Goal: Transaction & Acquisition: Download file/media

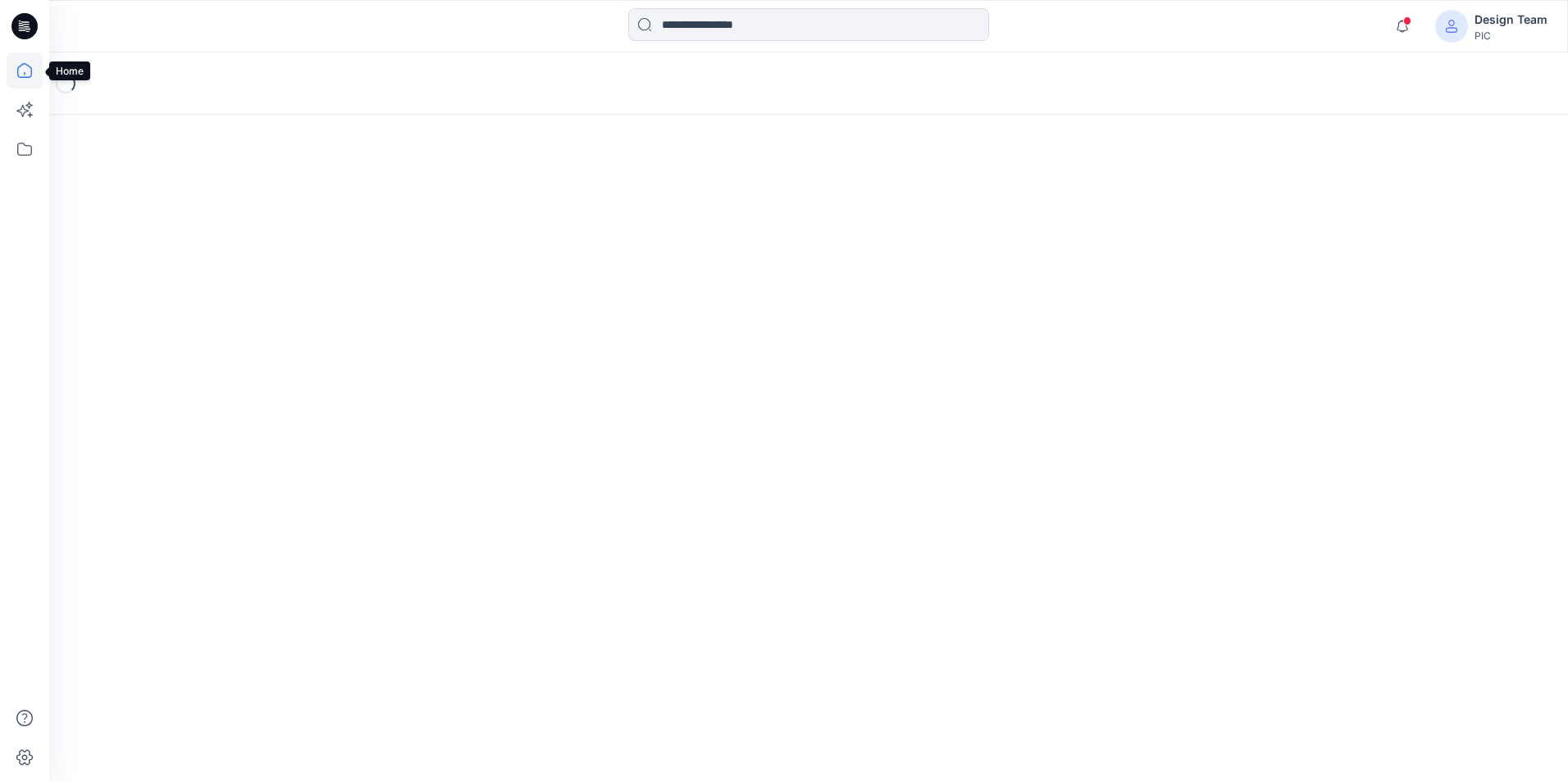
click at [32, 69] on icon at bounding box center [24, 70] width 15 height 15
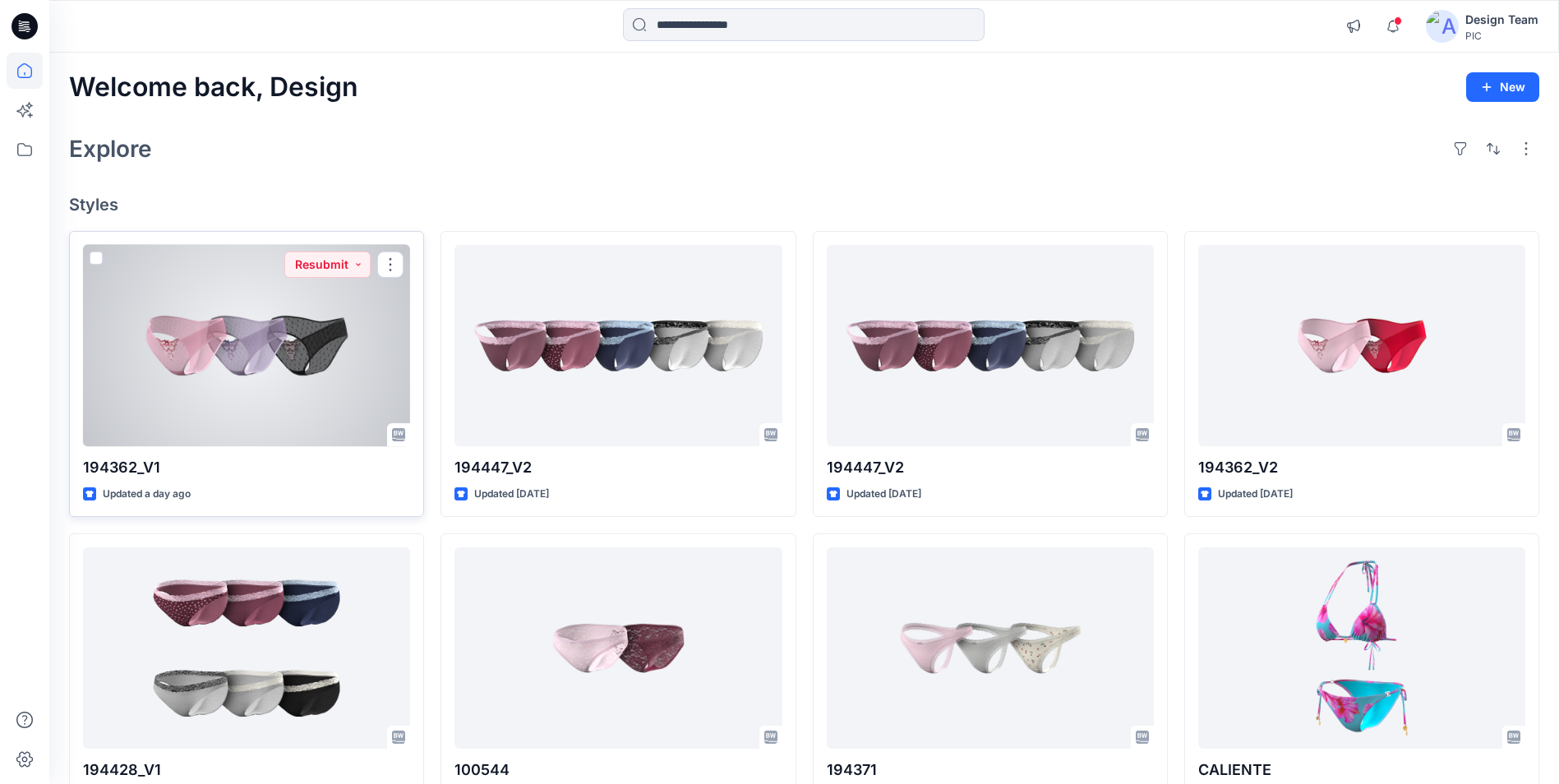
click at [235, 351] on div at bounding box center [247, 345] width 328 height 201
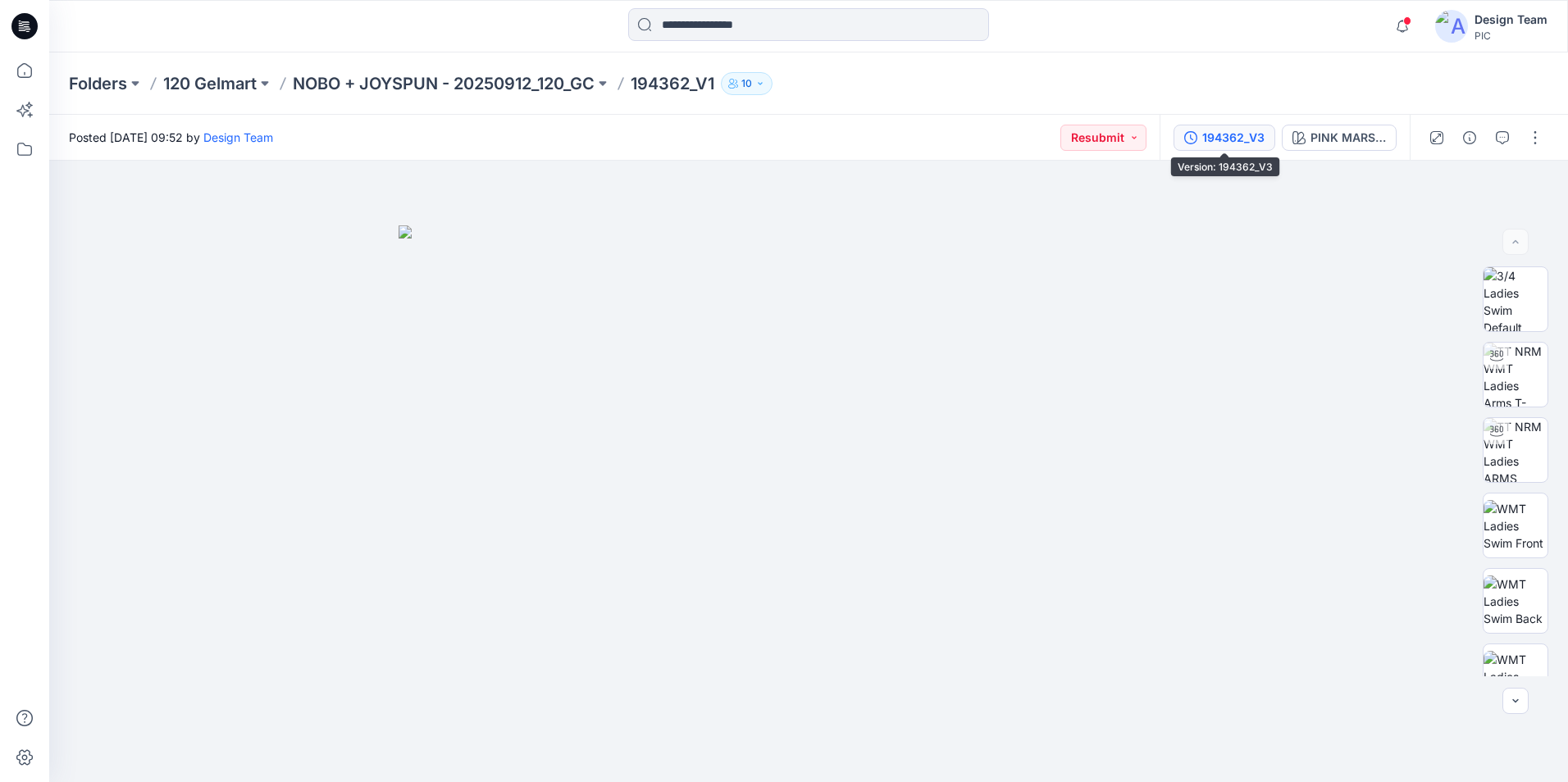
click at [1254, 142] on div "194362_V3" at bounding box center [1233, 137] width 62 height 18
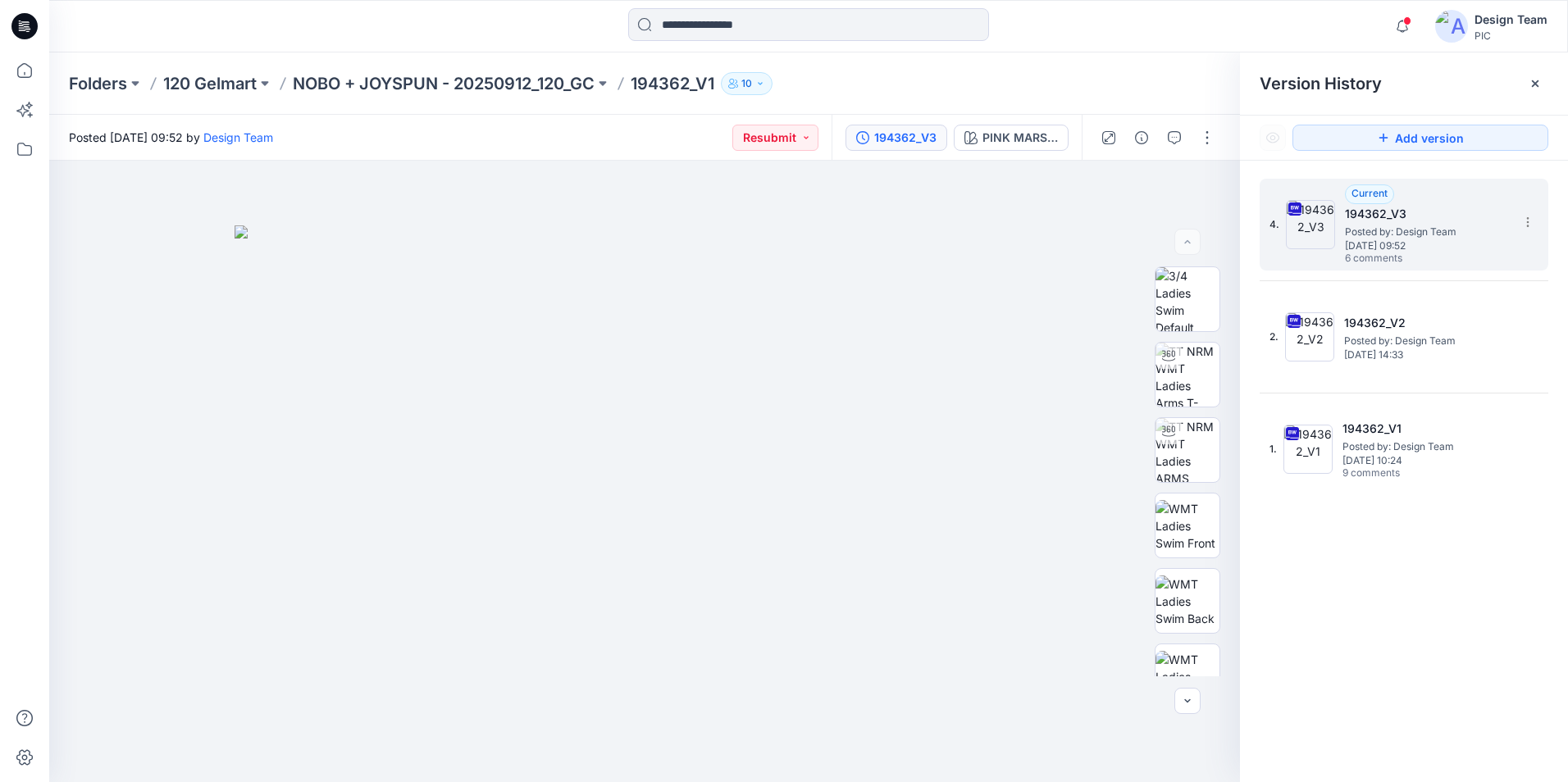
click at [1454, 262] on span "6 comments" at bounding box center [1402, 259] width 115 height 13
click at [1178, 139] on icon "button" at bounding box center [1174, 138] width 13 height 13
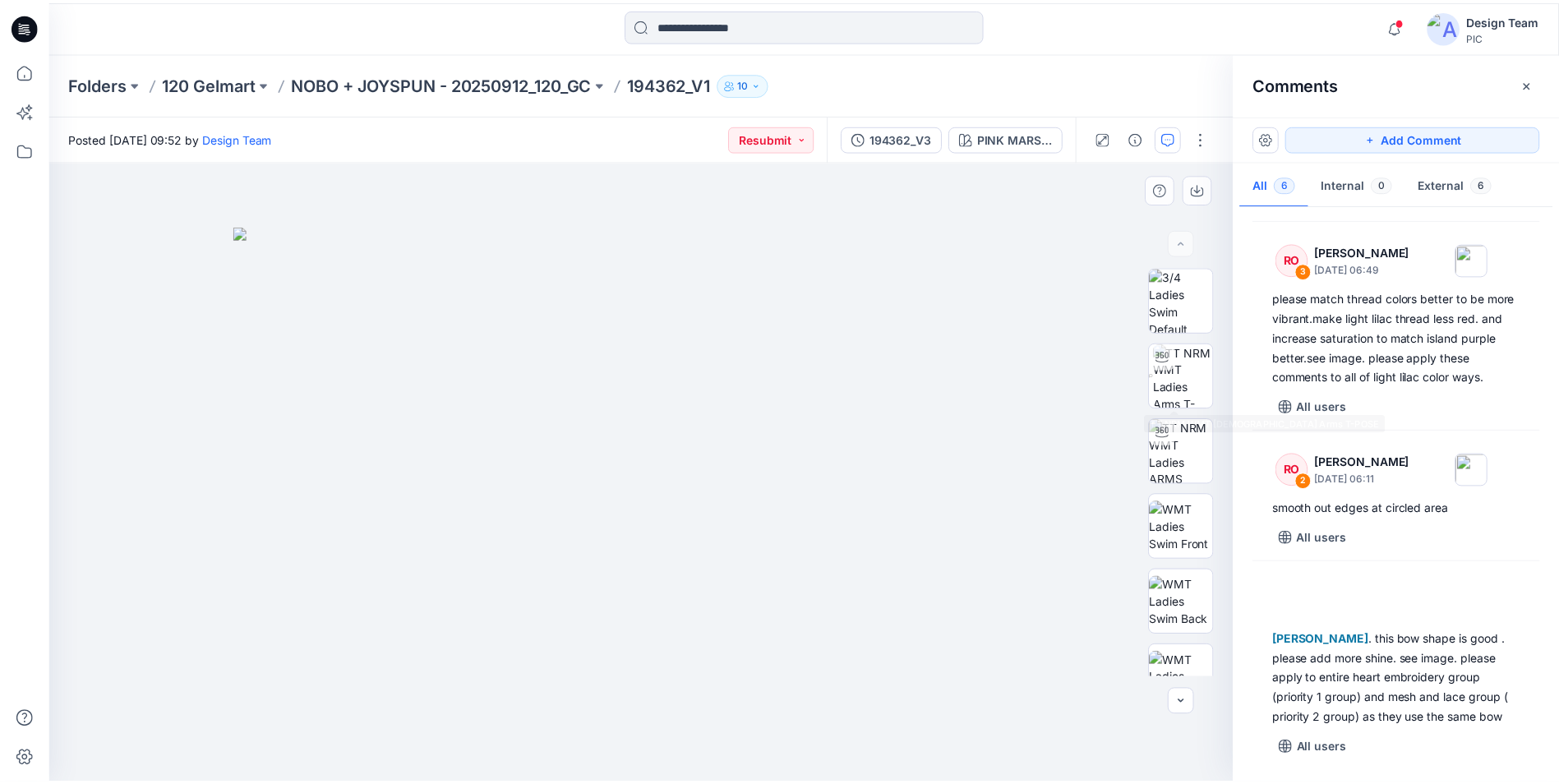
scroll to position [463, 0]
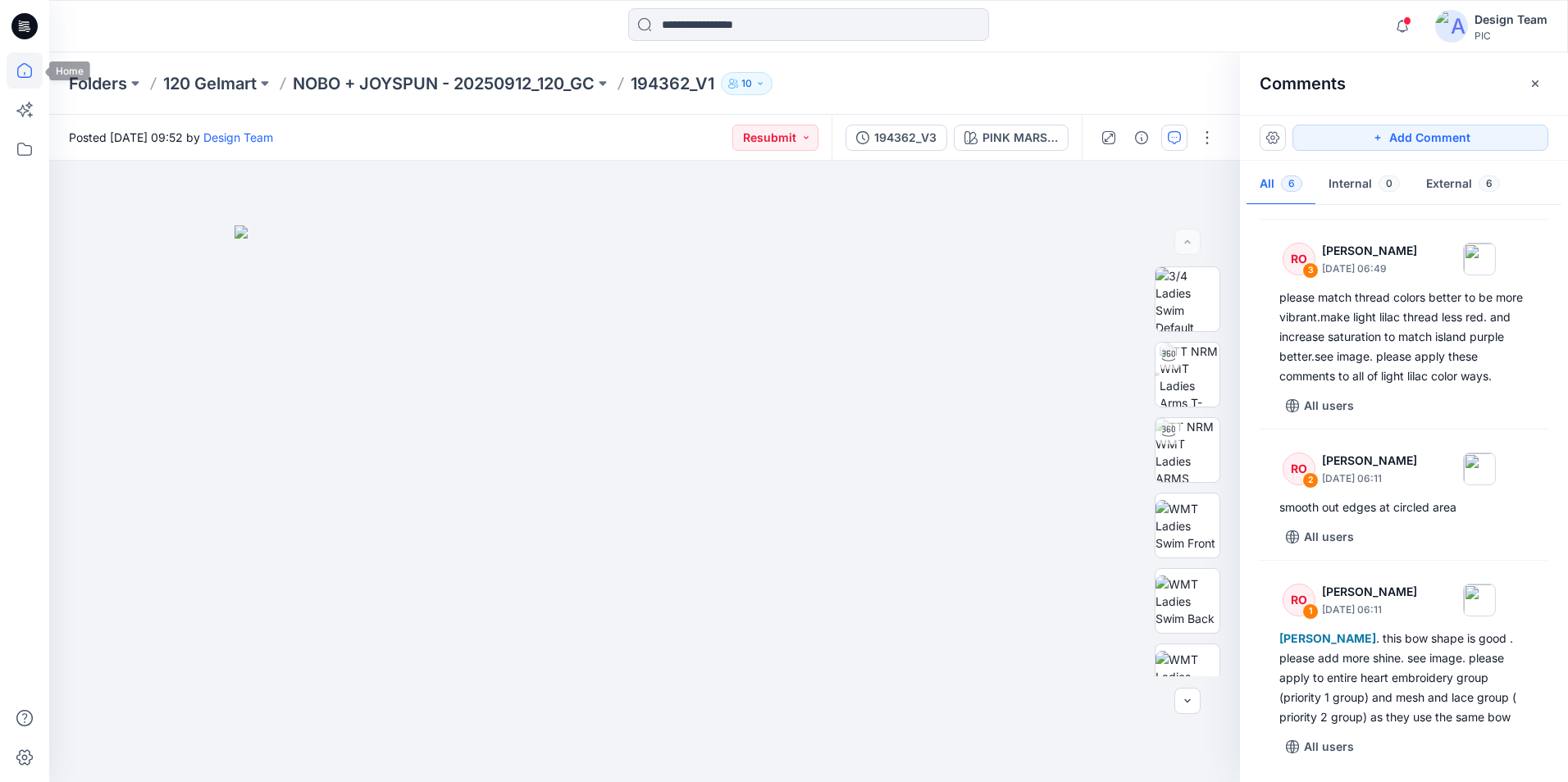
click at [18, 73] on icon at bounding box center [24, 70] width 36 height 36
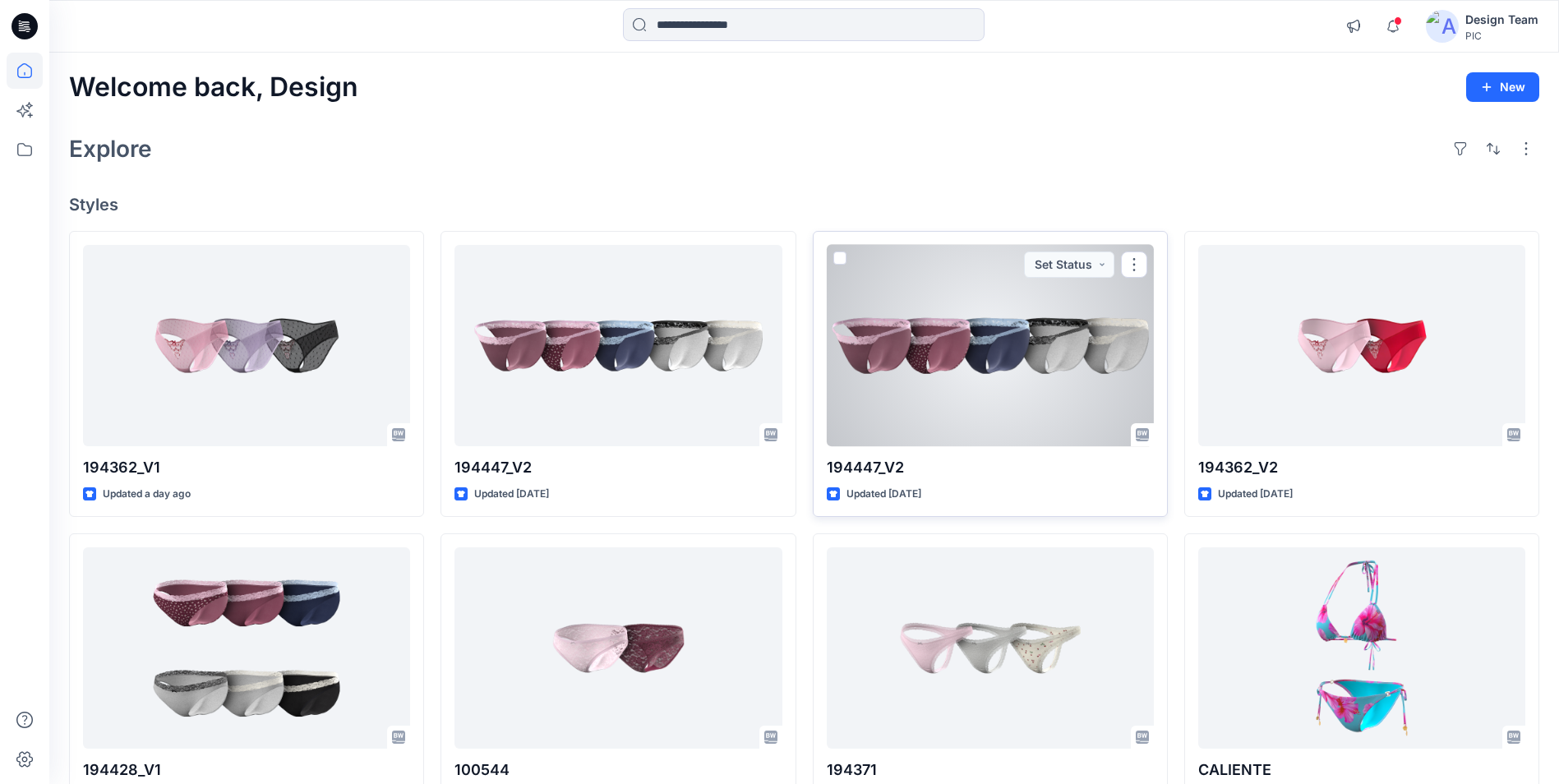
click at [971, 334] on div at bounding box center [990, 345] width 328 height 201
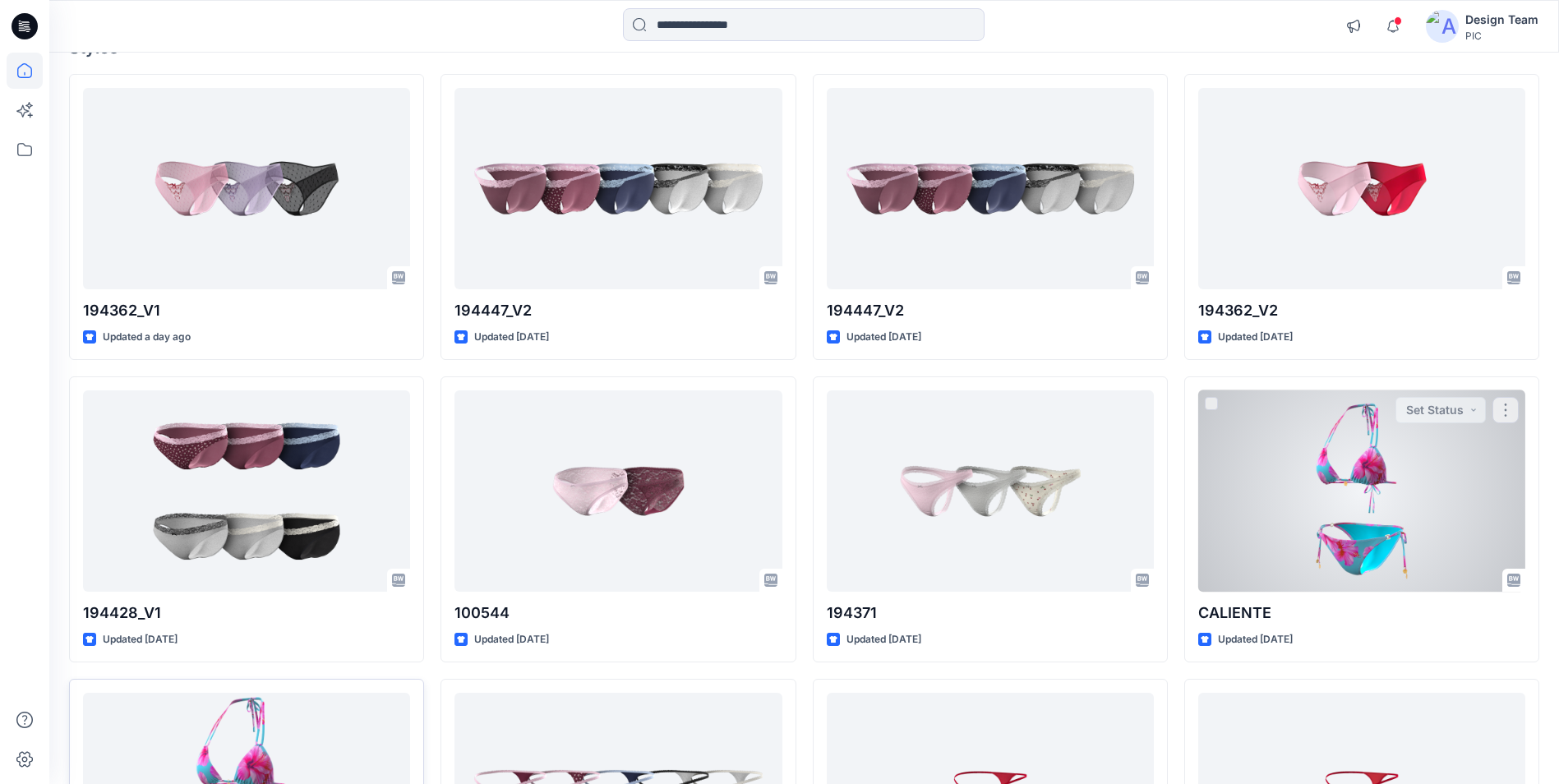
scroll to position [247, 0]
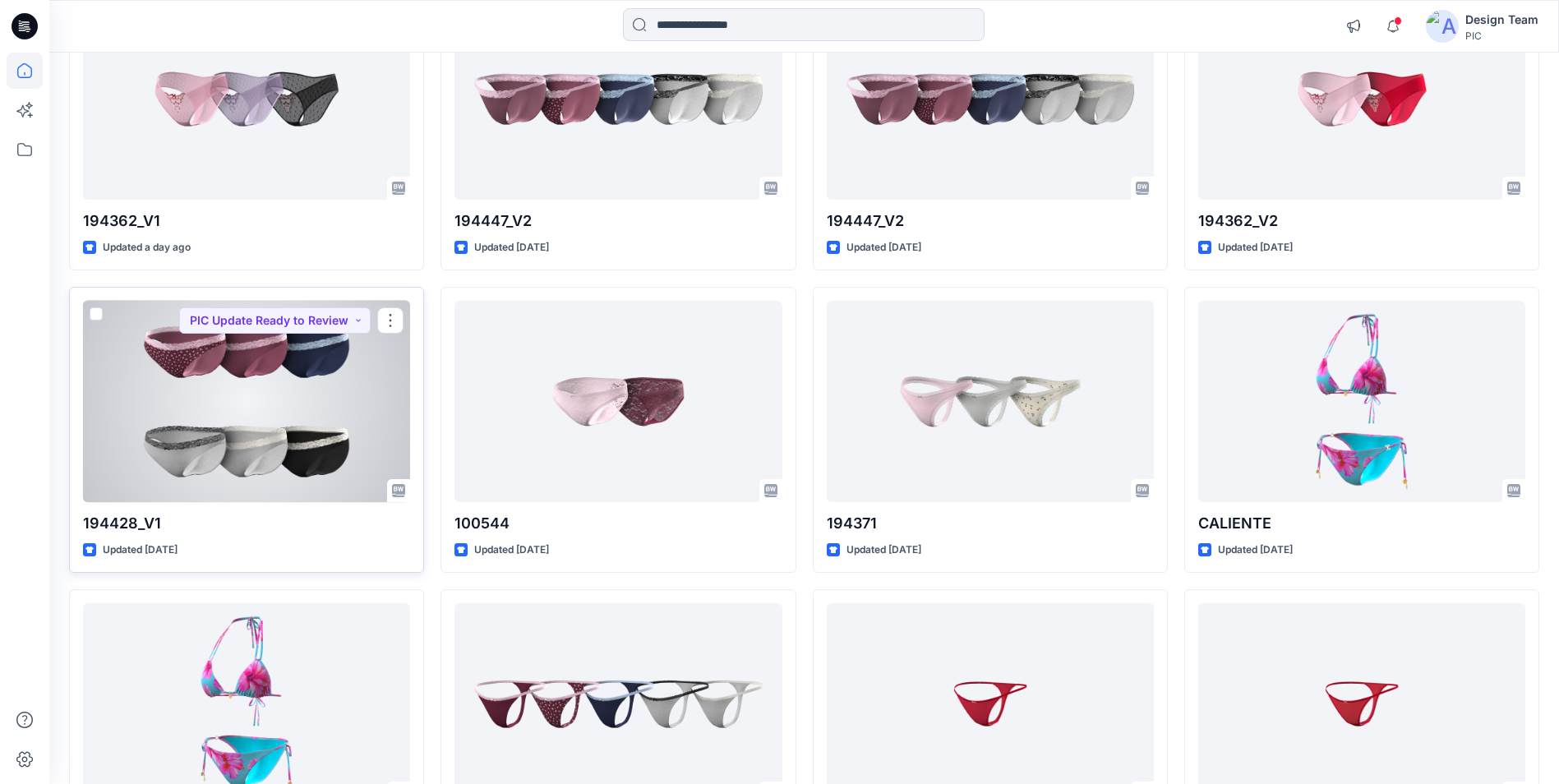
click at [267, 392] on div at bounding box center [247, 402] width 328 height 201
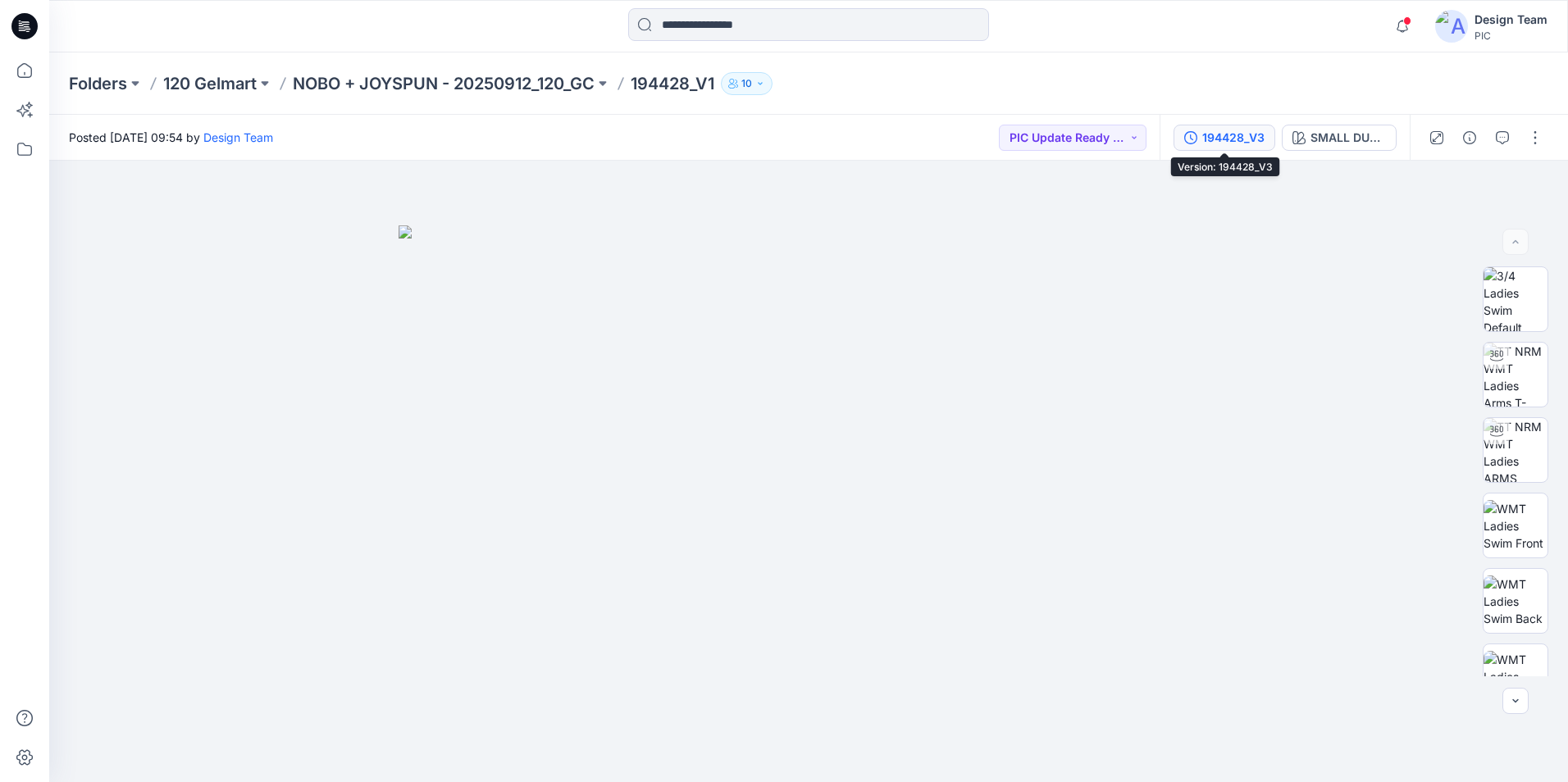
click at [1219, 141] on div "194428_V3" at bounding box center [1233, 137] width 62 height 18
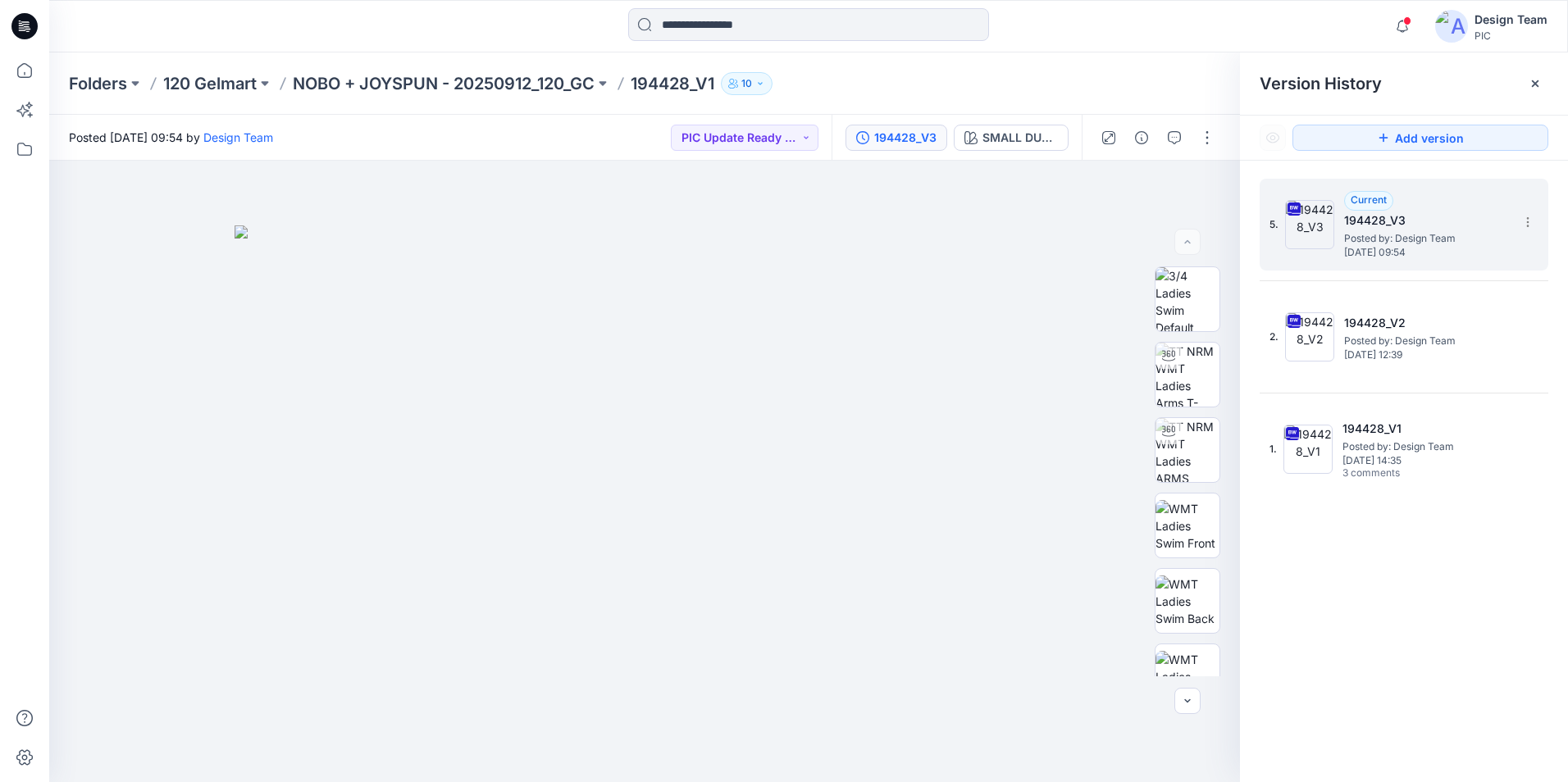
click at [1436, 257] on span "[DATE] 09:54" at bounding box center [1425, 253] width 164 height 11
click at [1174, 136] on icon "button" at bounding box center [1174, 138] width 13 height 13
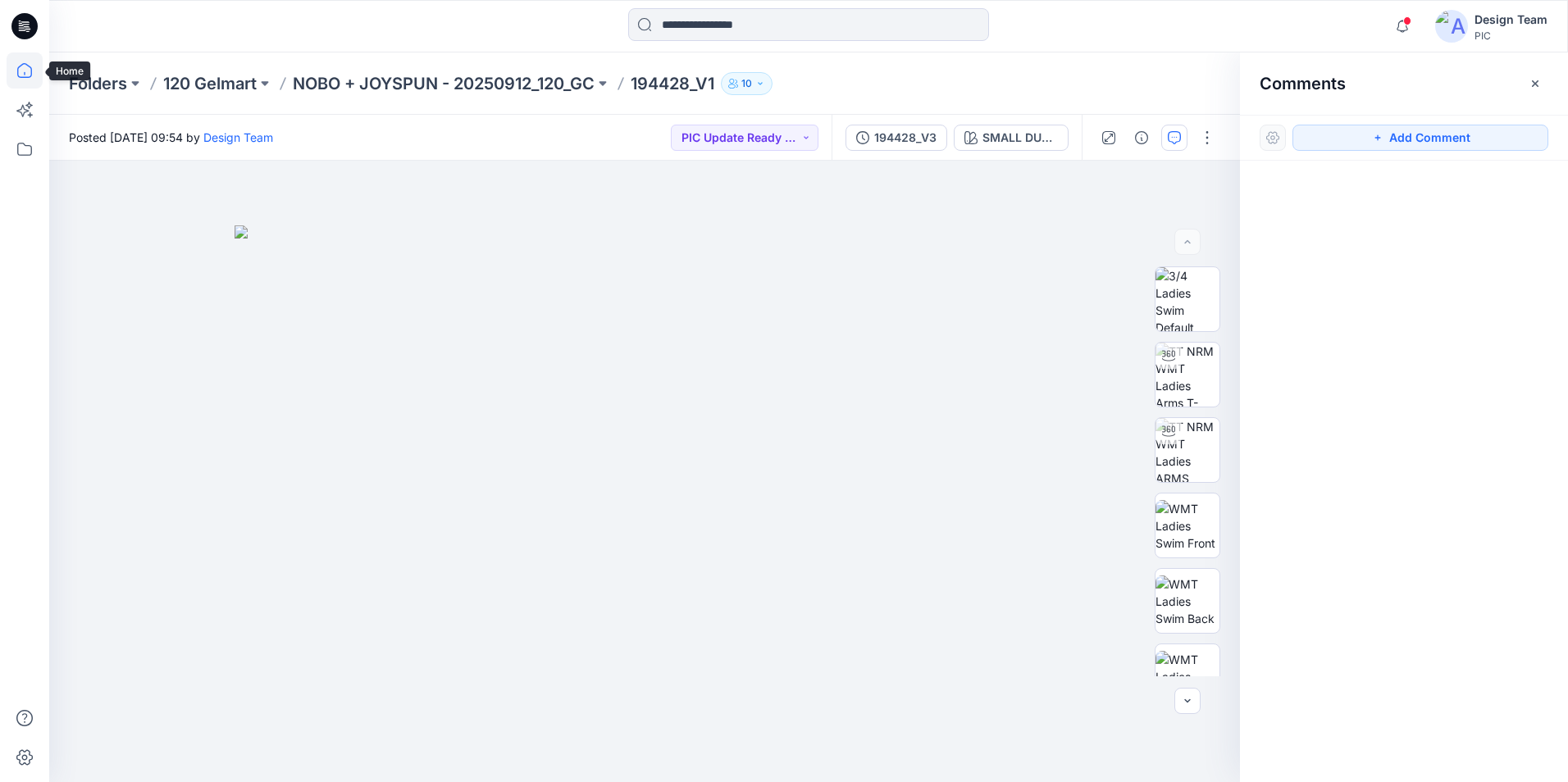
click at [21, 71] on icon at bounding box center [24, 70] width 36 height 36
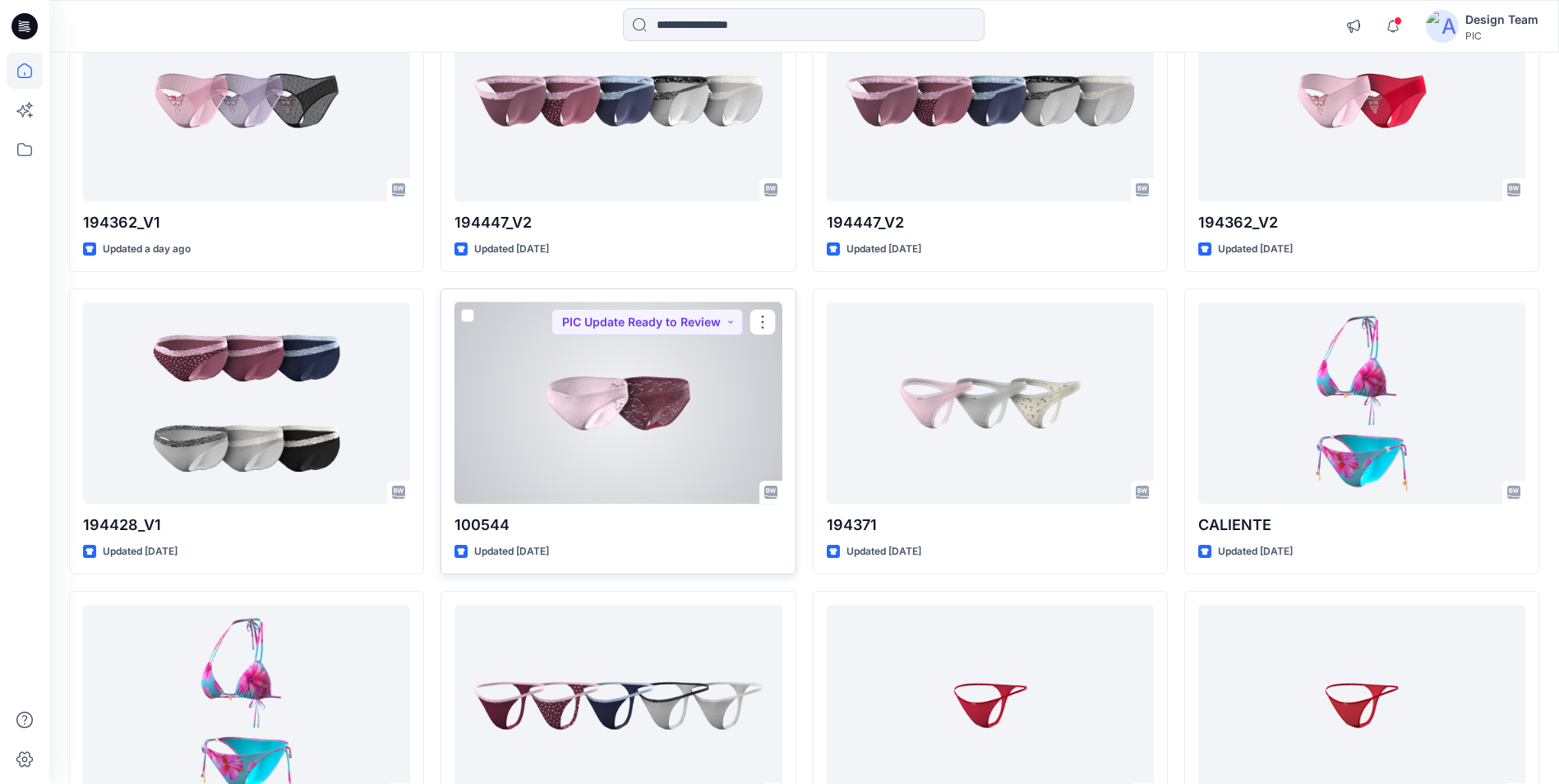
scroll to position [247, 0]
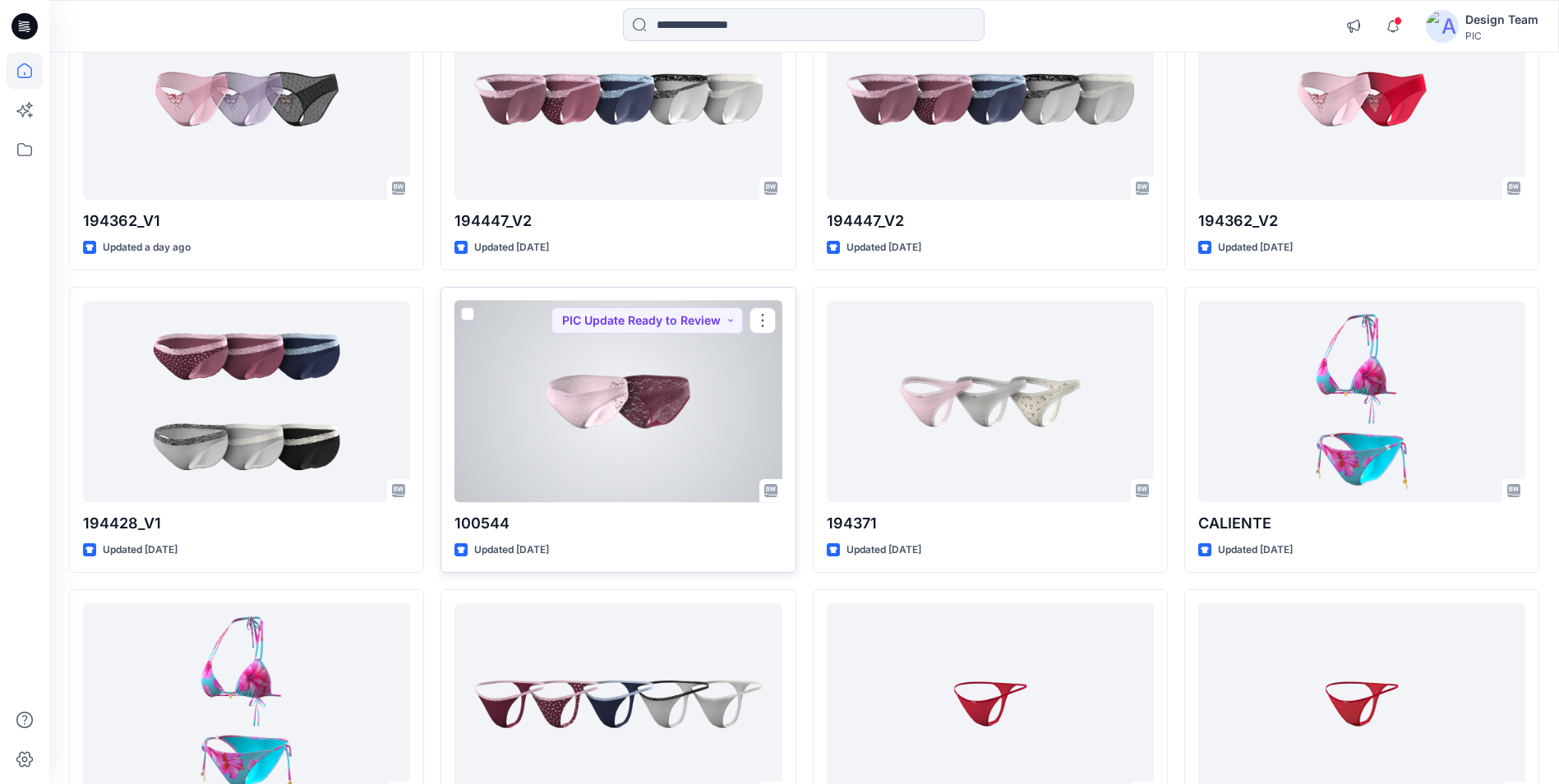
click at [634, 404] on div at bounding box center [619, 402] width 328 height 201
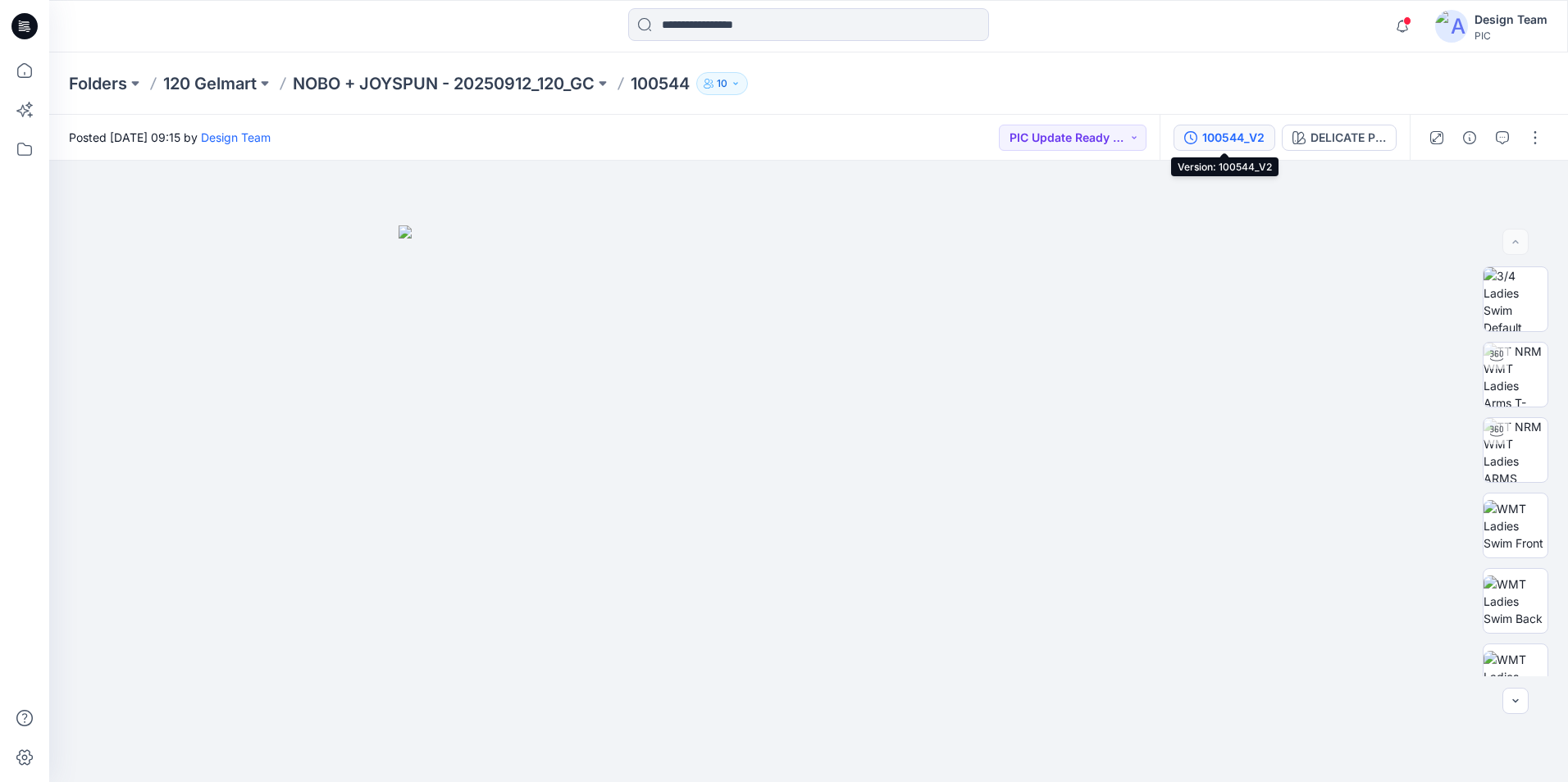
click at [1183, 131] on button "100544_V2" at bounding box center [1224, 138] width 101 height 26
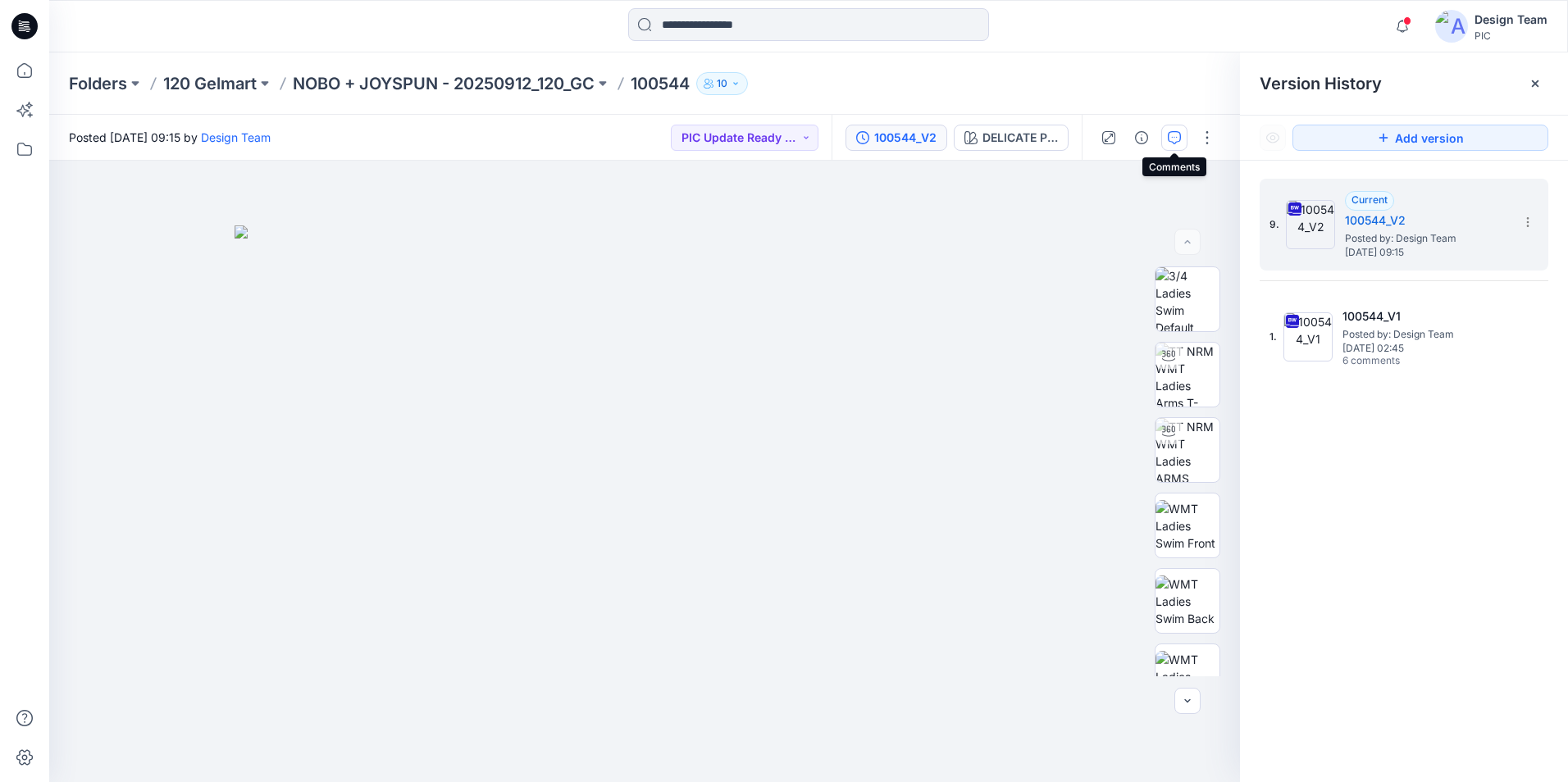
click at [1176, 131] on icon "button" at bounding box center [1174, 138] width 13 height 13
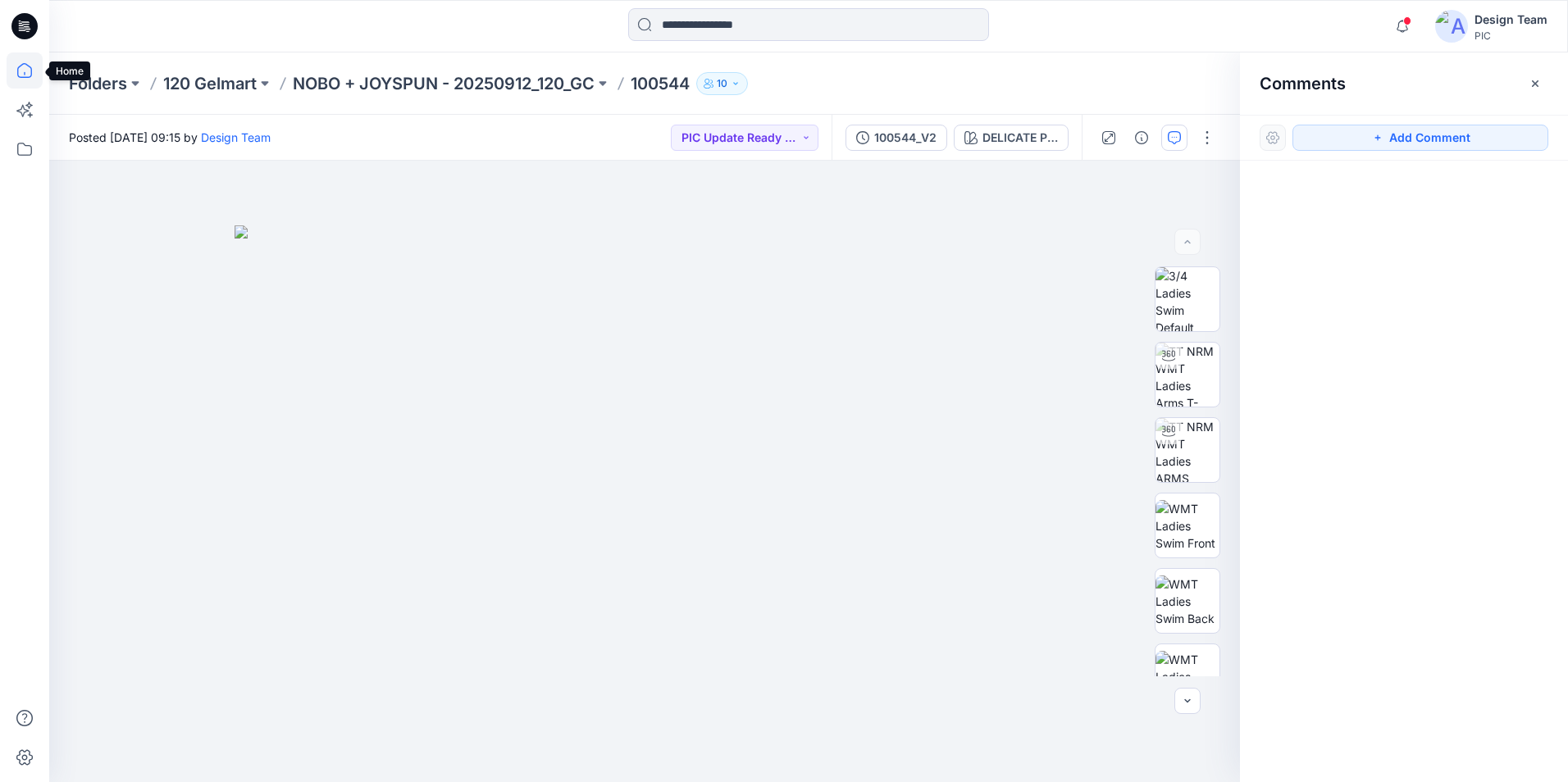
click at [29, 74] on icon at bounding box center [24, 70] width 36 height 36
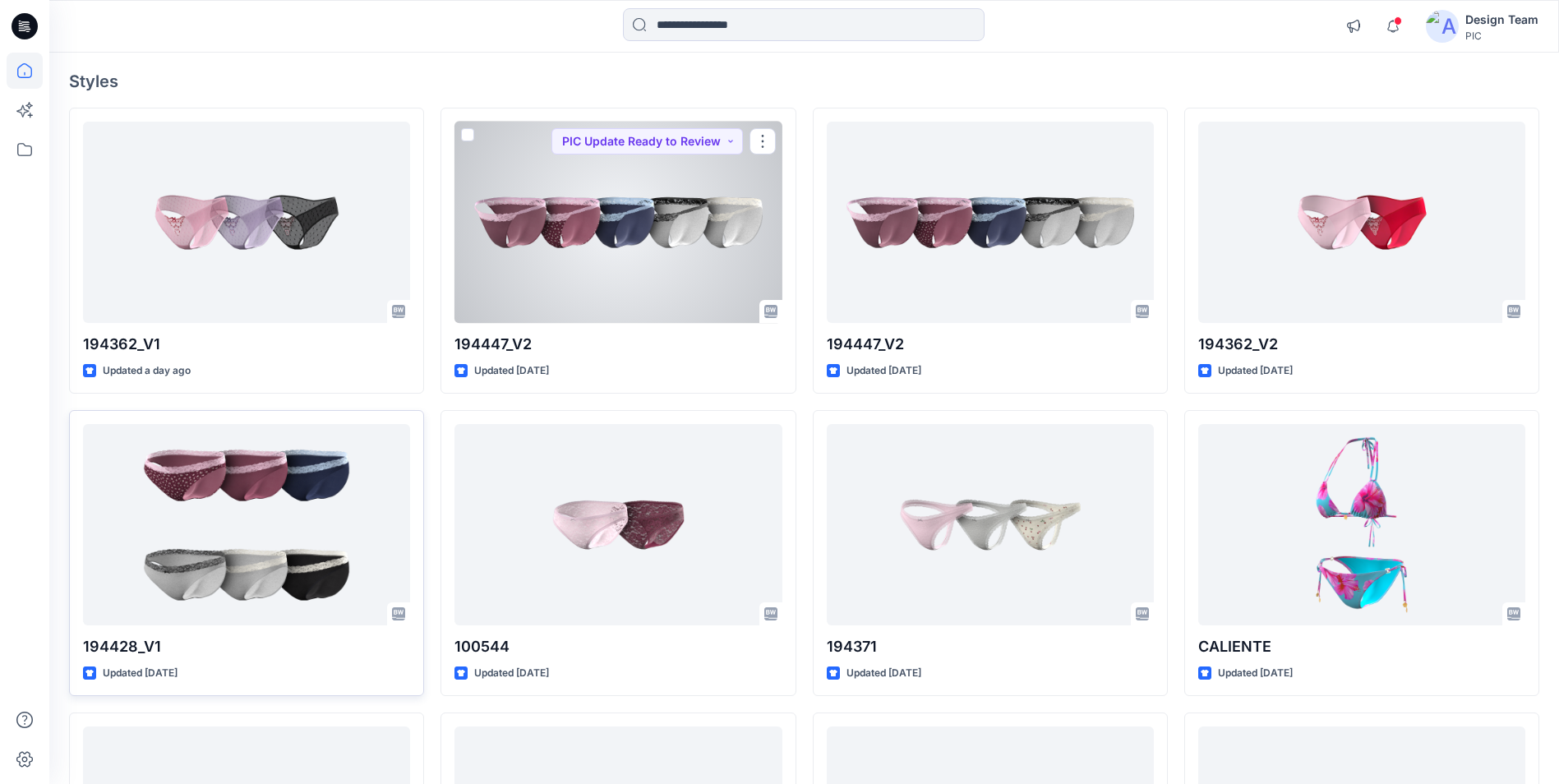
scroll to position [165, 0]
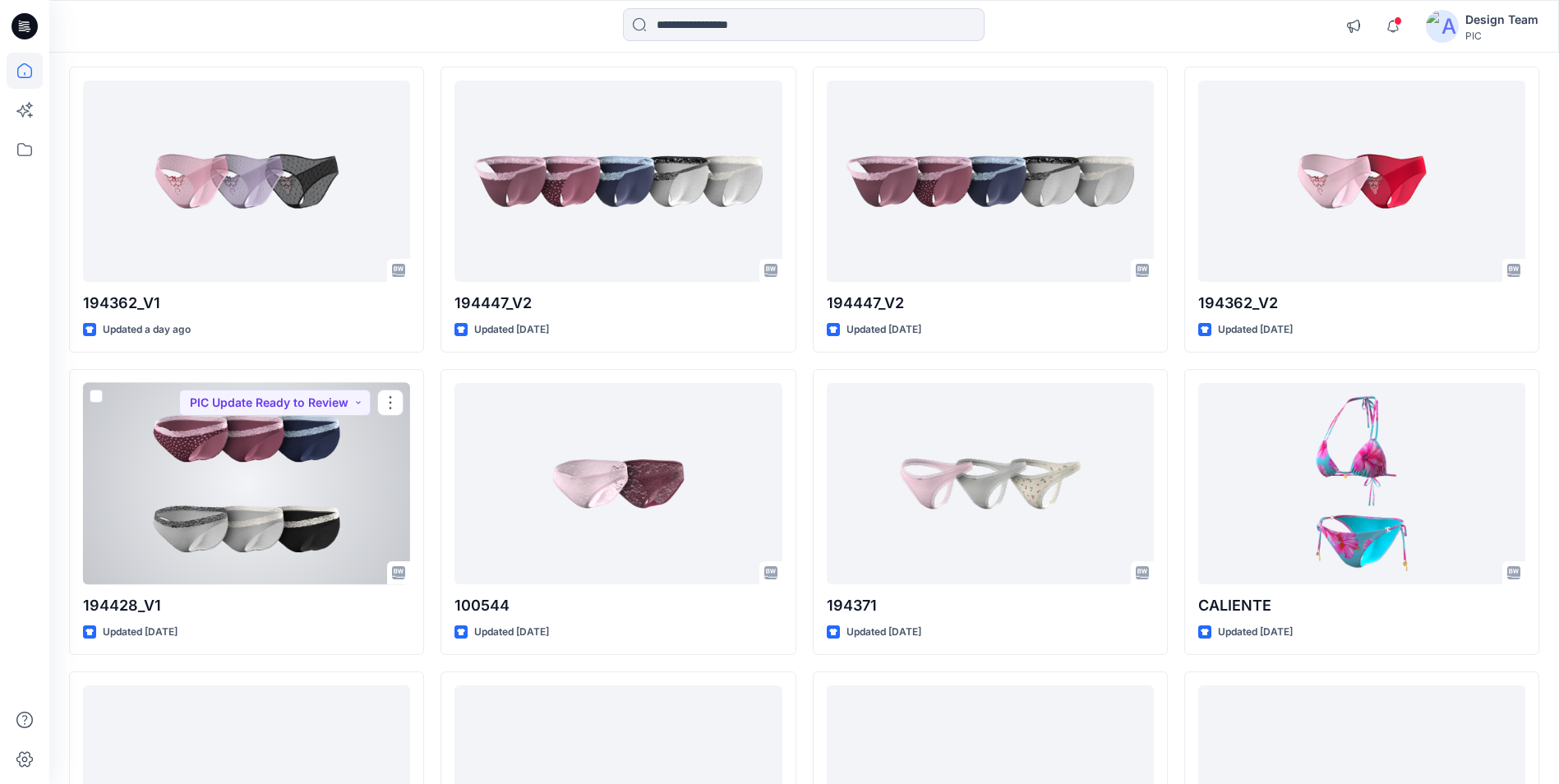
click at [196, 451] on div at bounding box center [247, 484] width 328 height 201
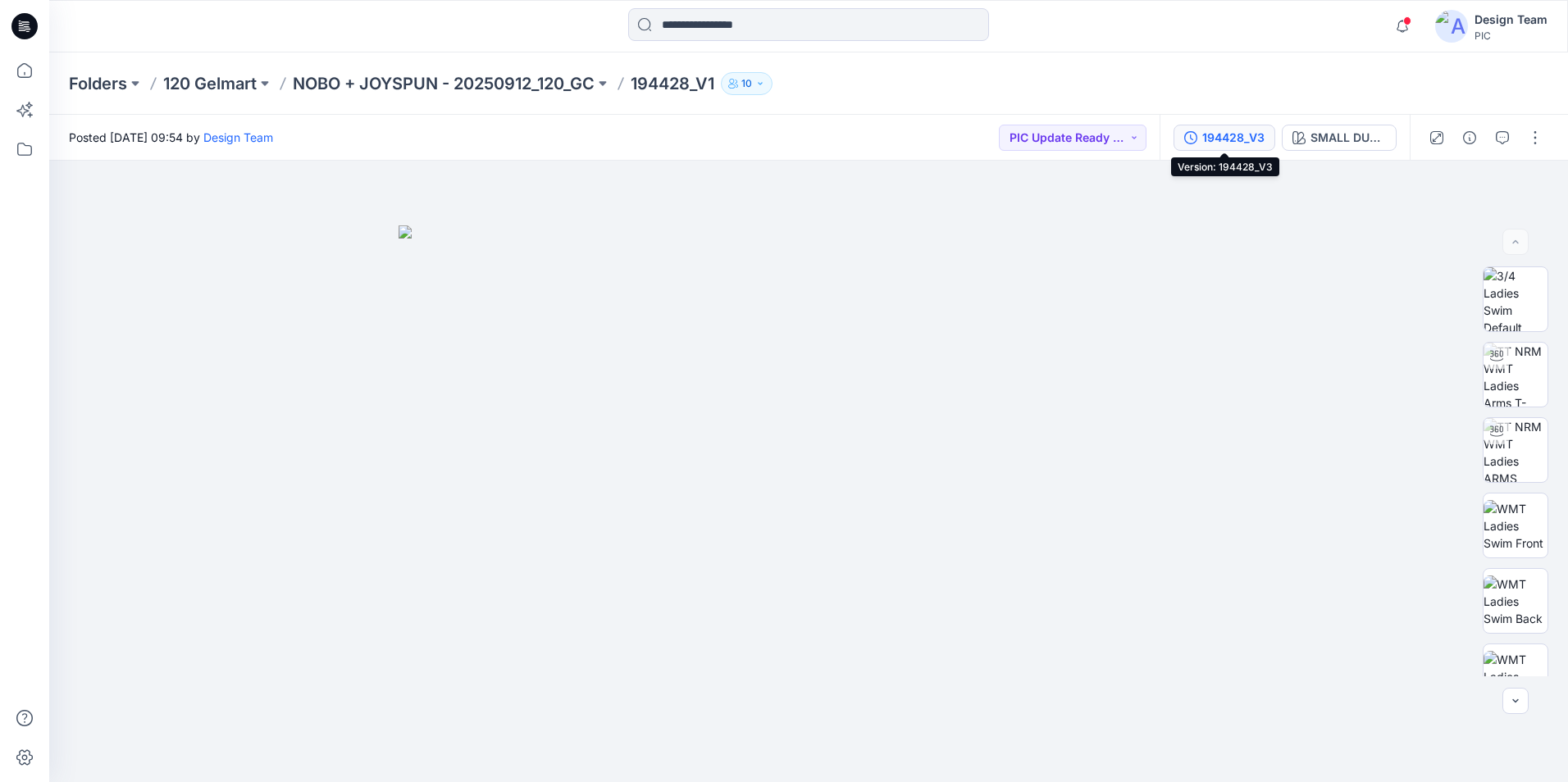
click at [1215, 134] on div "194428_V3" at bounding box center [1233, 137] width 62 height 18
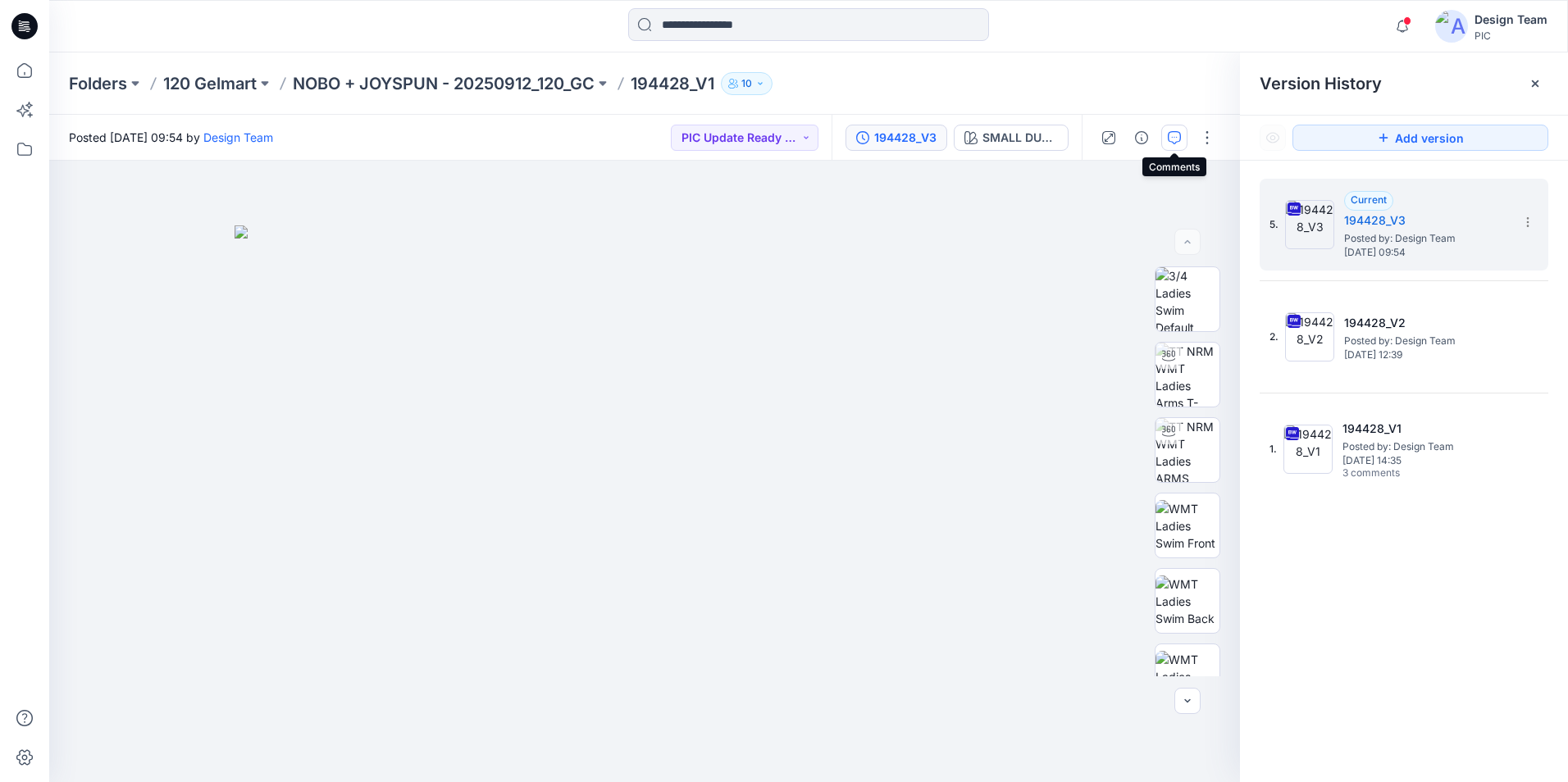
click at [1172, 131] on icon "button" at bounding box center [1174, 138] width 13 height 13
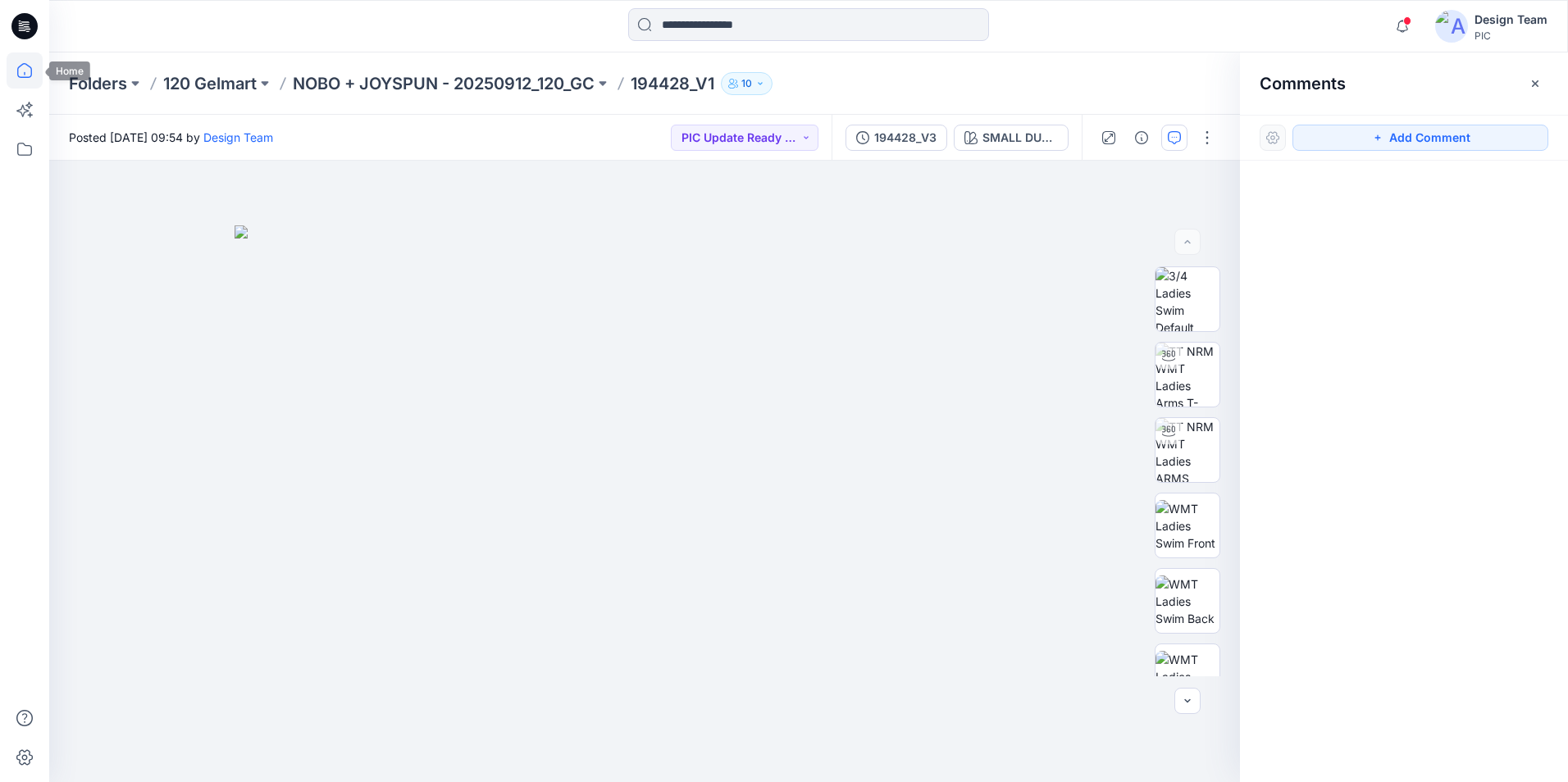
click at [32, 54] on icon at bounding box center [24, 70] width 36 height 36
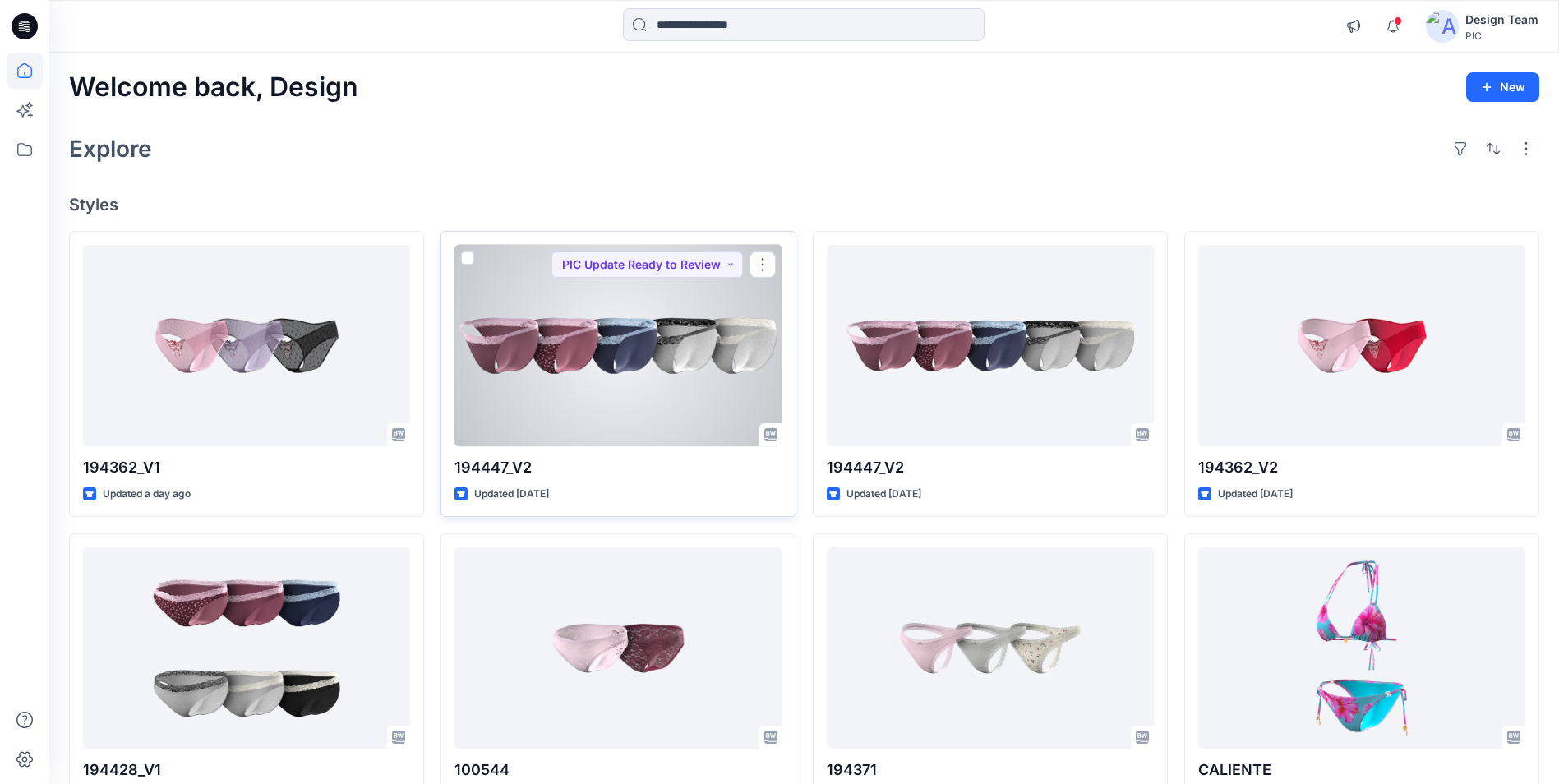
click at [612, 379] on div at bounding box center [619, 345] width 328 height 201
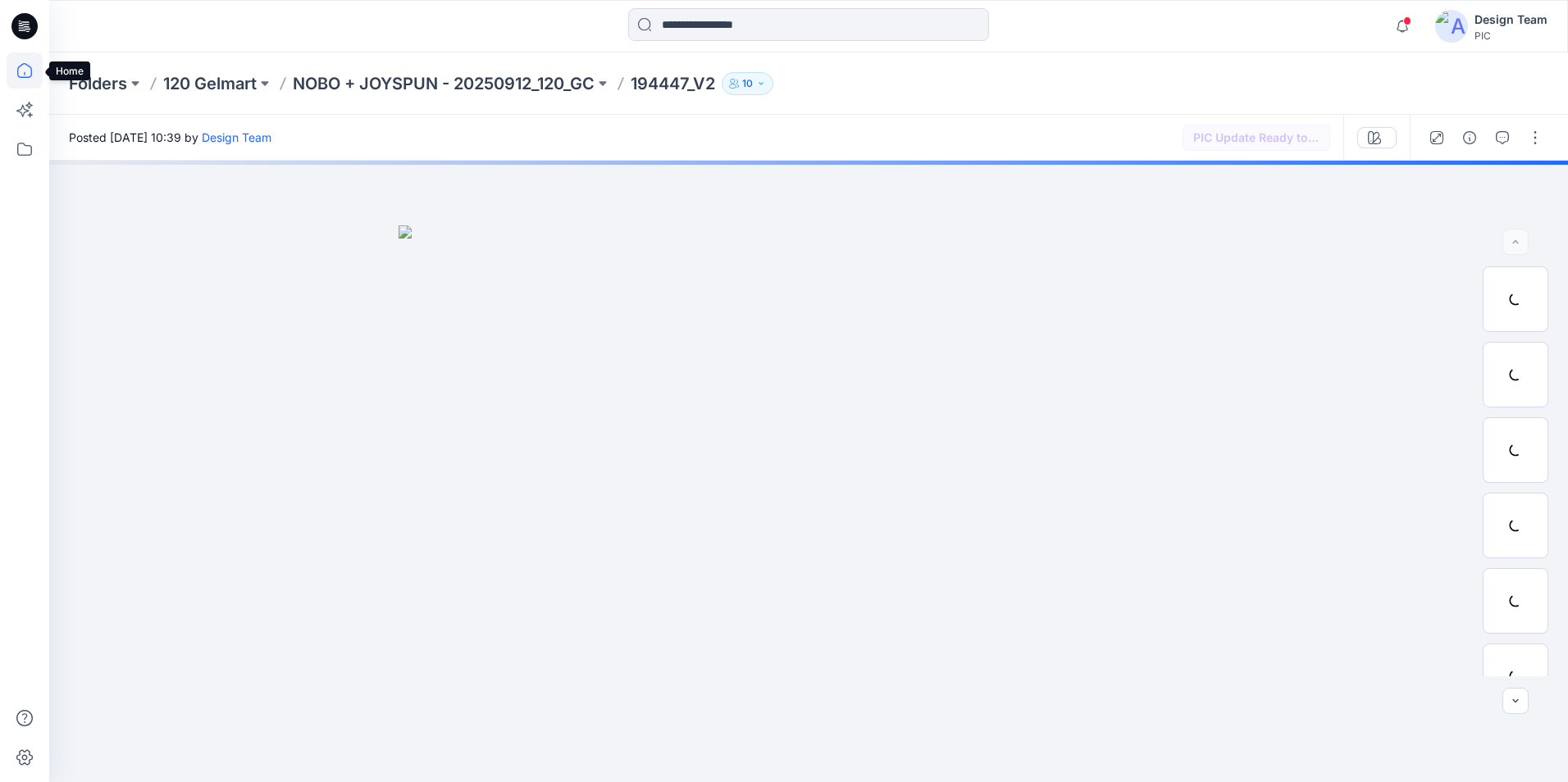
click at [23, 71] on icon at bounding box center [24, 70] width 36 height 36
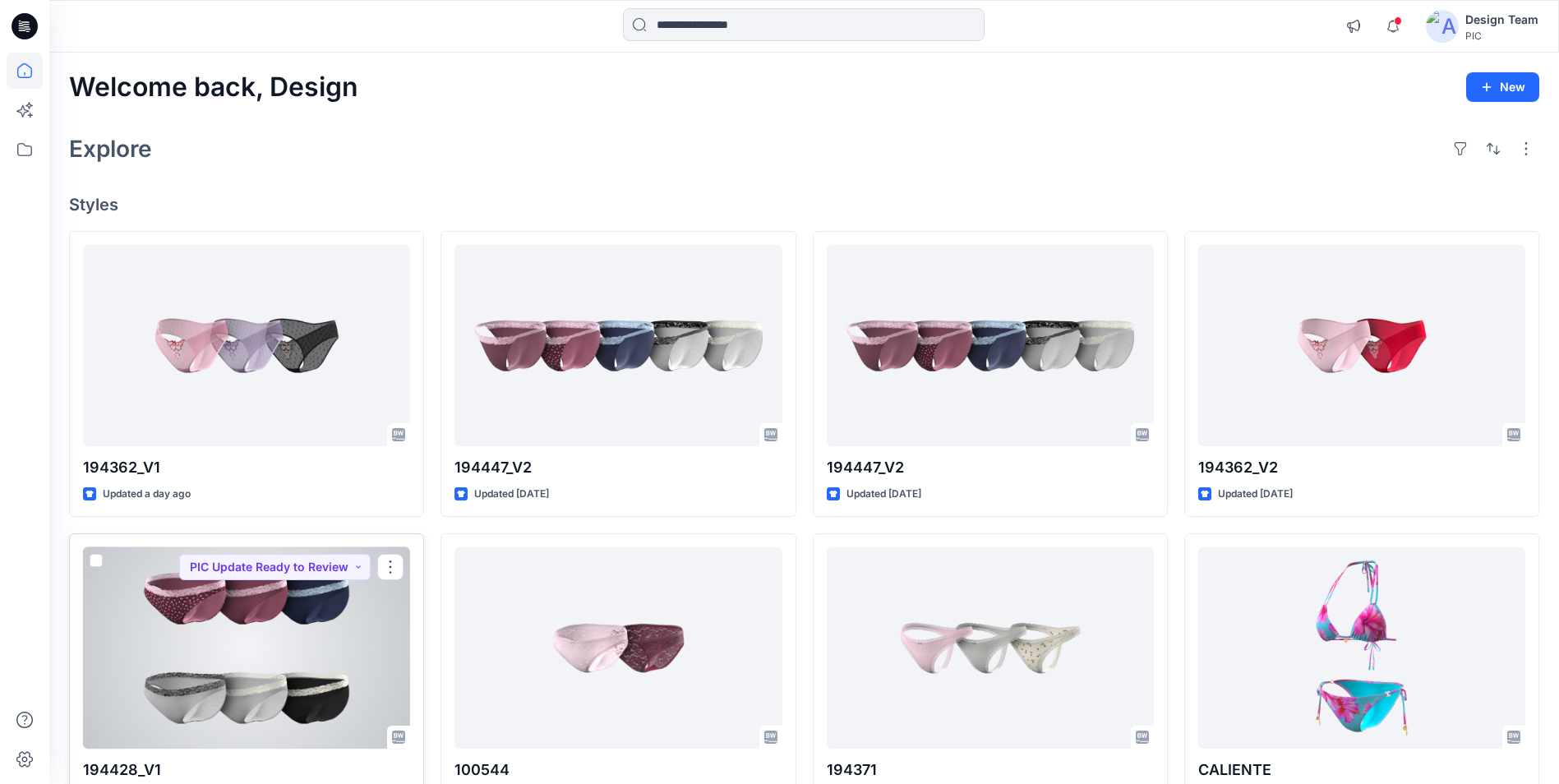
click at [258, 695] on div at bounding box center [247, 648] width 328 height 201
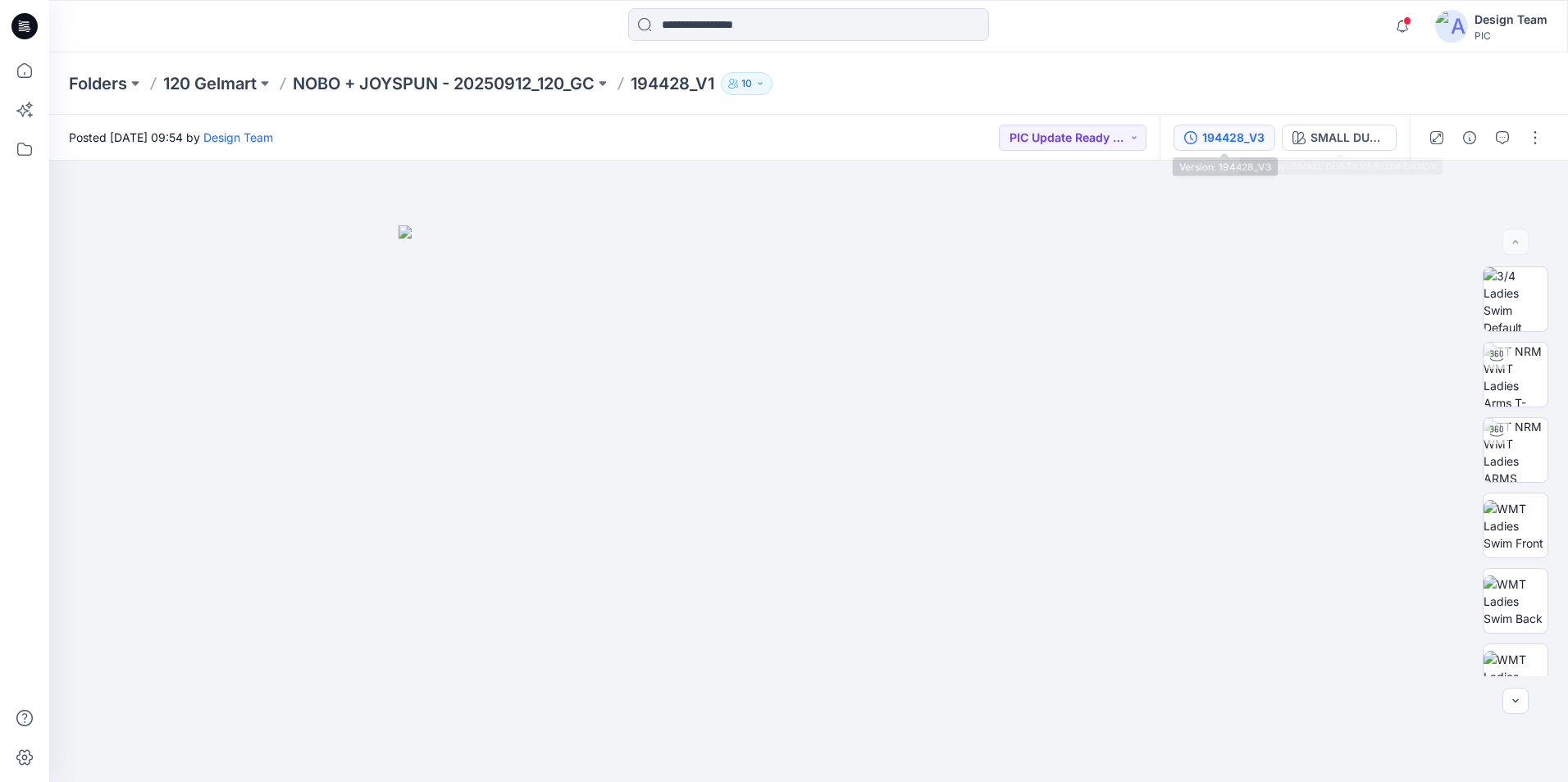
click at [1209, 140] on div "194428_V3" at bounding box center [1233, 137] width 62 height 18
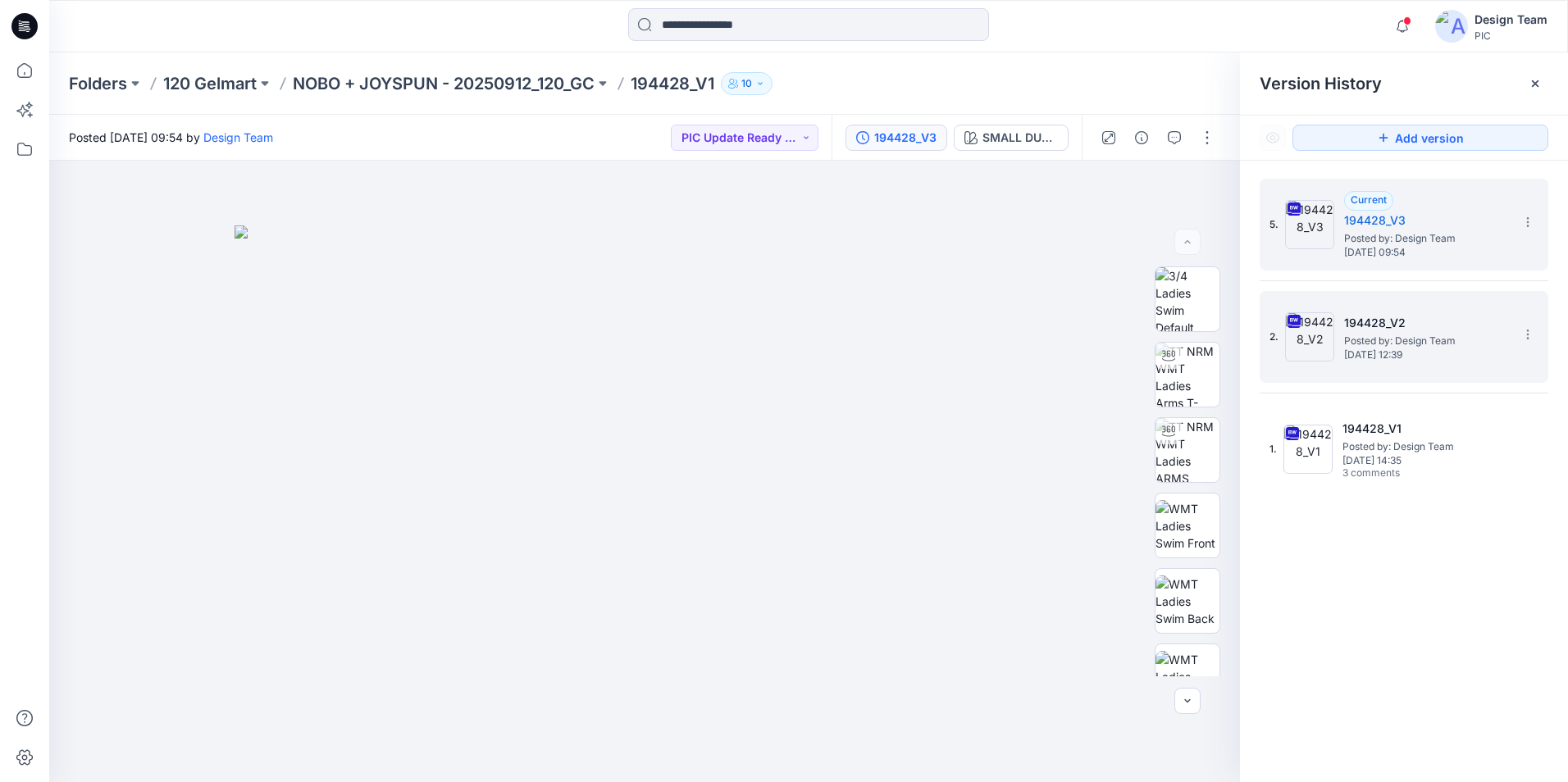
click at [1426, 341] on span "Posted by: Design Team" at bounding box center [1425, 341] width 164 height 16
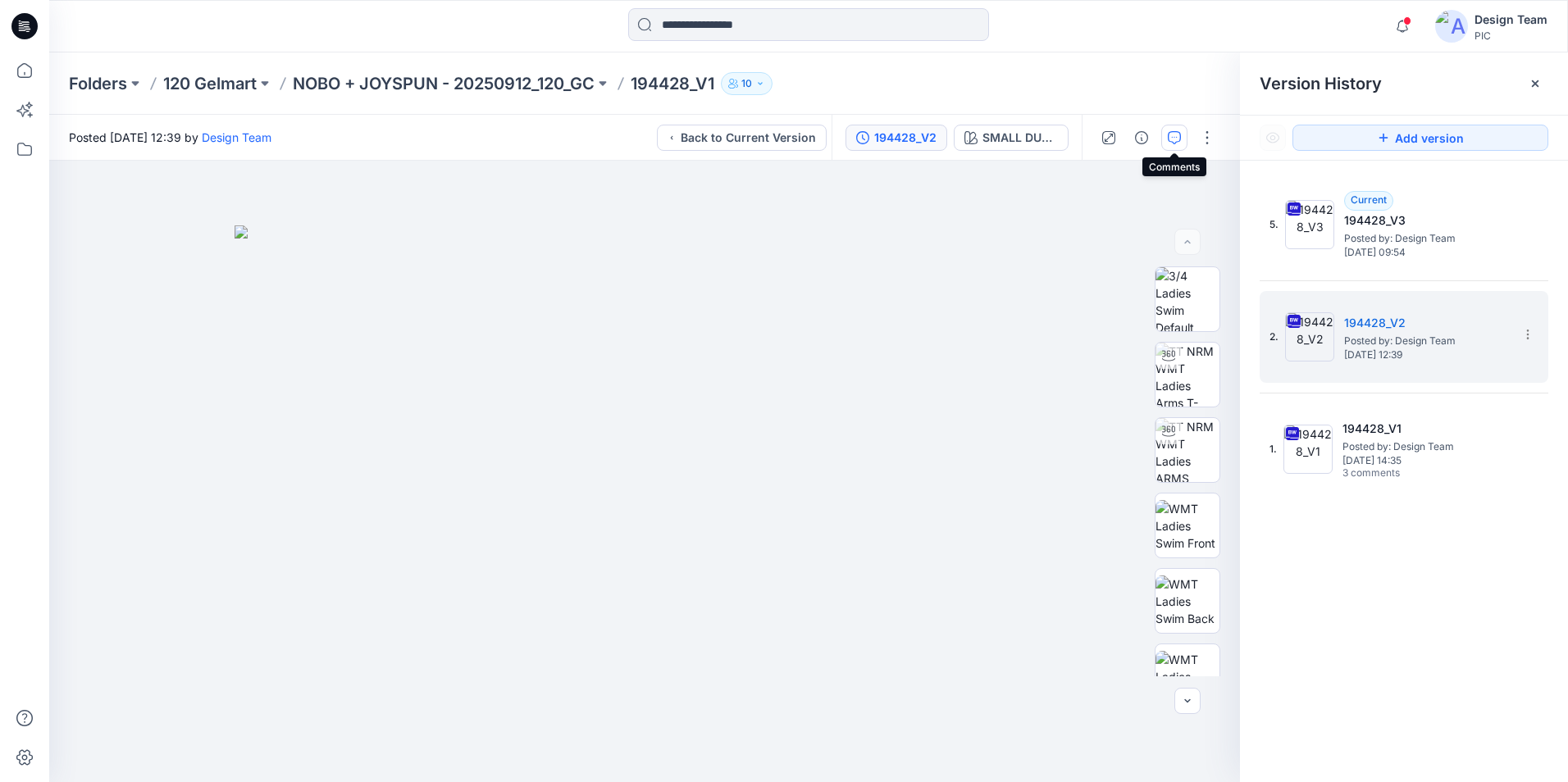
click at [1168, 135] on icon "button" at bounding box center [1174, 138] width 13 height 13
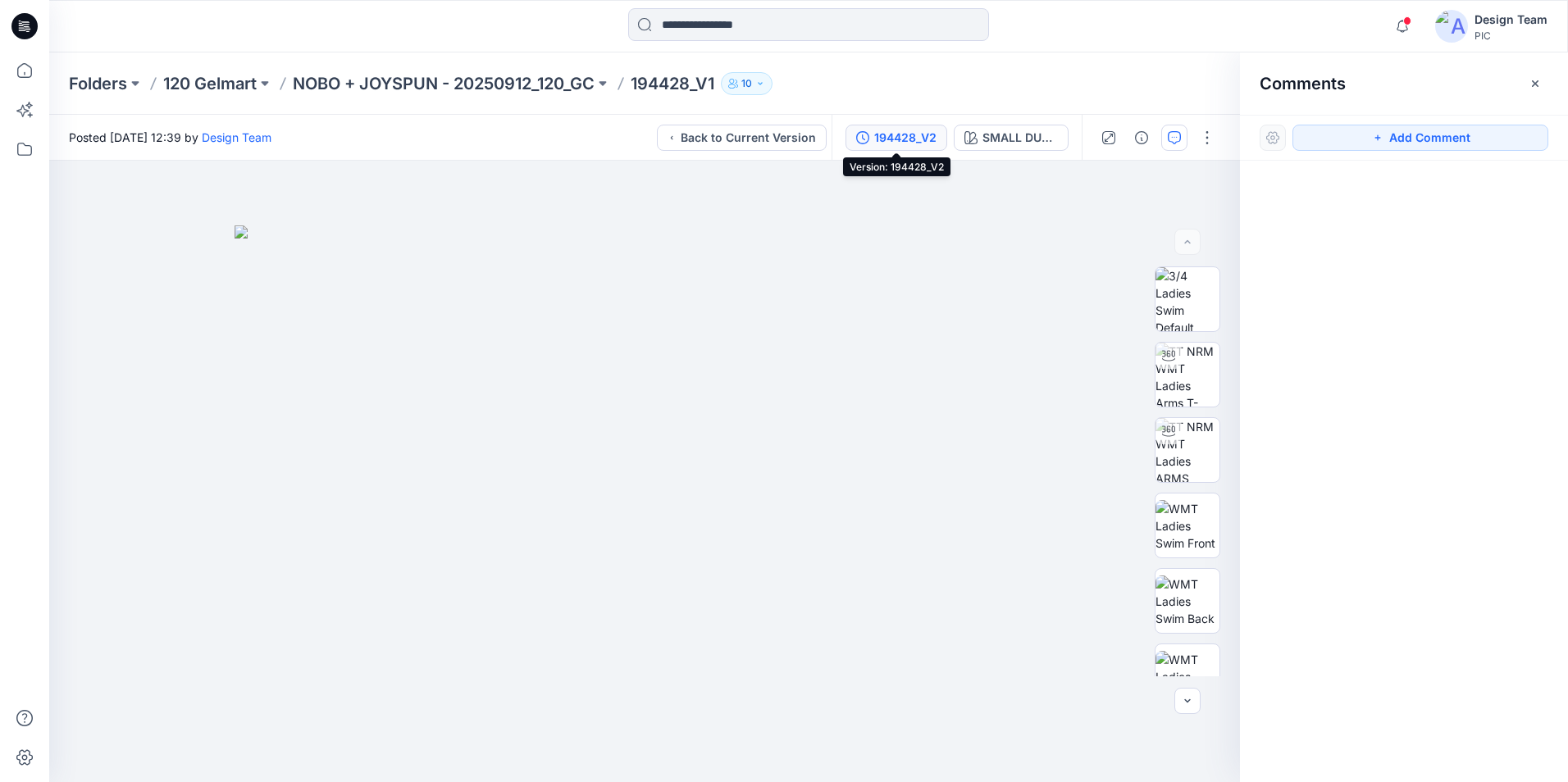
click at [870, 130] on button "194428_V2" at bounding box center [896, 138] width 101 height 26
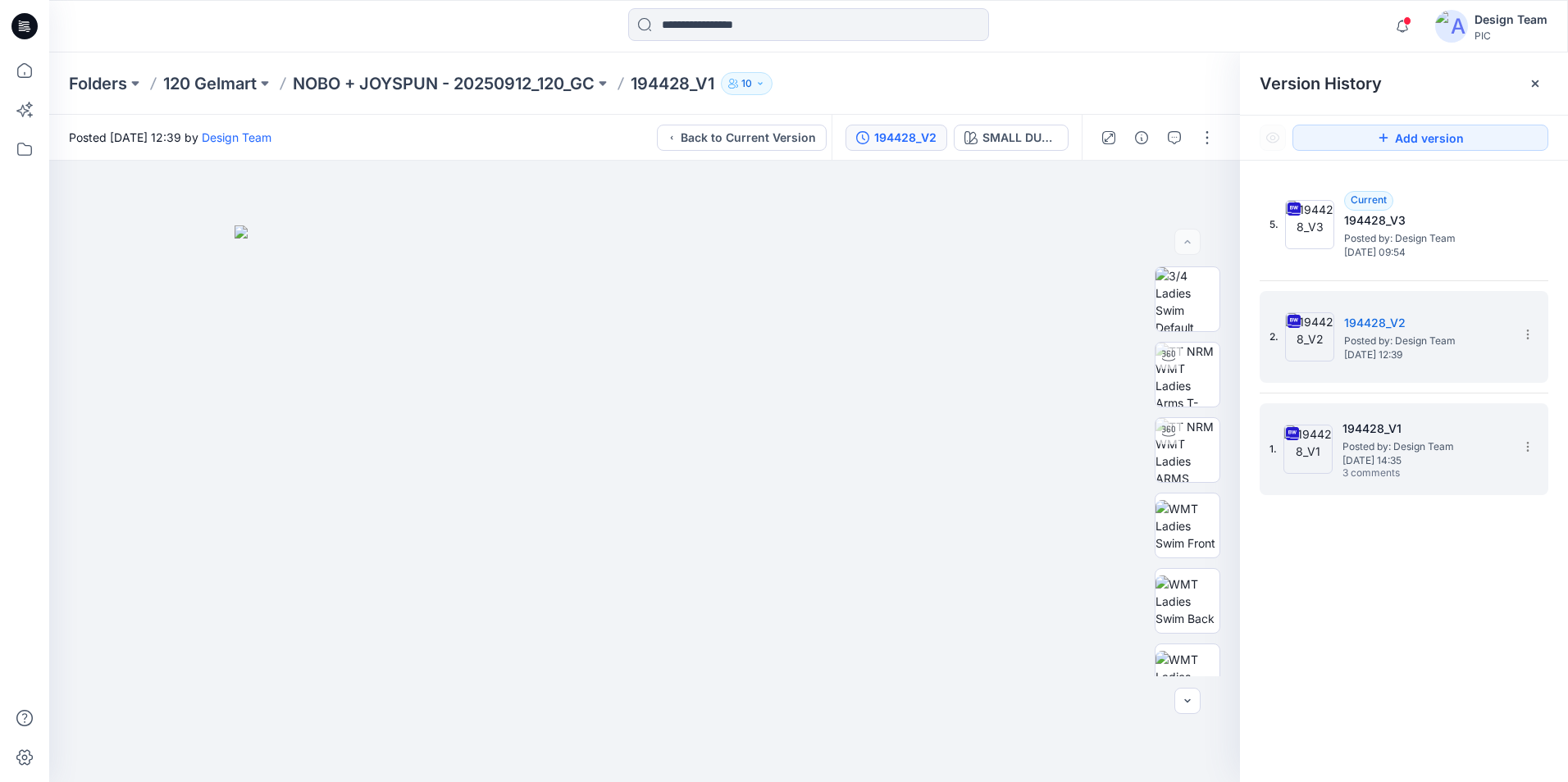
click at [1477, 450] on span "Posted by: Design Team" at bounding box center [1423, 446] width 164 height 16
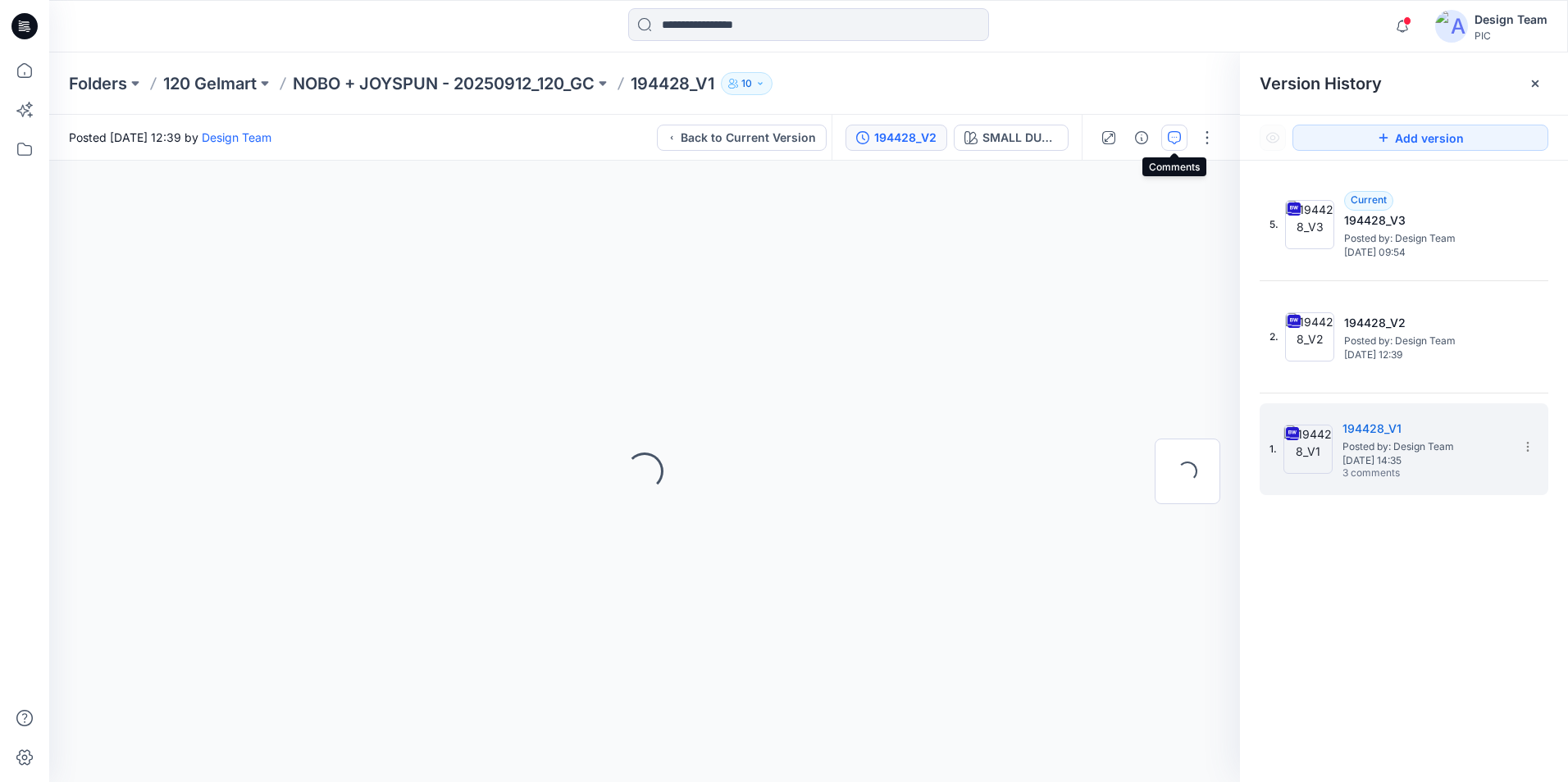
click at [1166, 143] on button "button" at bounding box center [1174, 138] width 26 height 26
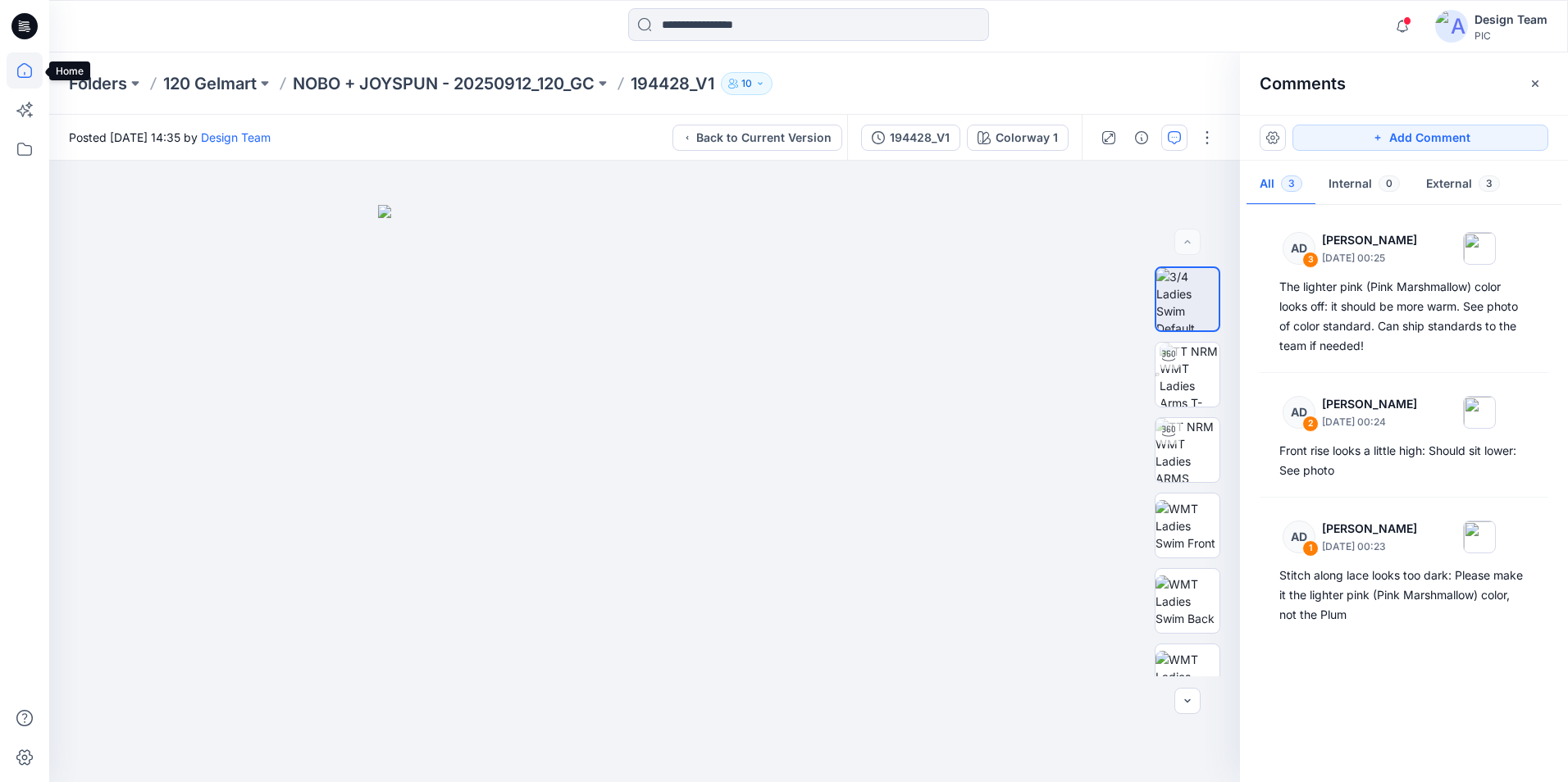
click at [17, 77] on icon at bounding box center [24, 70] width 36 height 36
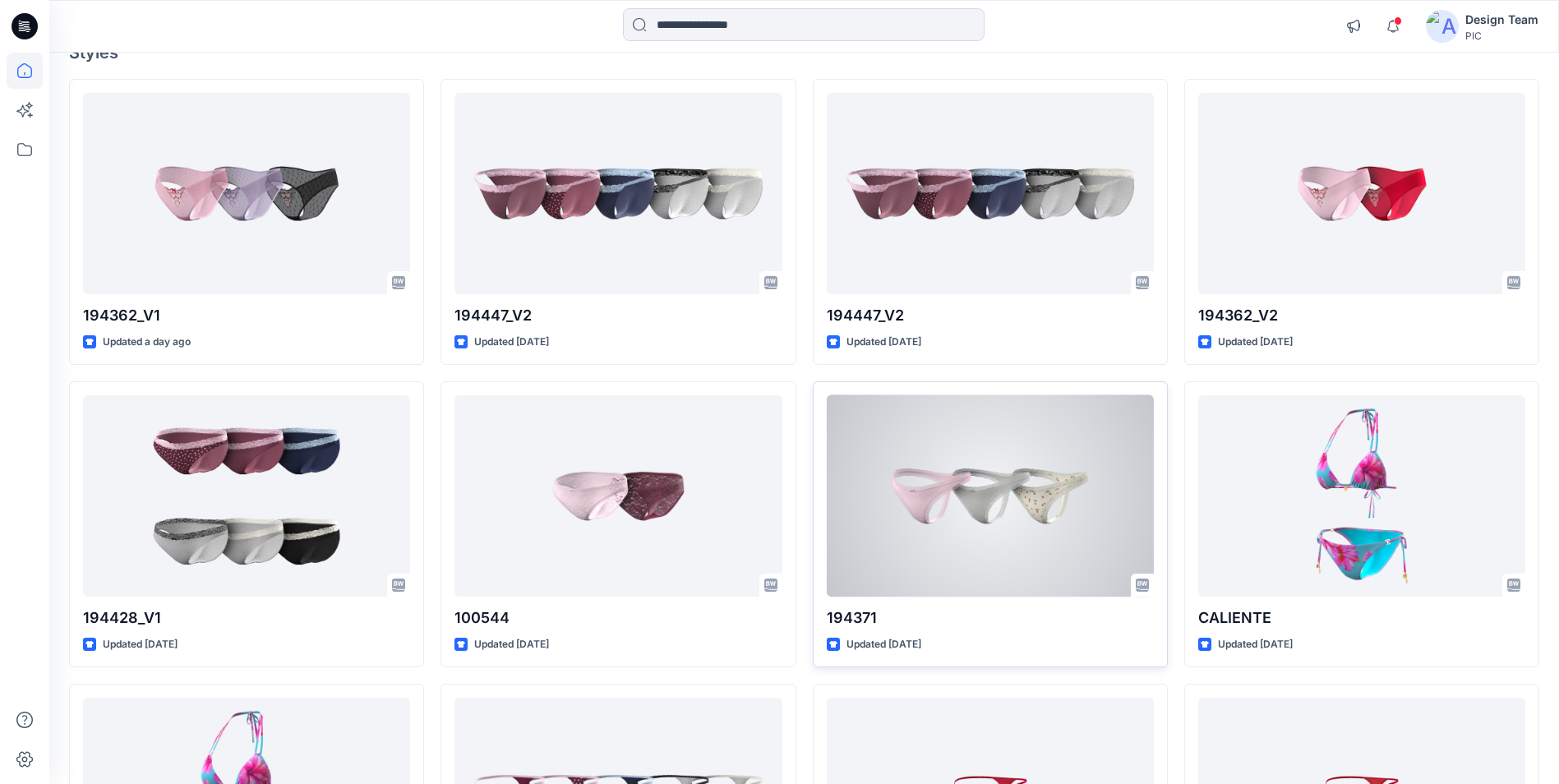
scroll to position [165, 0]
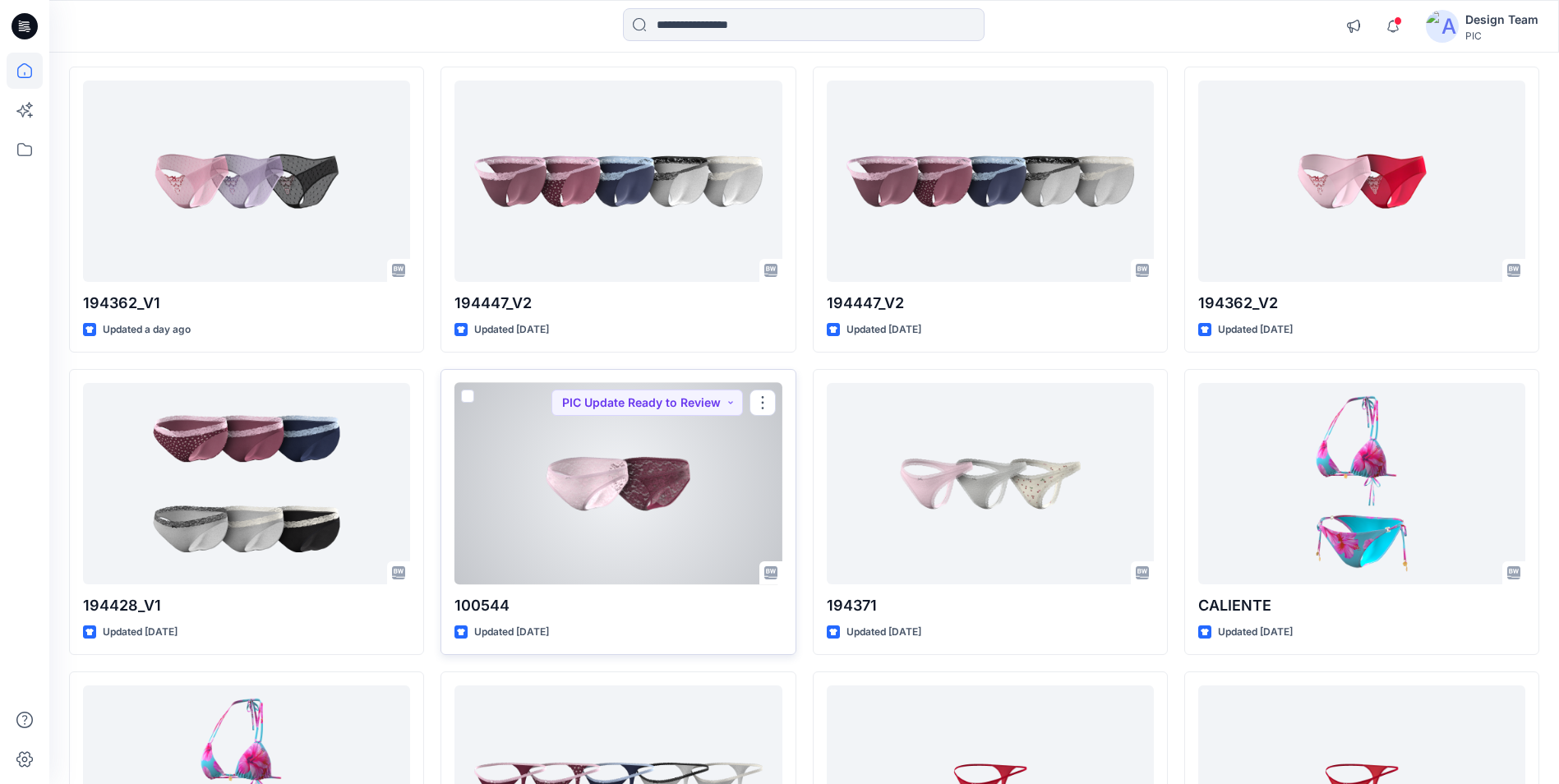
click at [571, 539] on div at bounding box center [619, 484] width 328 height 201
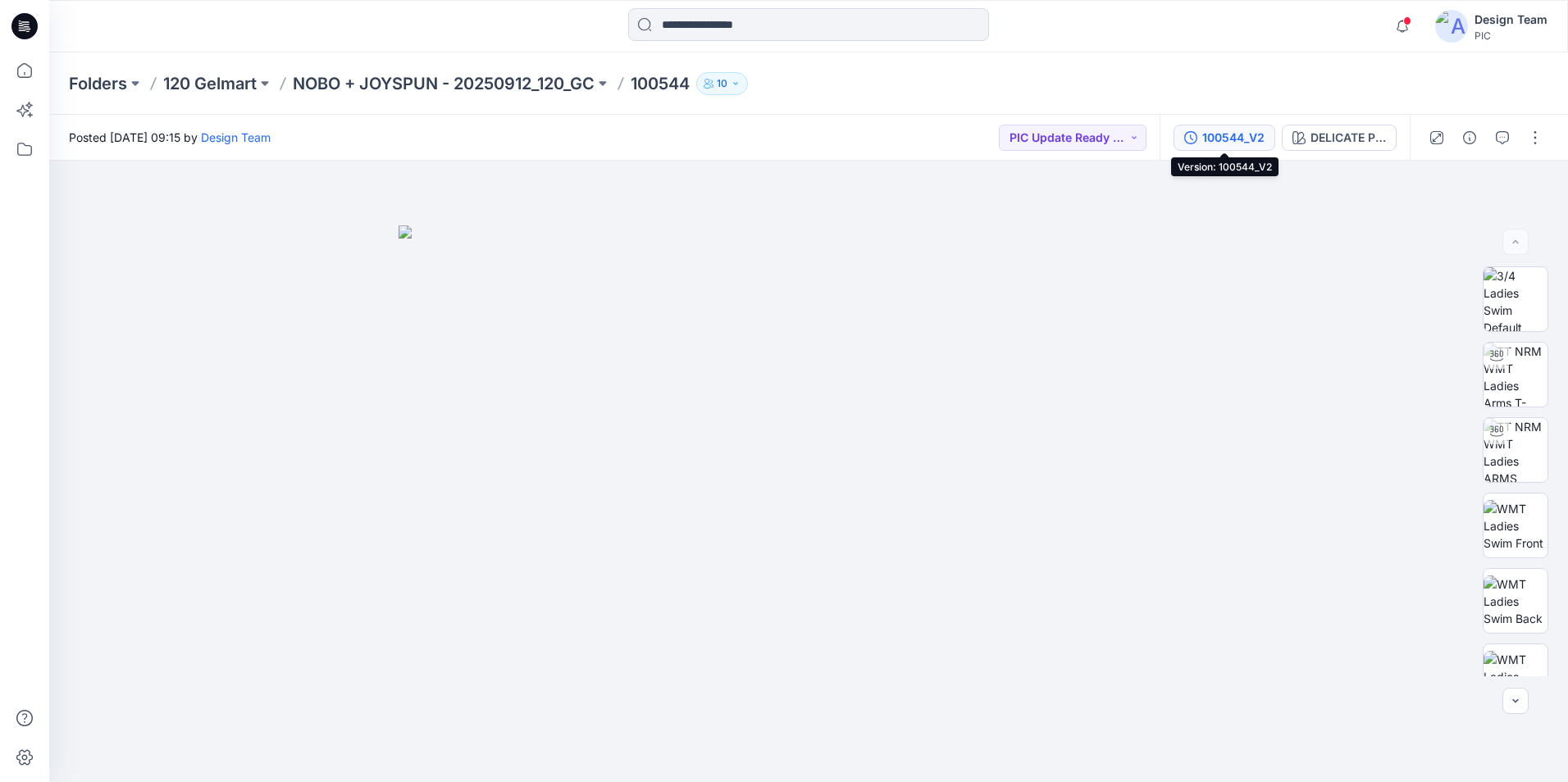
click at [1234, 139] on div "100544_V2" at bounding box center [1233, 137] width 62 height 18
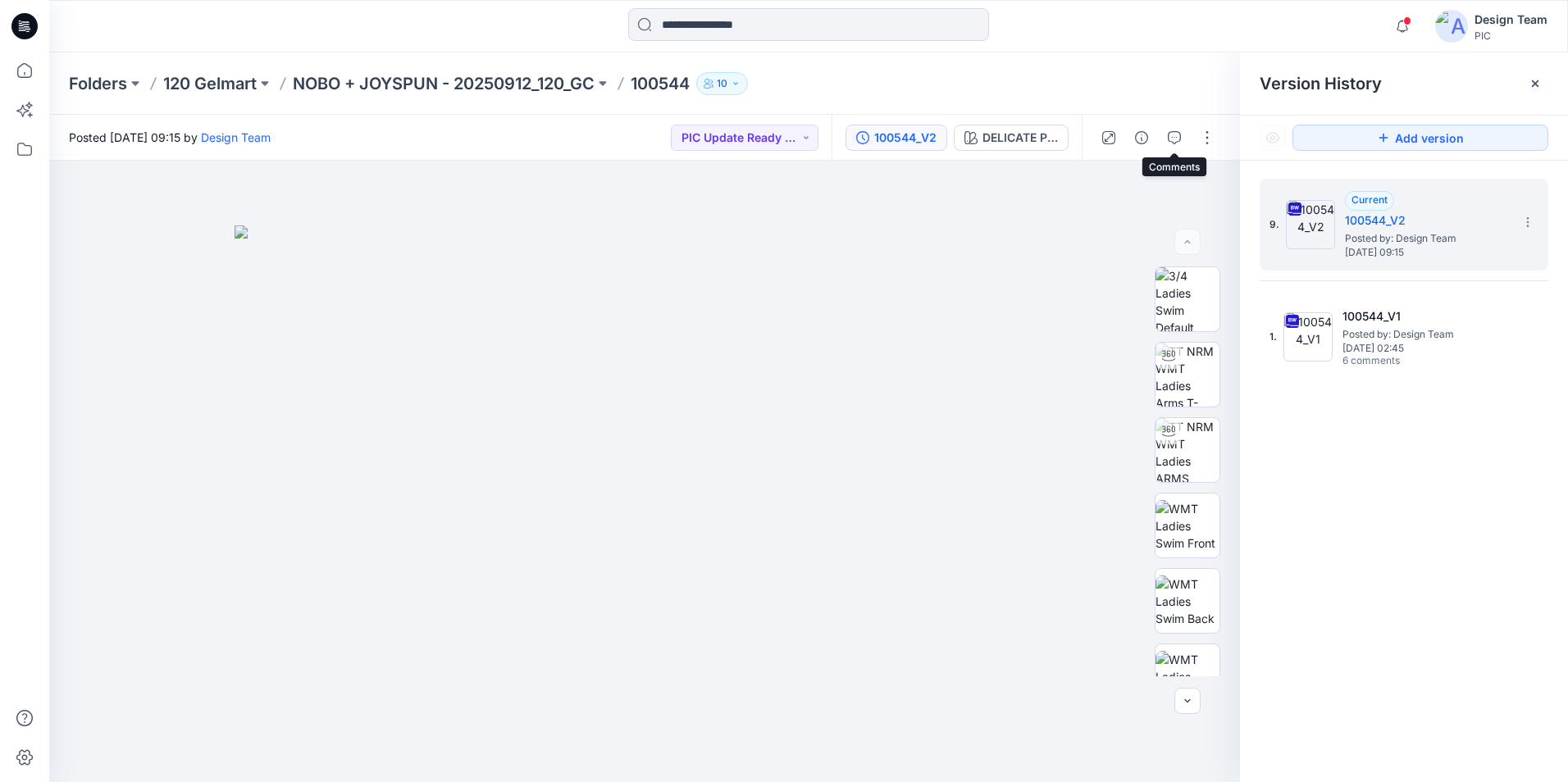
click at [1192, 135] on div at bounding box center [1158, 137] width 152 height 46
click at [1173, 135] on icon "button" at bounding box center [1174, 138] width 13 height 13
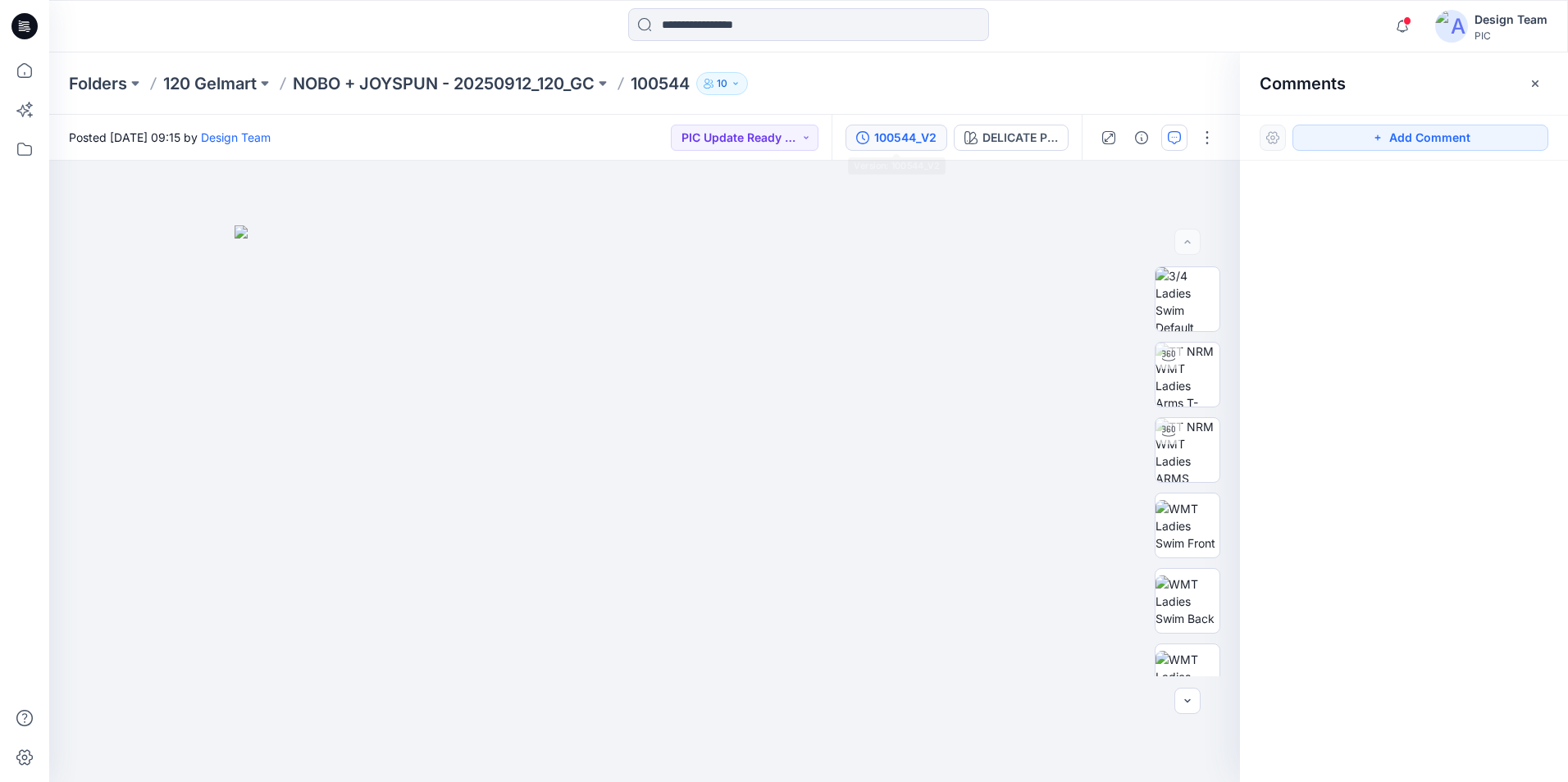
click at [901, 136] on div "100544_V2" at bounding box center [905, 137] width 62 height 18
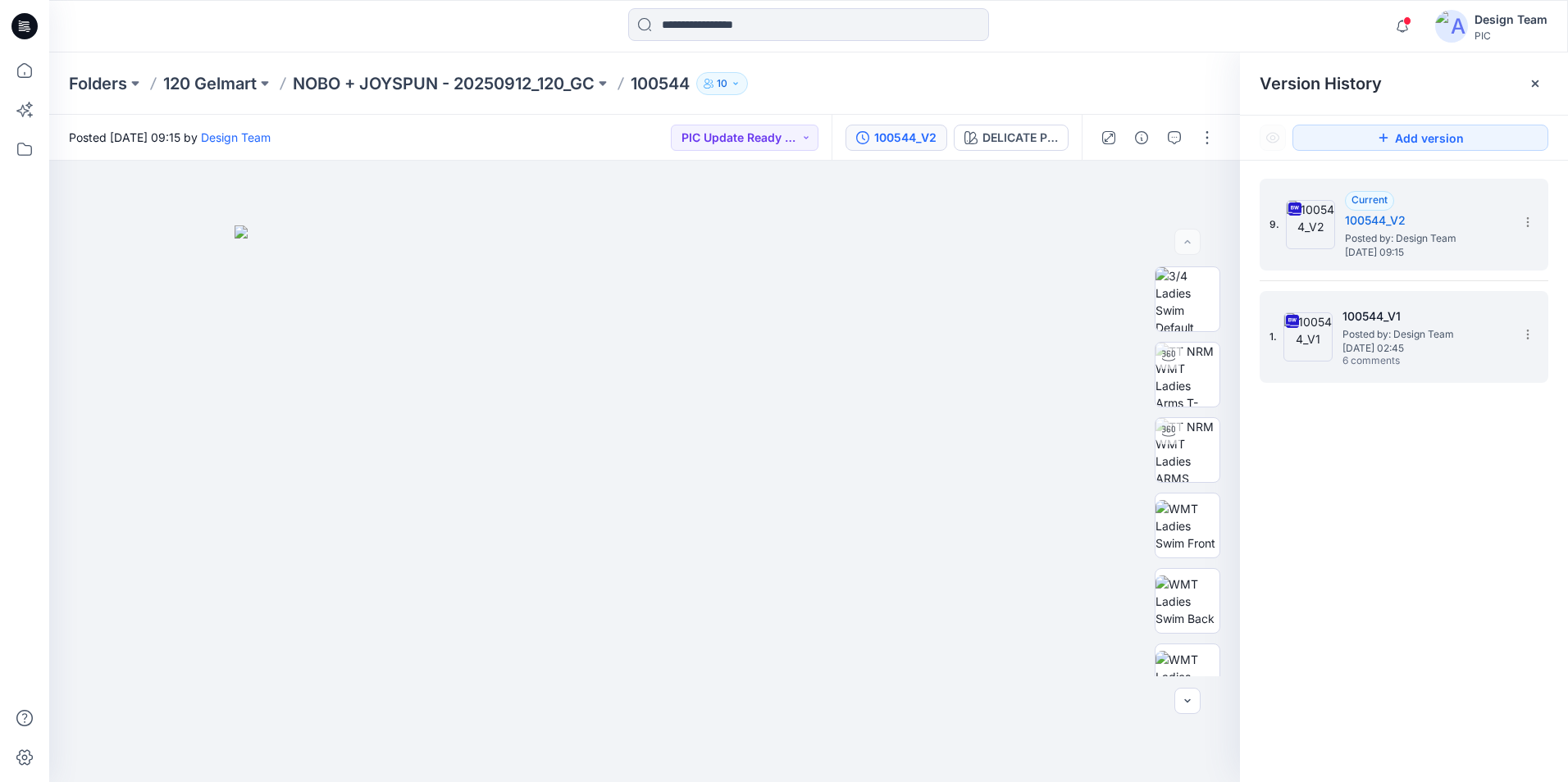
click at [1413, 329] on span "Posted by: Design Team" at bounding box center [1423, 334] width 164 height 16
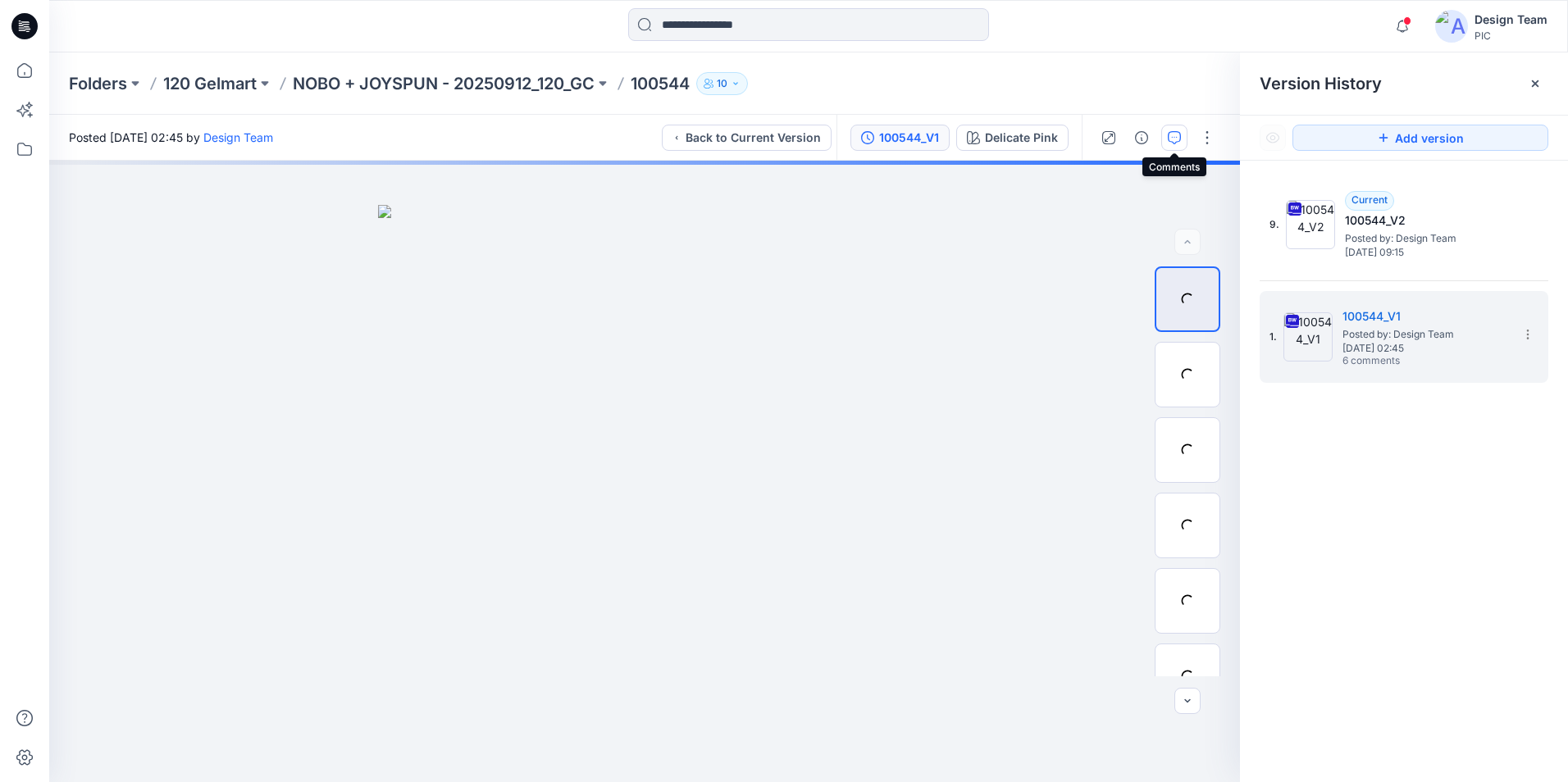
click at [1173, 140] on icon "button" at bounding box center [1174, 138] width 13 height 13
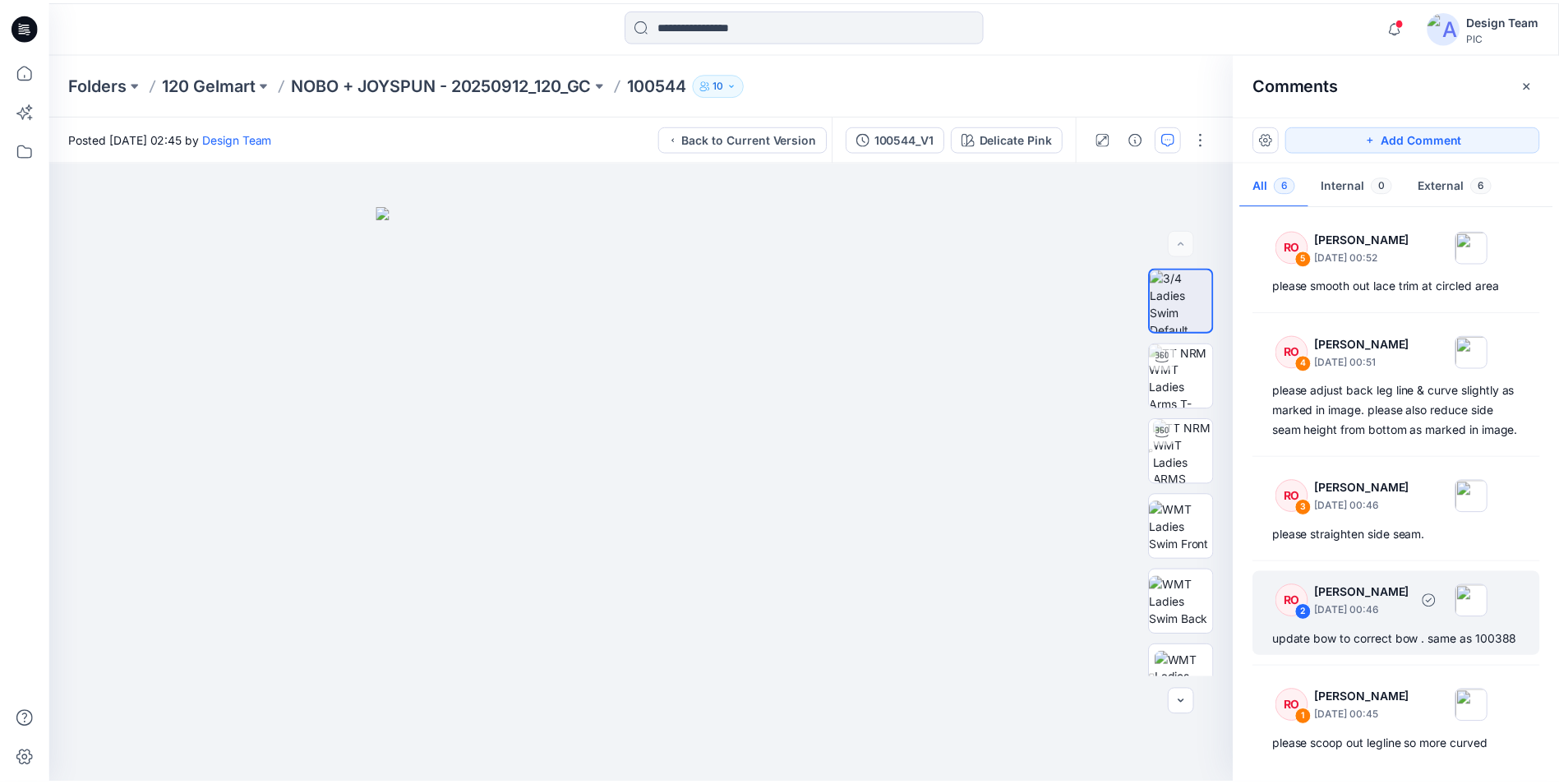
scroll to position [167, 0]
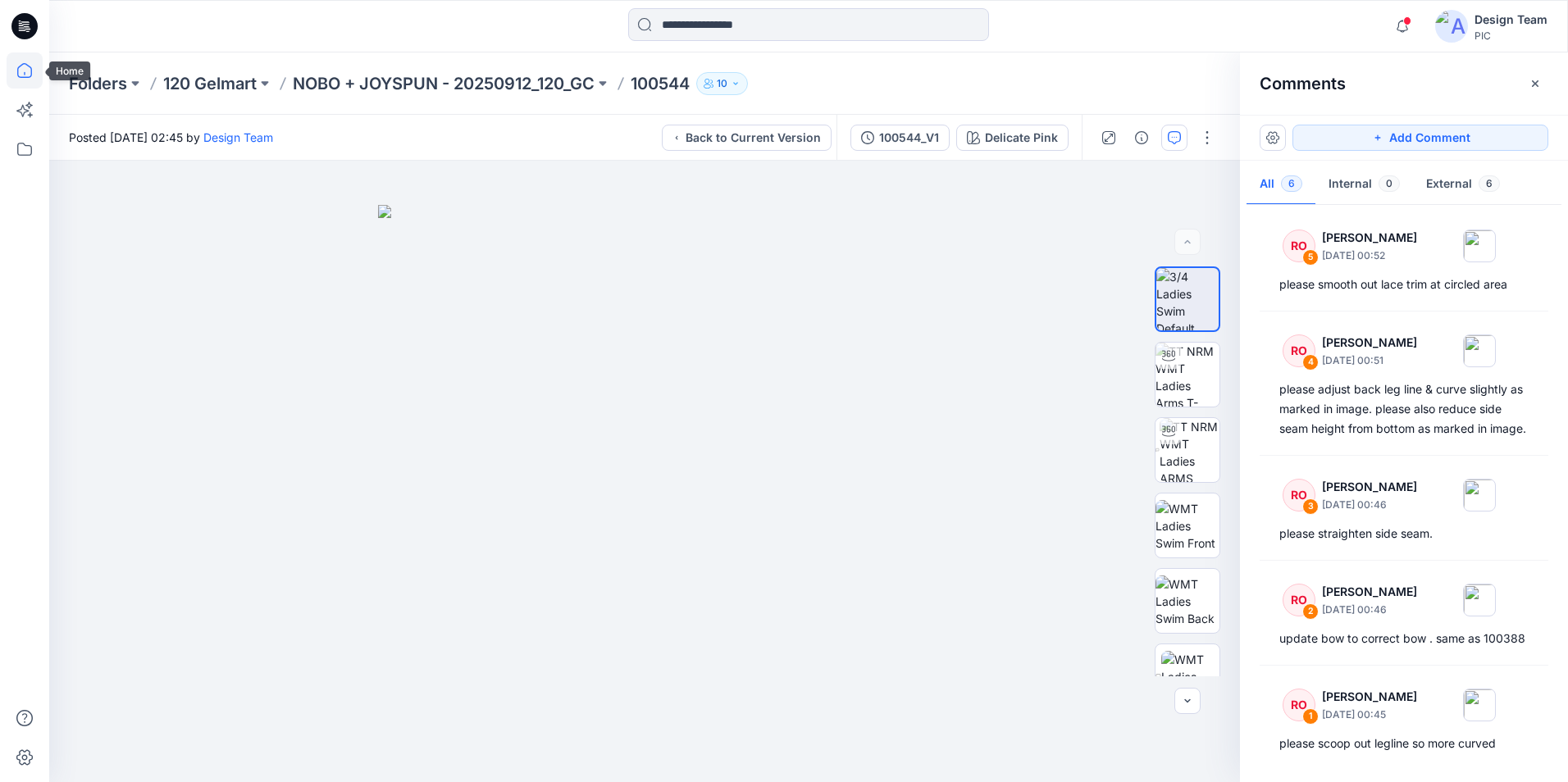
drag, startPoint x: 13, startPoint y: 77, endPoint x: 24, endPoint y: 80, distance: 11.4
click at [13, 77] on icon at bounding box center [24, 70] width 36 height 36
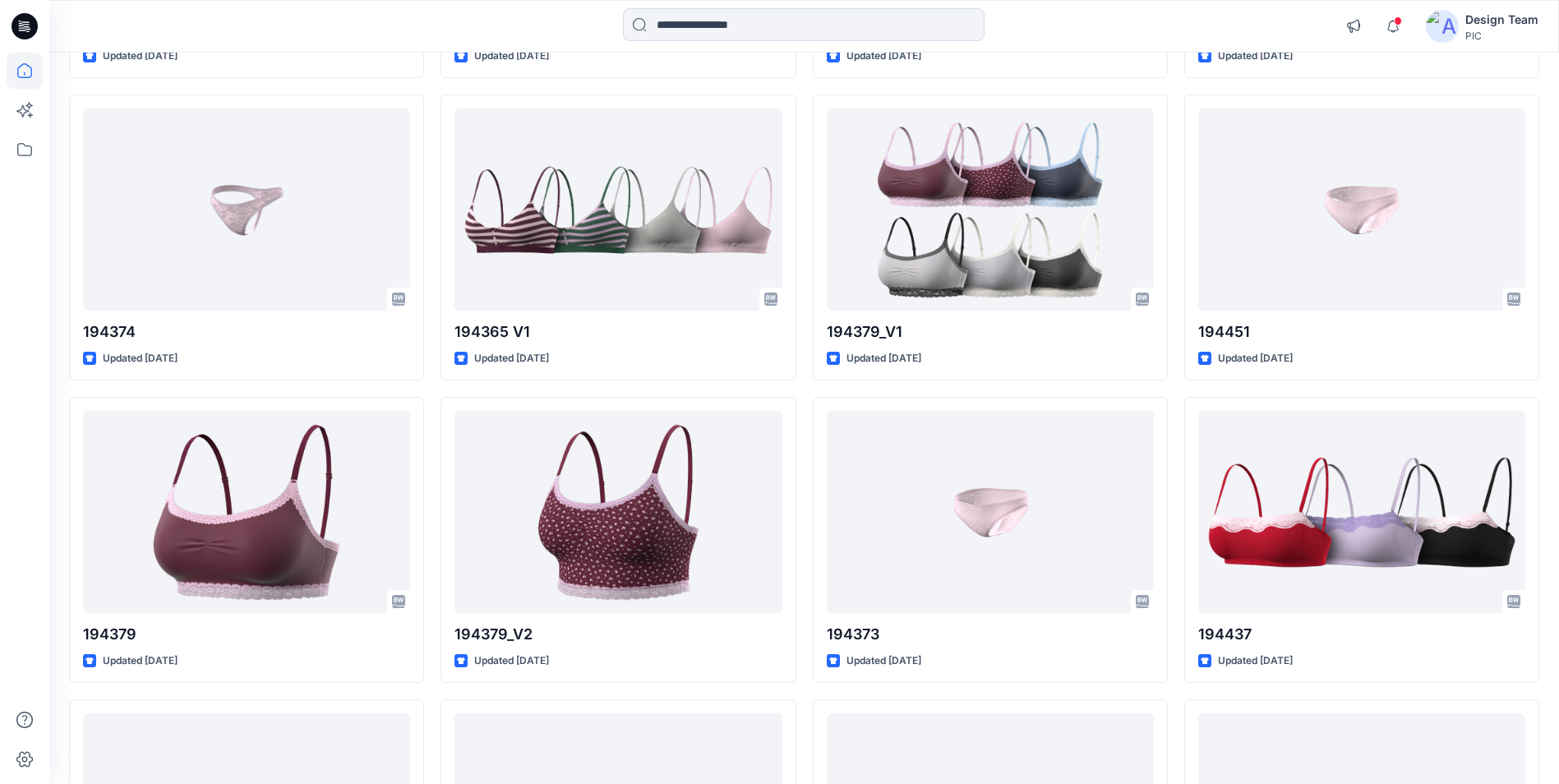
scroll to position [4371, 0]
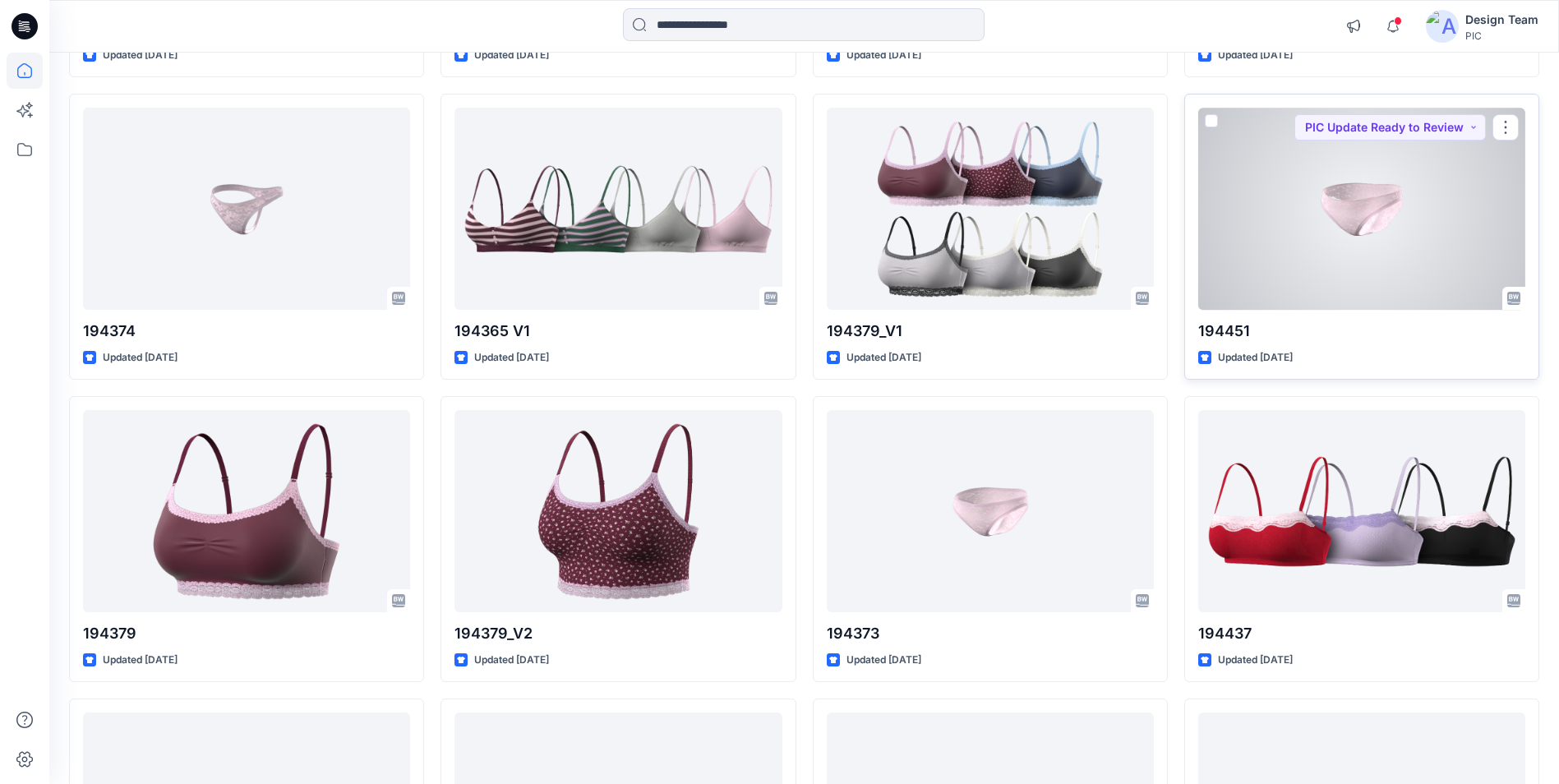
click at [1385, 238] on div at bounding box center [1362, 208] width 328 height 201
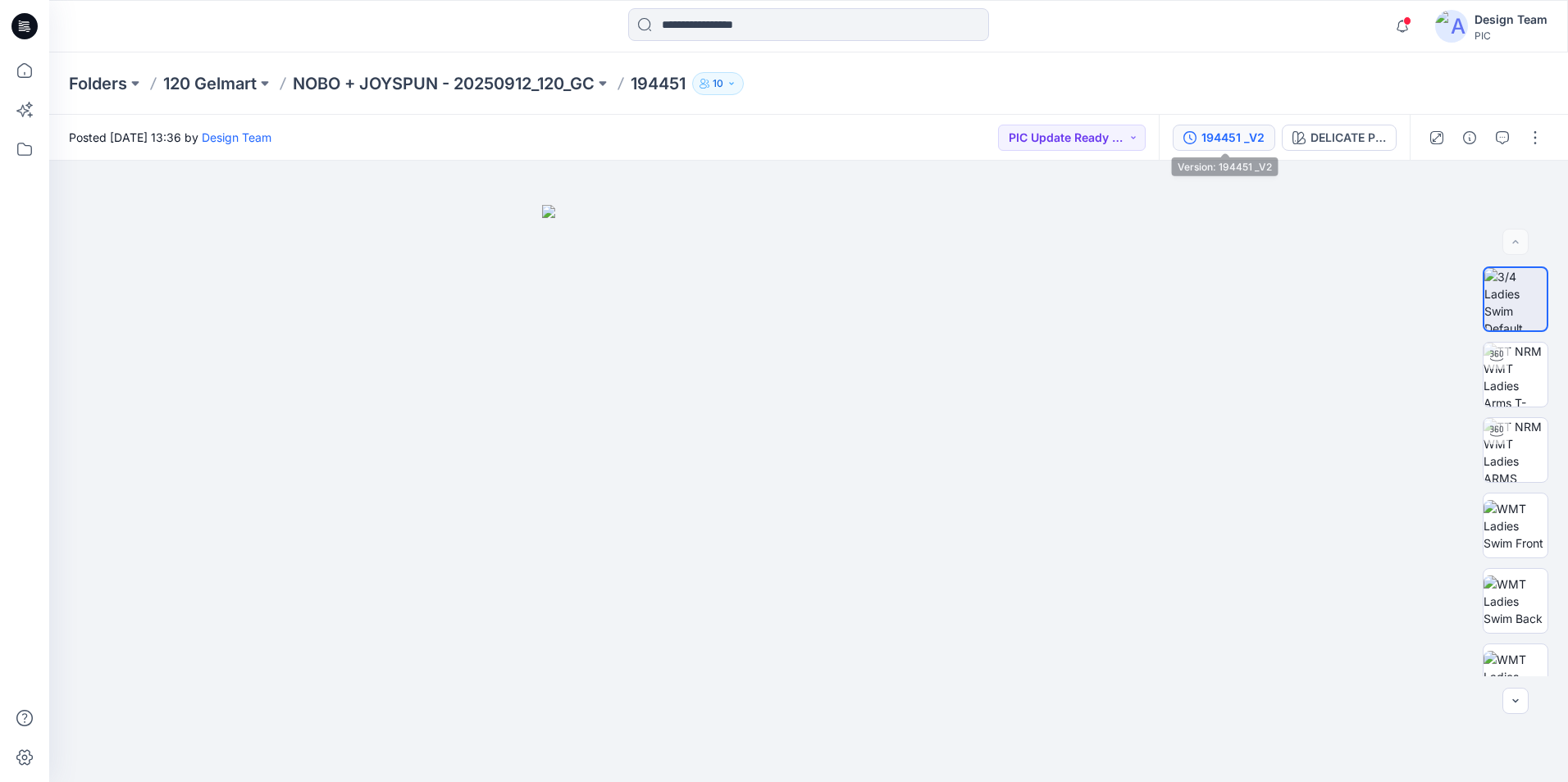
click at [1227, 140] on div "194451 _V2" at bounding box center [1232, 137] width 63 height 18
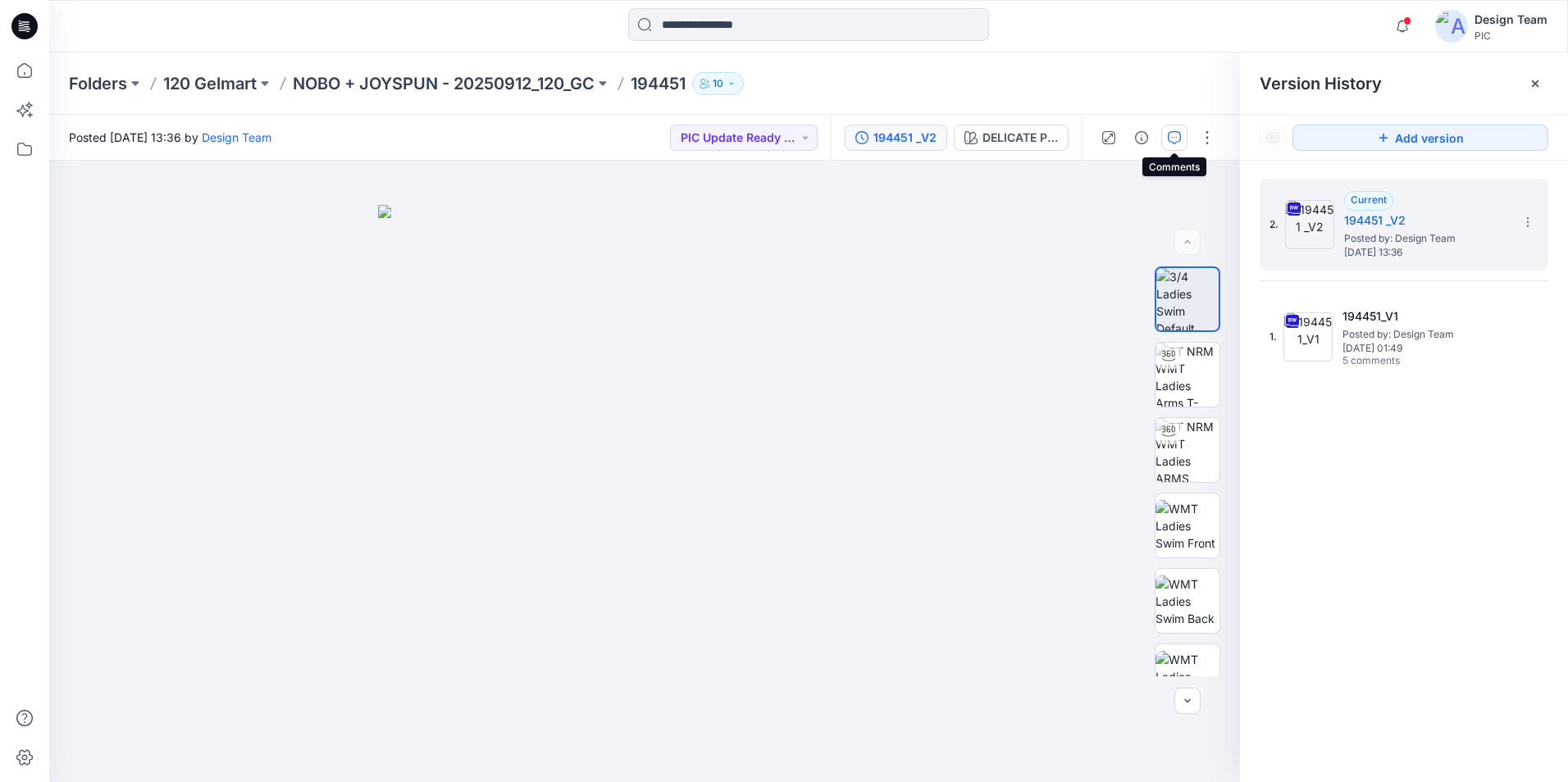
click at [1176, 131] on icon "button" at bounding box center [1174, 138] width 13 height 13
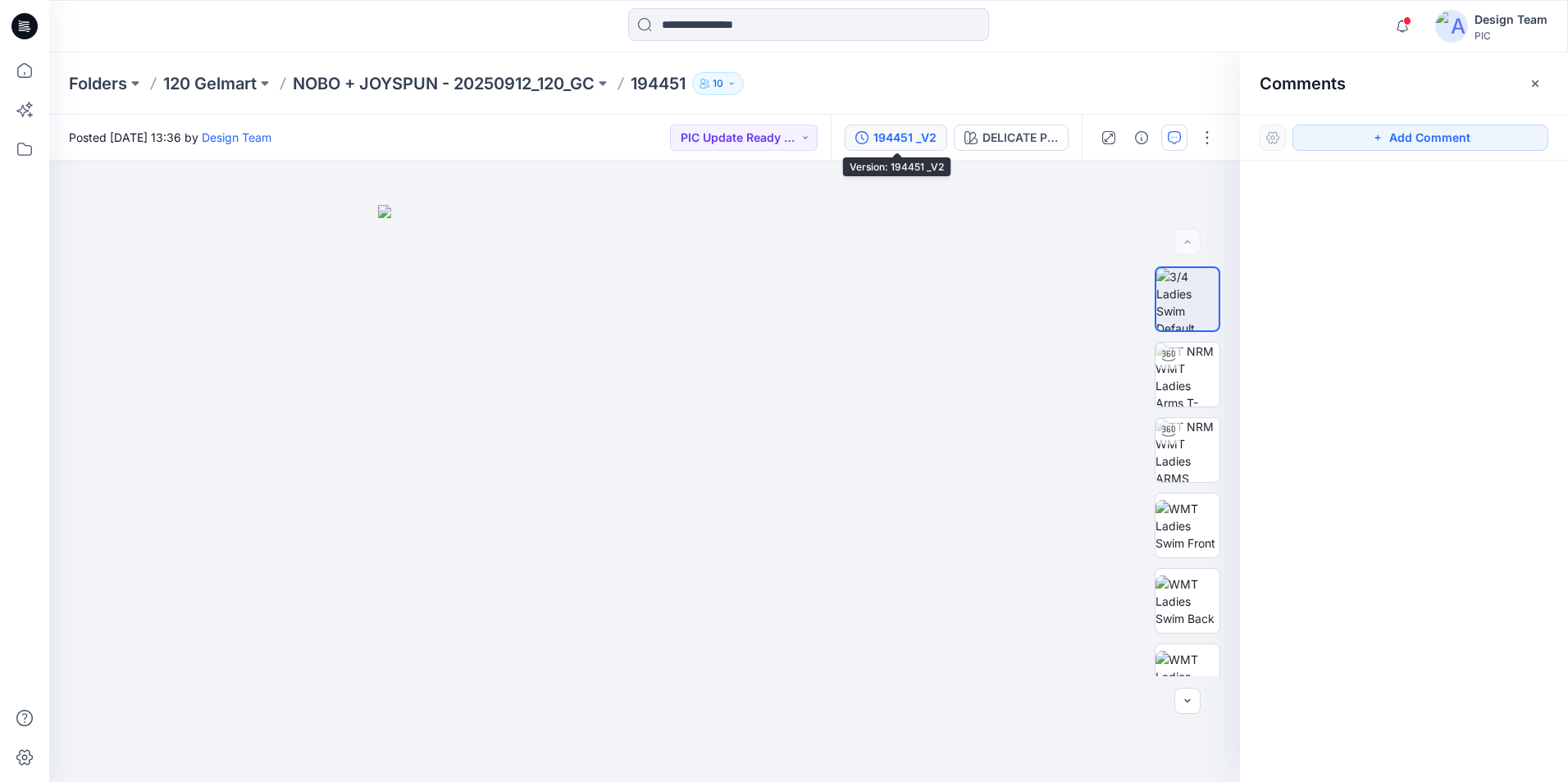
click at [869, 131] on icon "button" at bounding box center [862, 138] width 13 height 13
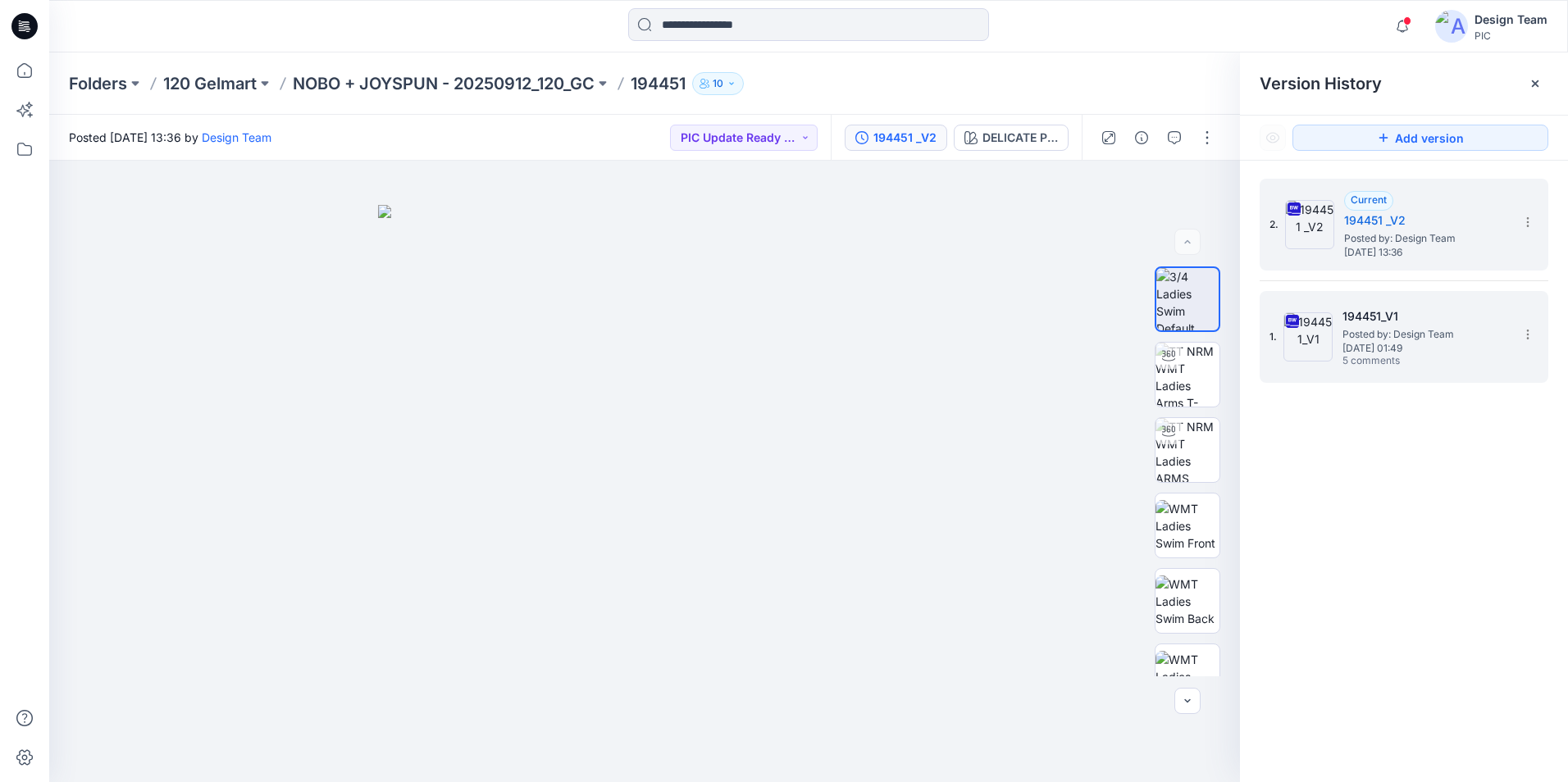
click at [1425, 309] on h5 "194451_V1" at bounding box center [1423, 316] width 164 height 20
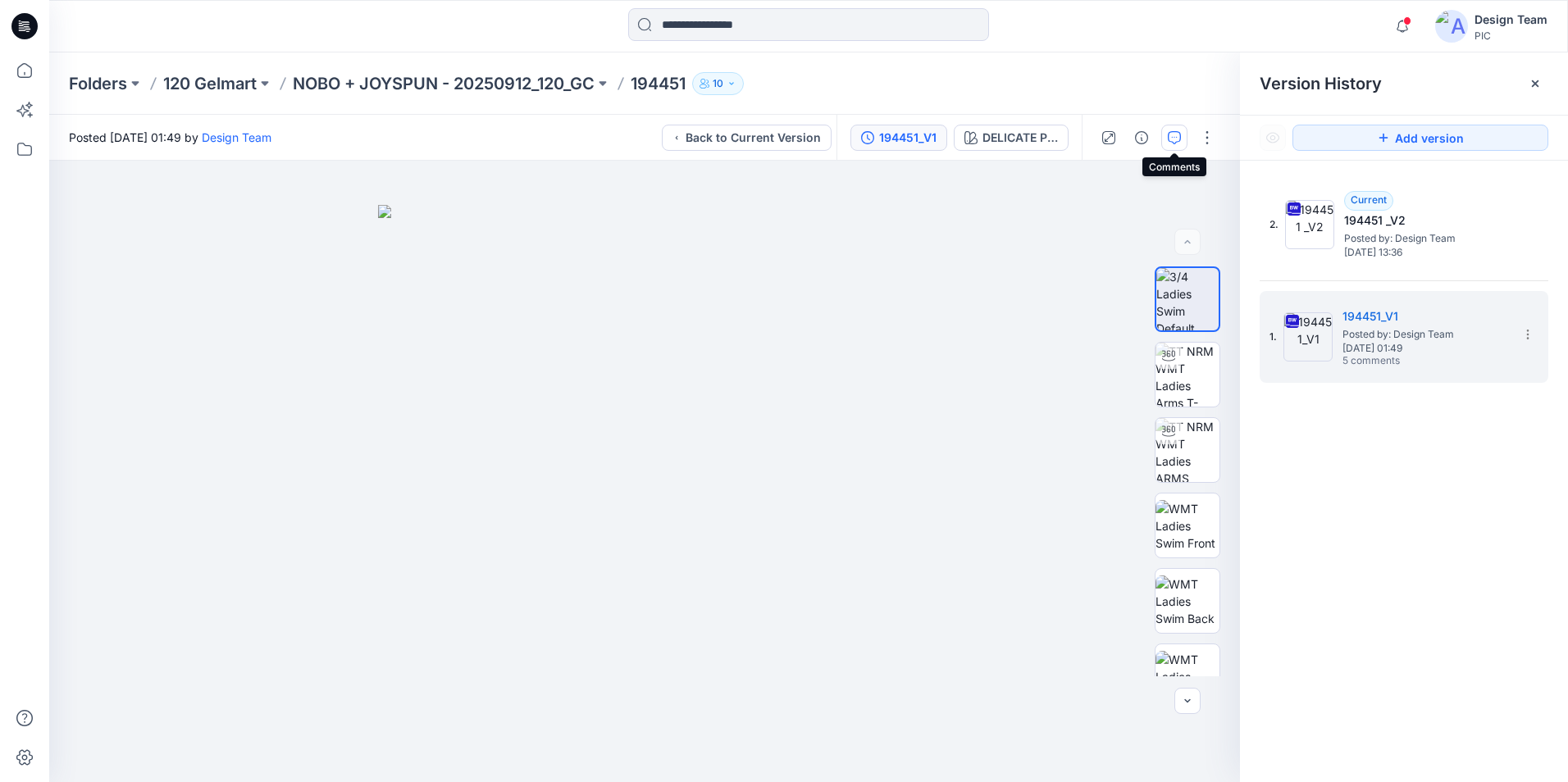
click at [1174, 138] on icon "button" at bounding box center [1174, 138] width 13 height 13
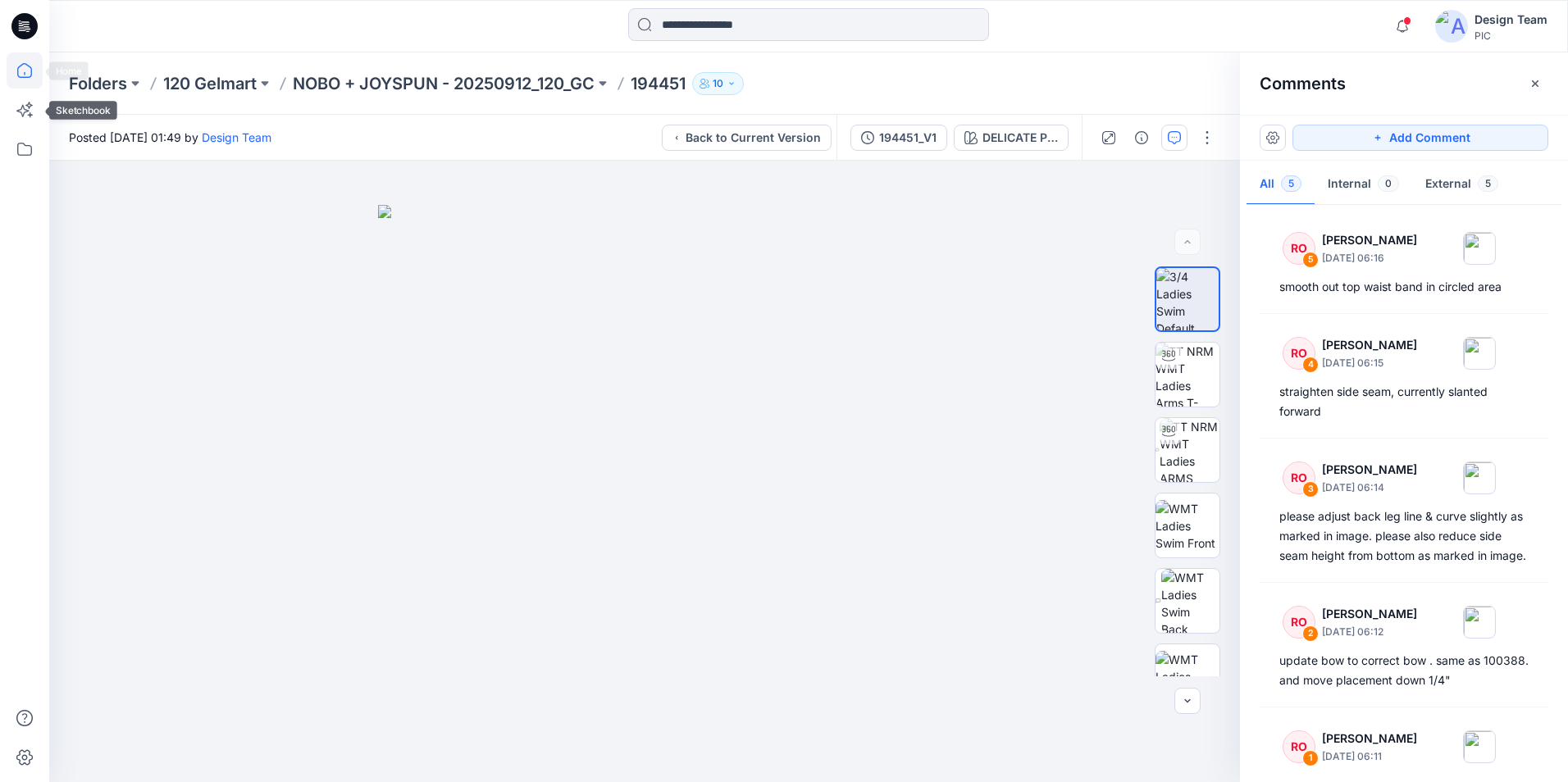
click at [30, 84] on icon at bounding box center [24, 70] width 36 height 36
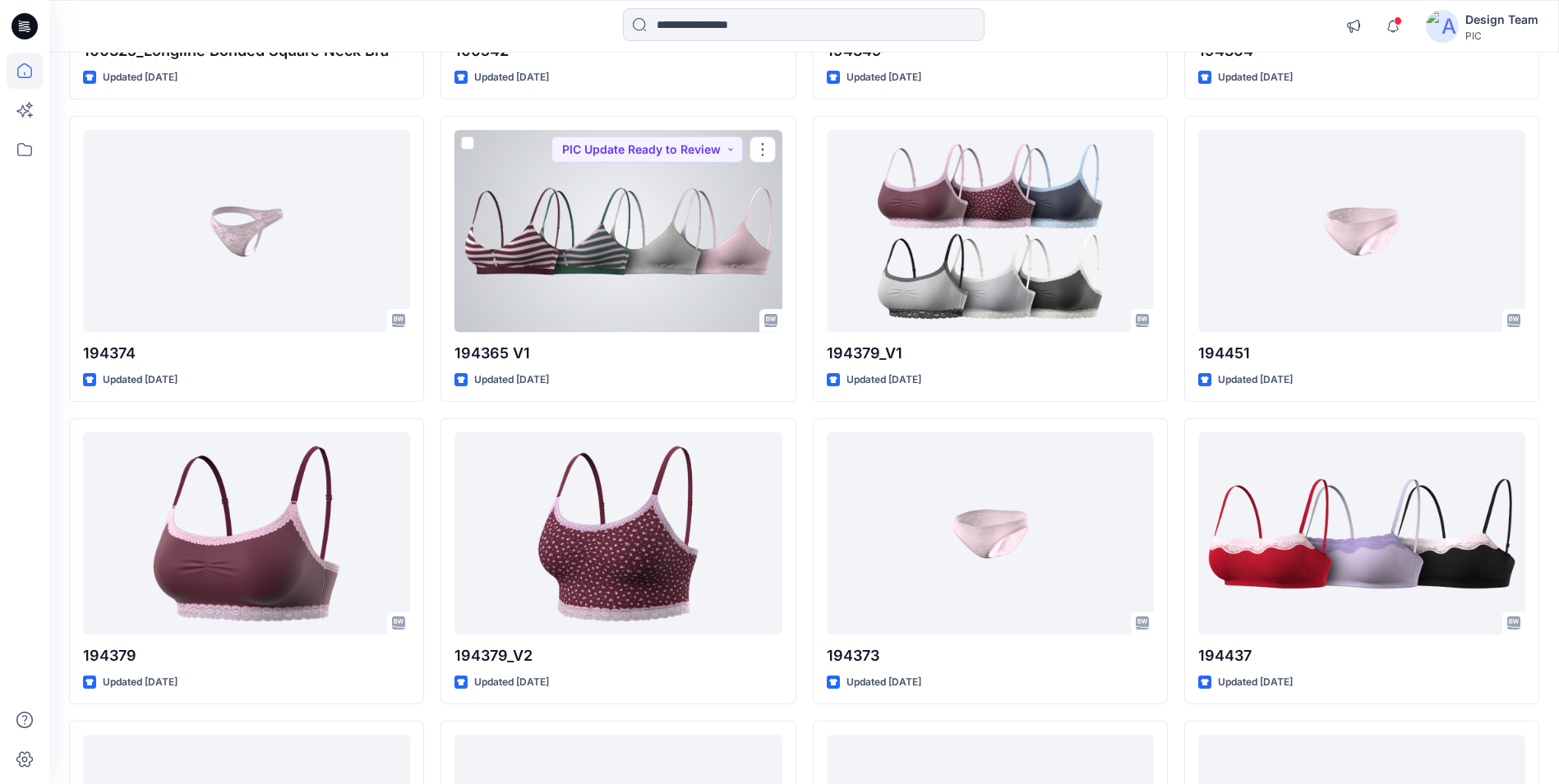
scroll to position [4356, 0]
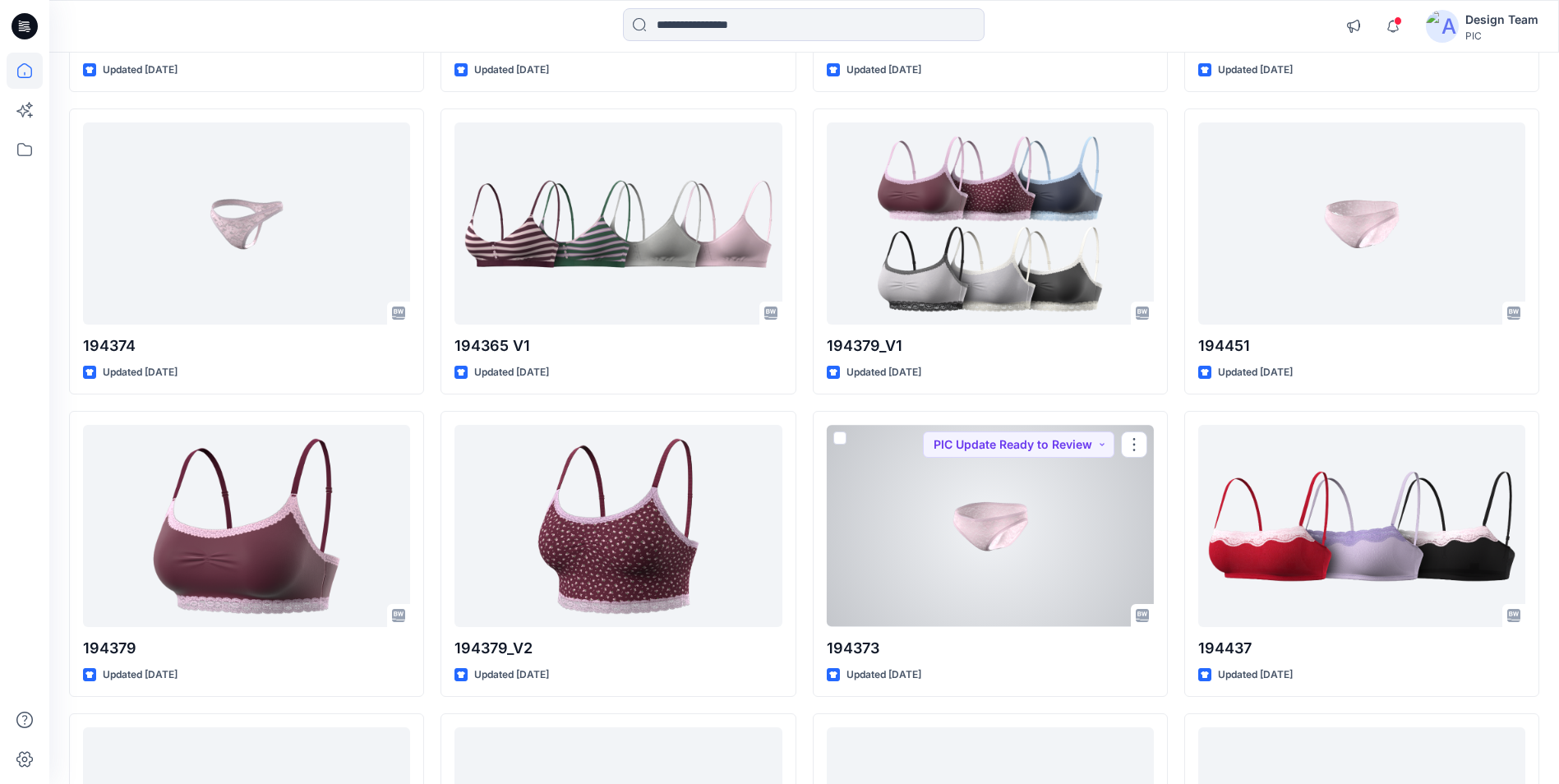
click at [1016, 535] on div at bounding box center [990, 525] width 328 height 201
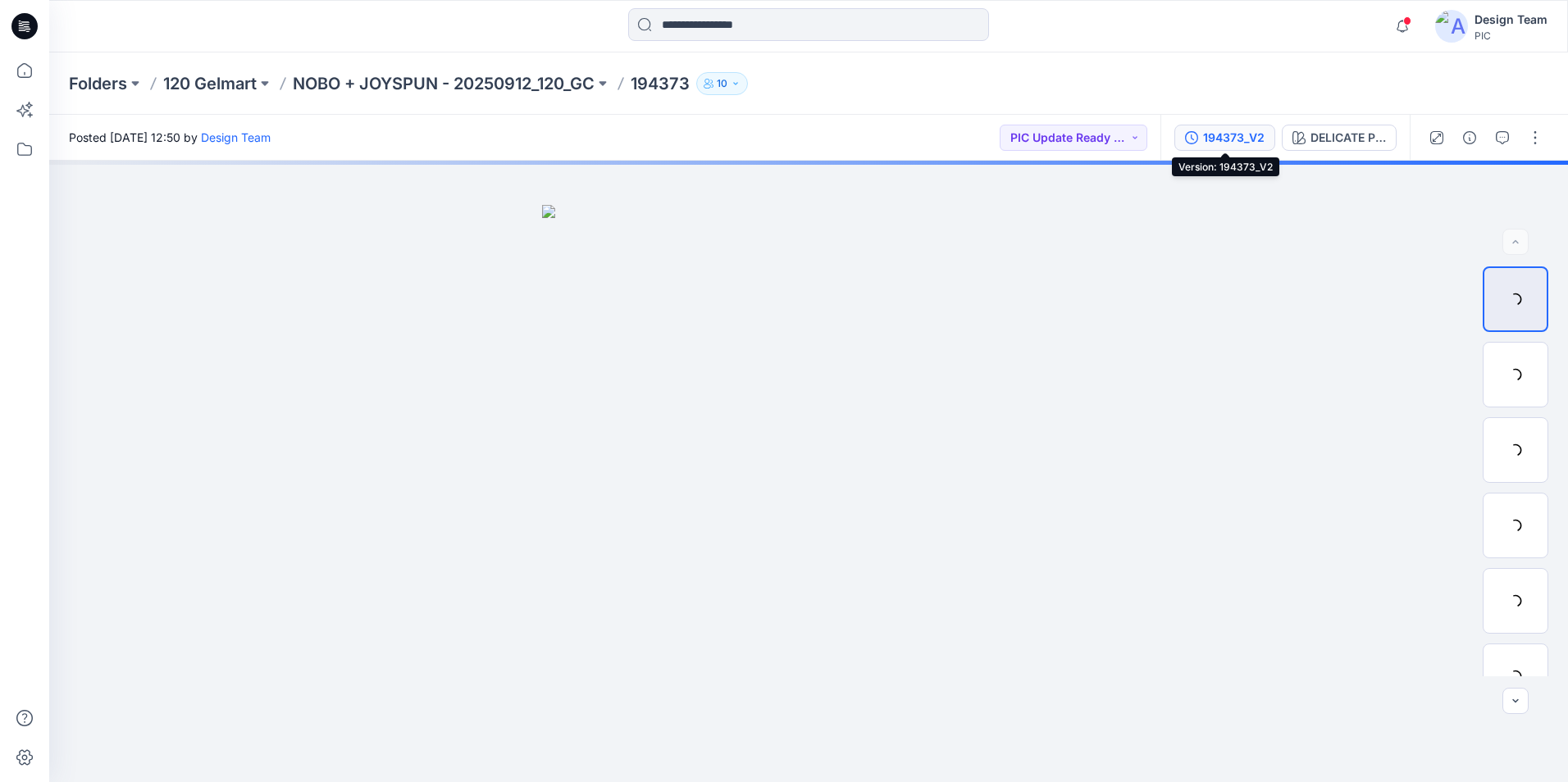
click at [1212, 127] on button "194373_V2" at bounding box center [1223, 138] width 100 height 26
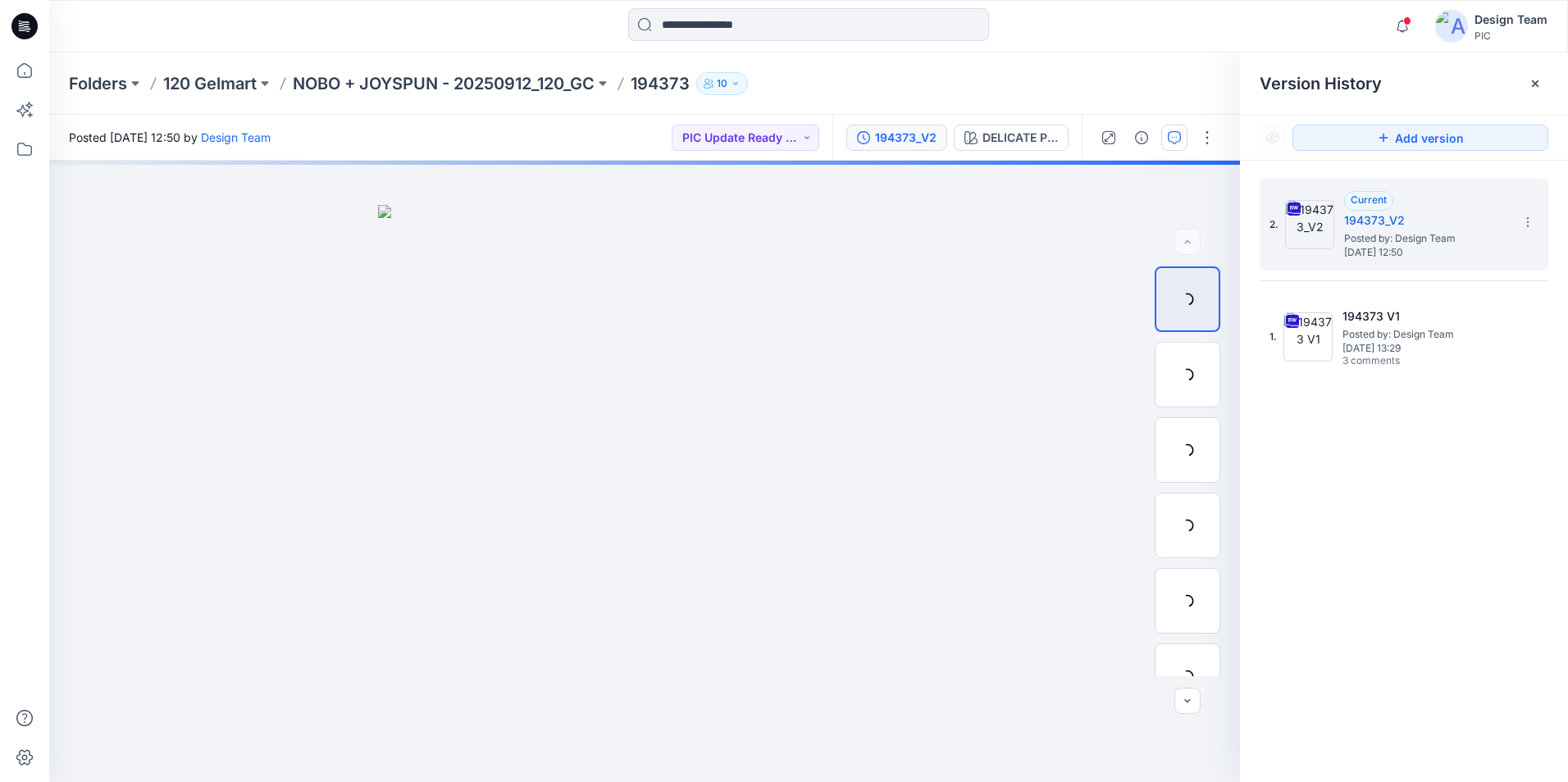
click at [1169, 146] on button "button" at bounding box center [1174, 138] width 26 height 26
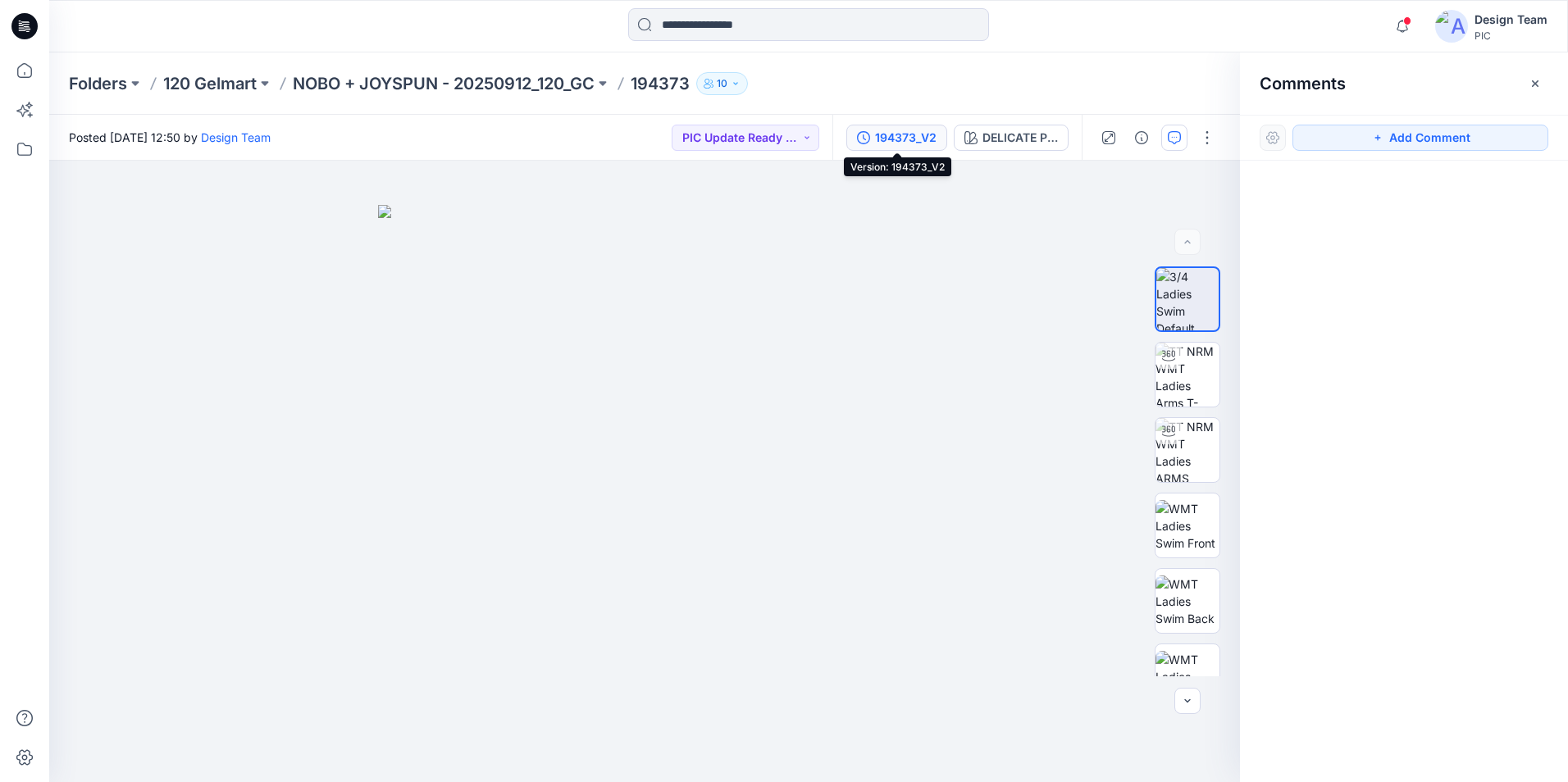
click at [914, 141] on div "194373_V2" at bounding box center [905, 137] width 61 height 18
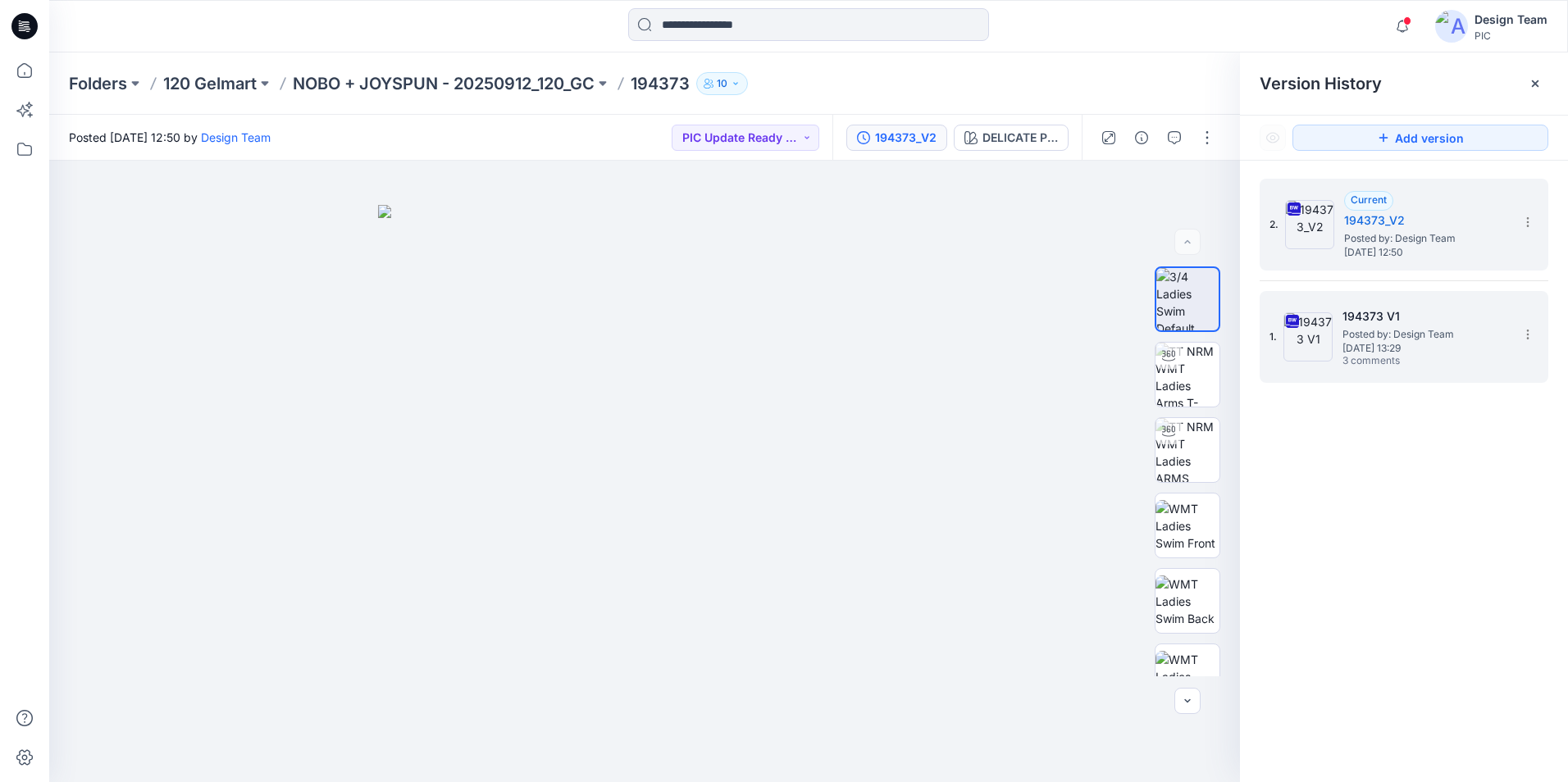
click at [1381, 363] on span "3 comments" at bounding box center [1399, 361] width 115 height 13
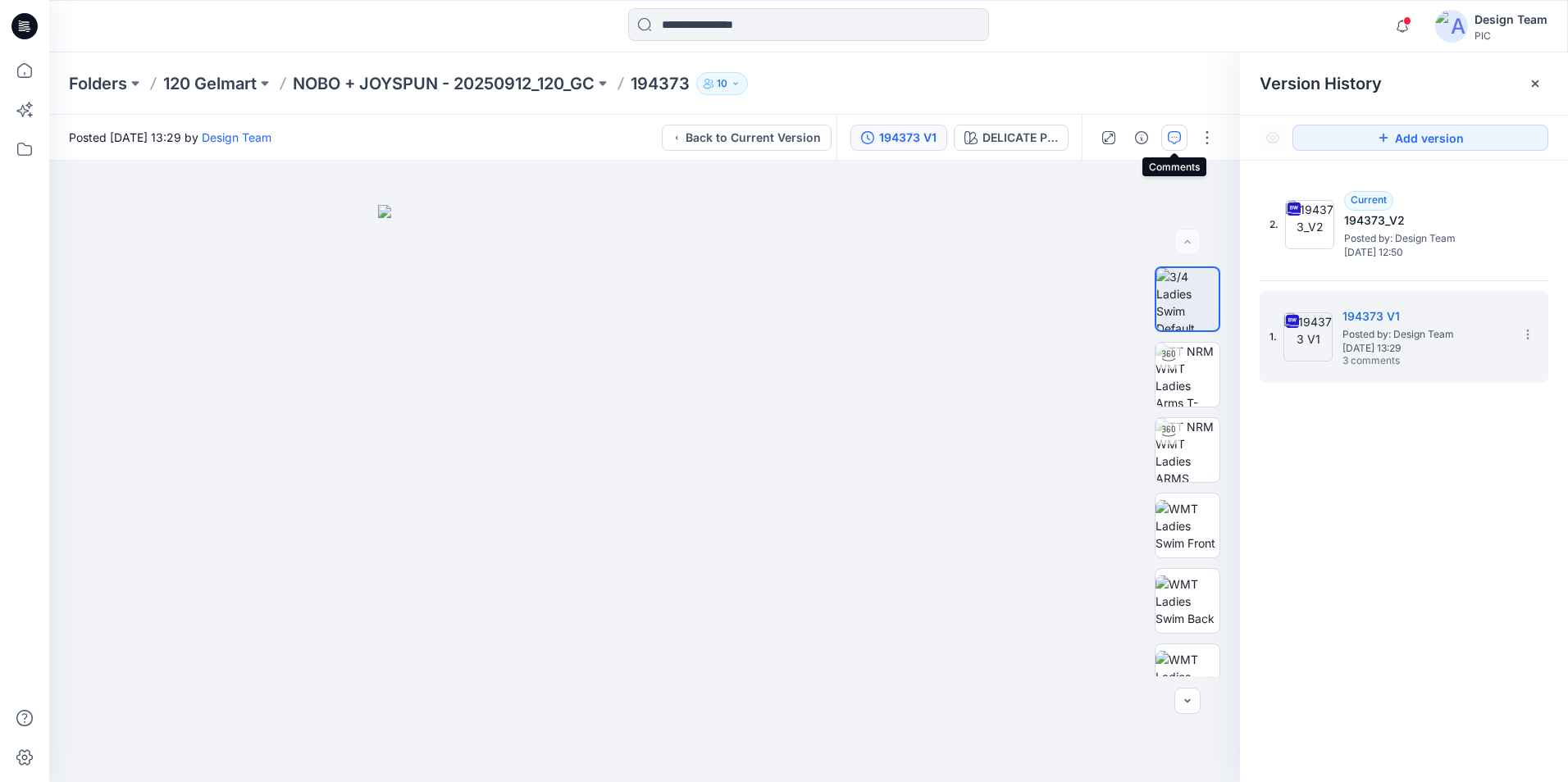
click at [1172, 146] on button "button" at bounding box center [1174, 138] width 26 height 26
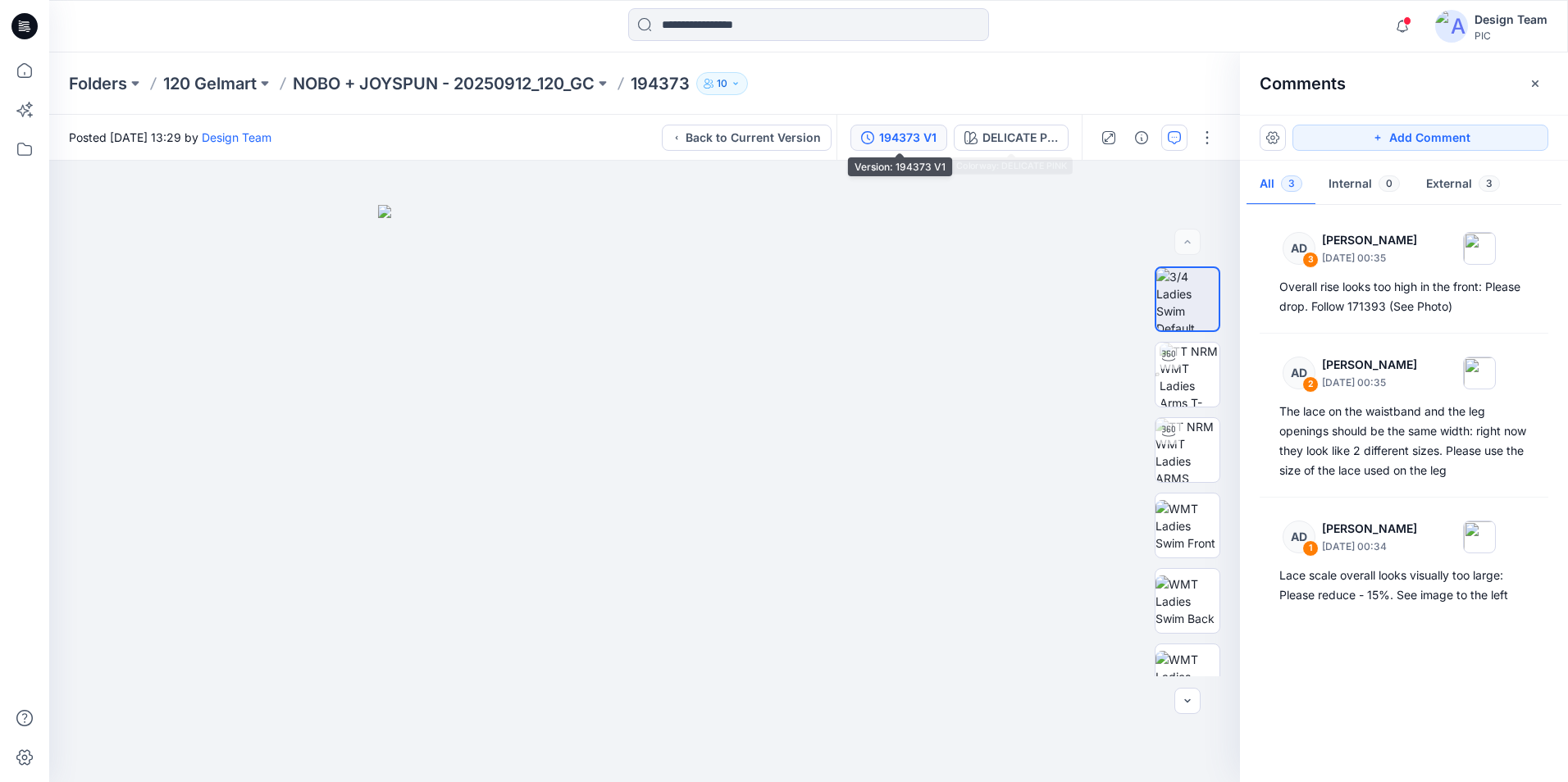
click at [896, 141] on div "194373 V1" at bounding box center [907, 137] width 57 height 18
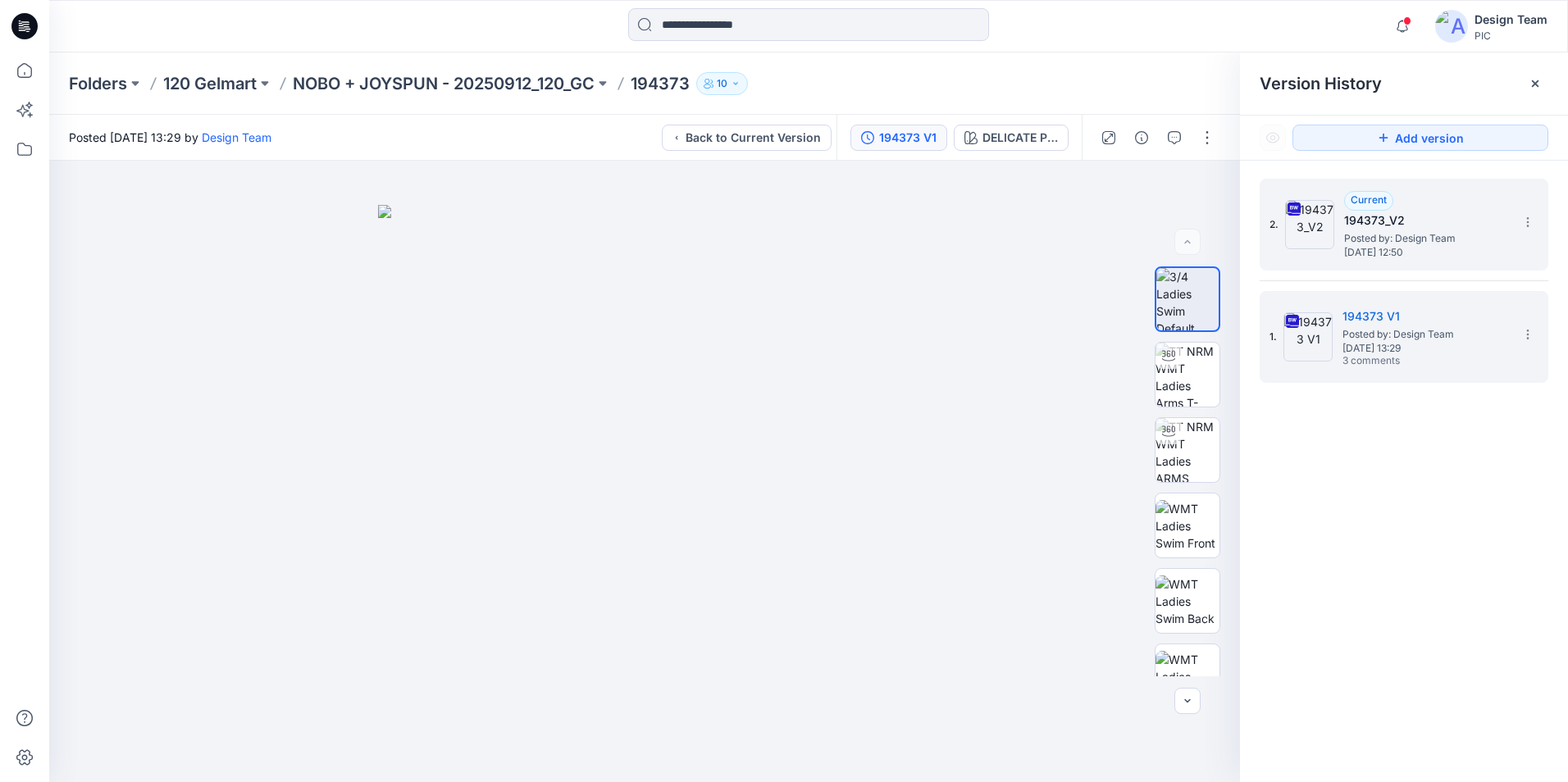
click at [1352, 245] on span "Posted by: Design Team" at bounding box center [1425, 238] width 164 height 16
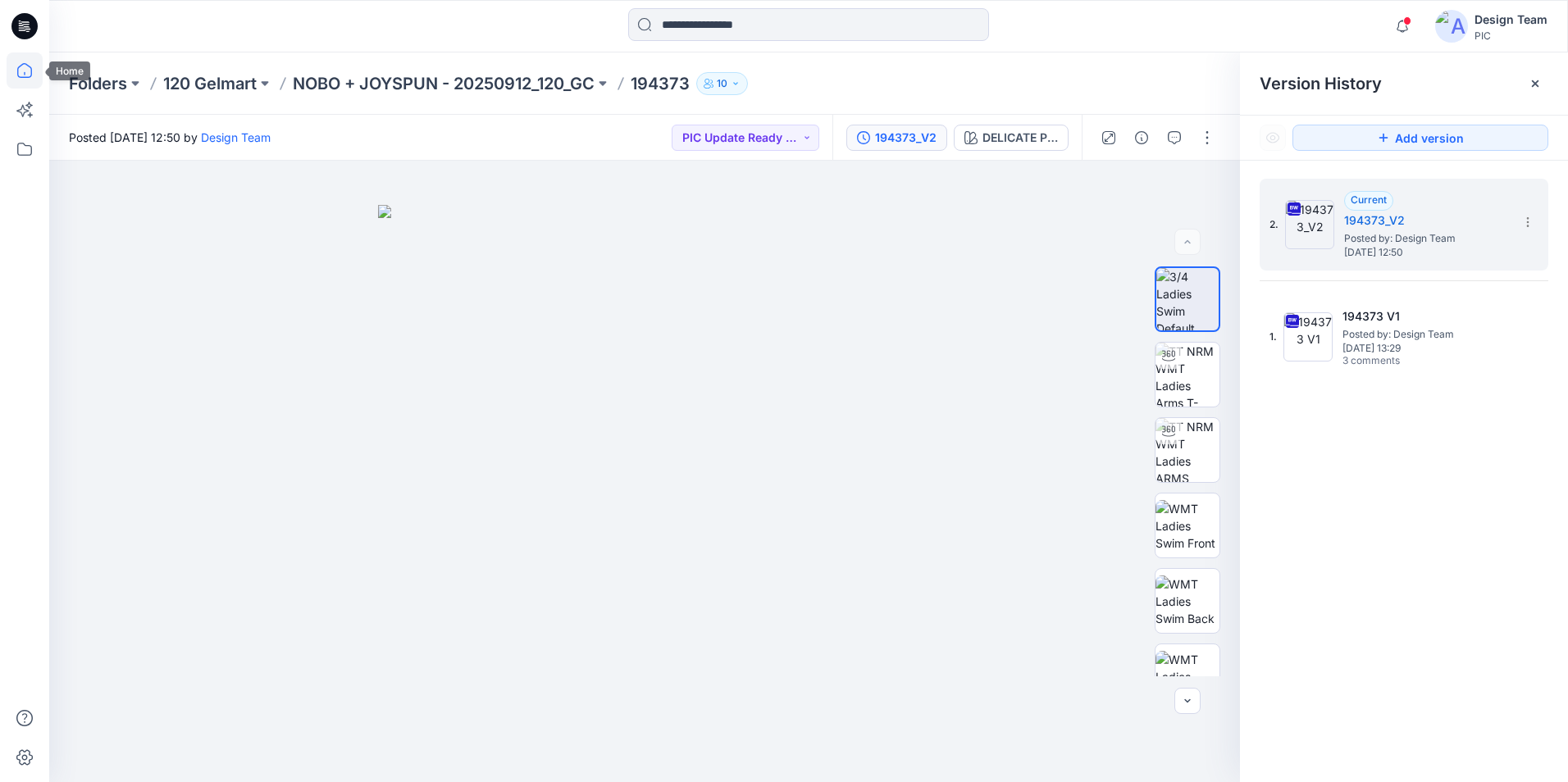
click at [38, 81] on icon at bounding box center [24, 70] width 36 height 36
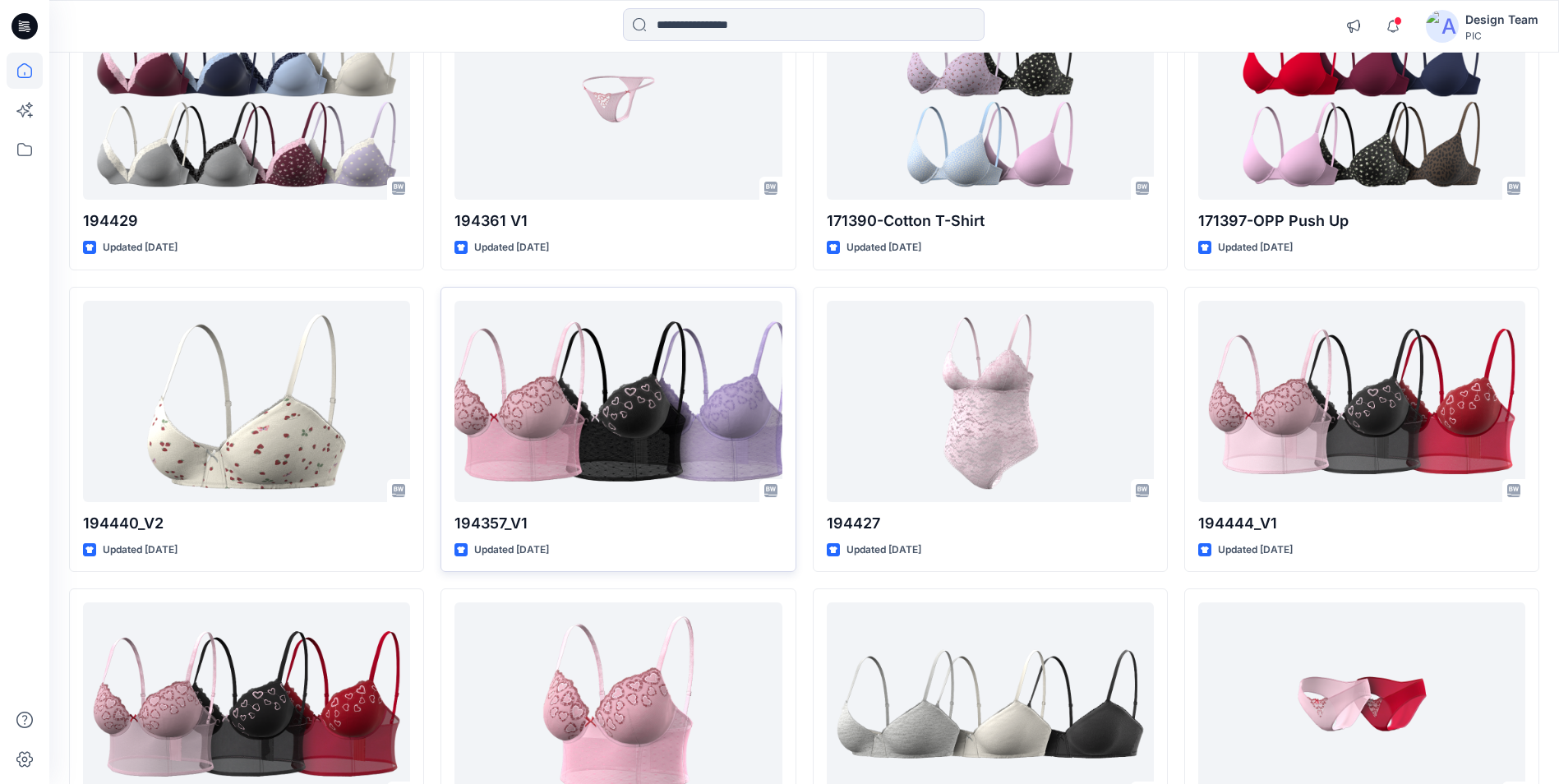
scroll to position [1150, 0]
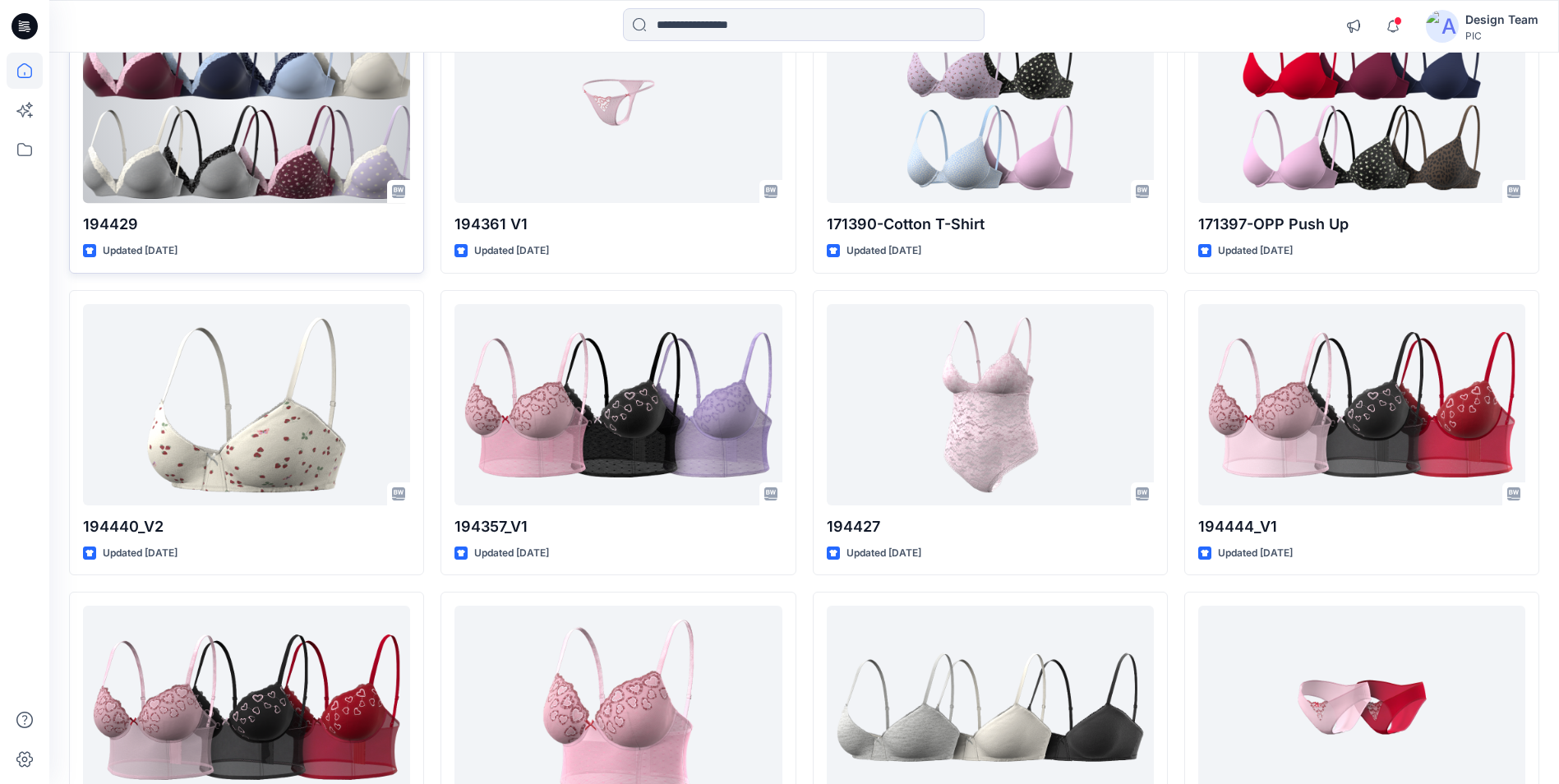
click at [321, 153] on div at bounding box center [247, 103] width 328 height 201
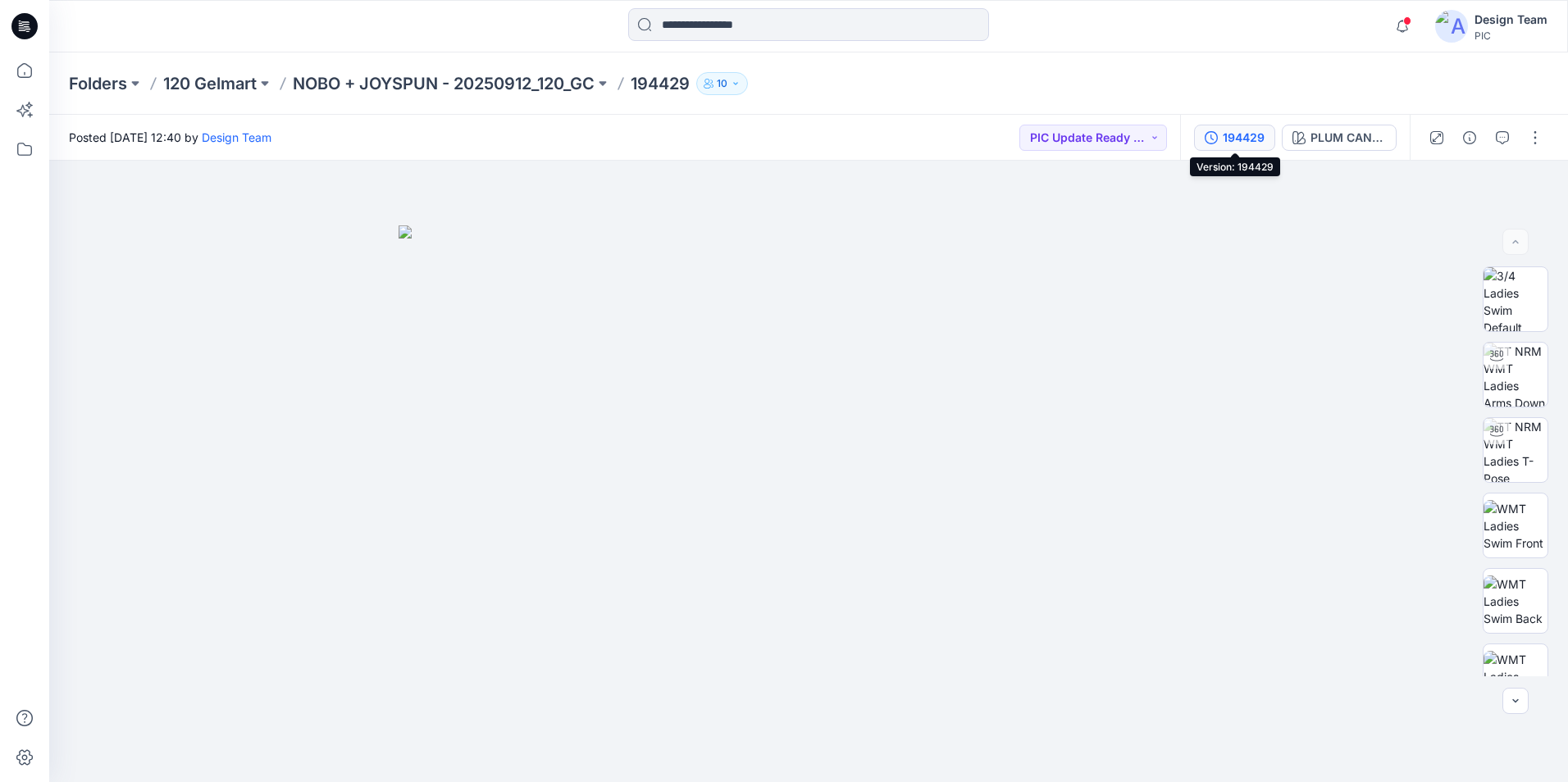
click at [1236, 146] on div "194429" at bounding box center [1243, 137] width 42 height 18
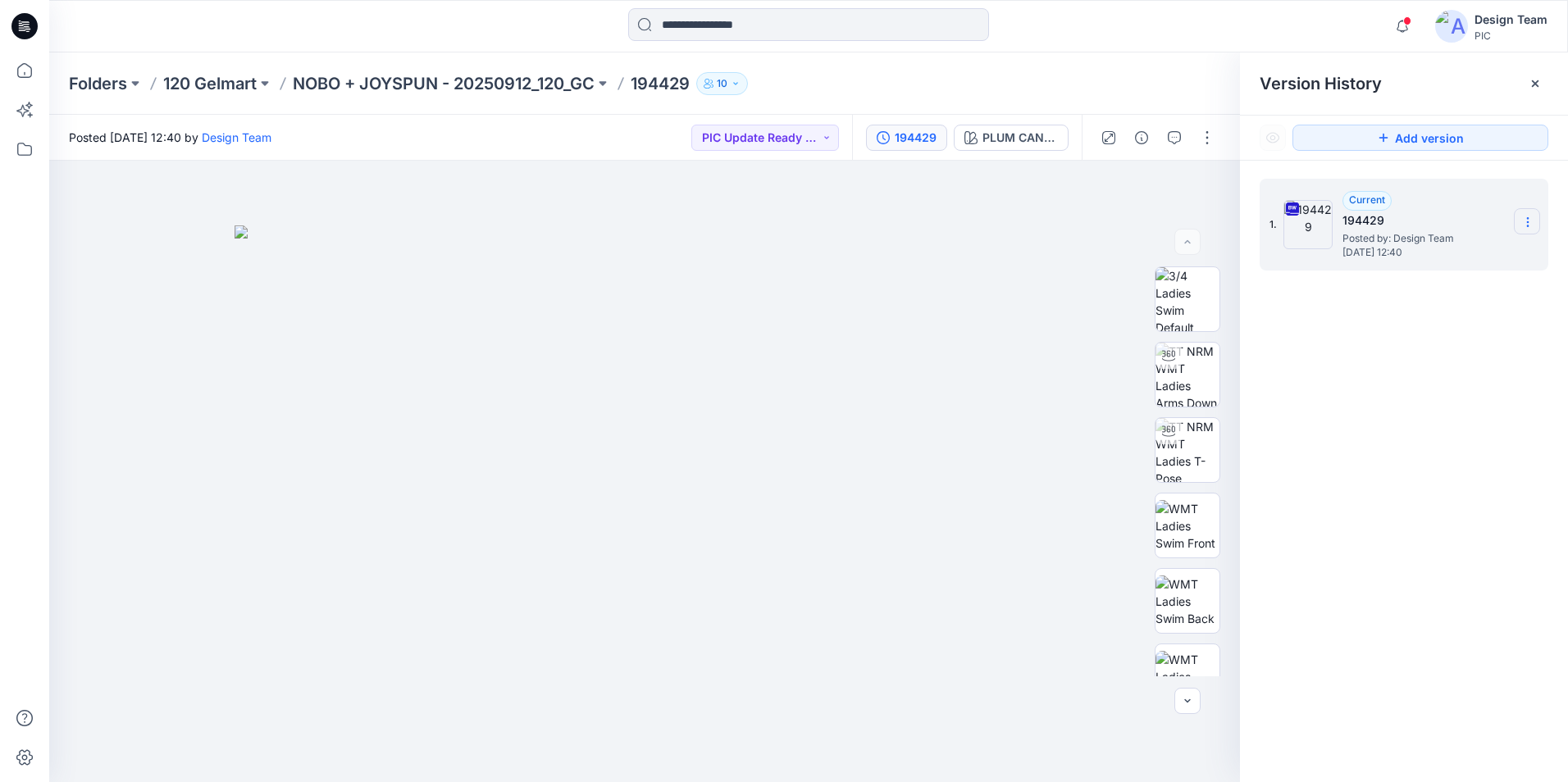
click at [1528, 215] on section at bounding box center [1527, 222] width 26 height 26
click at [1411, 249] on span "Download Source BW File" at bounding box center [1444, 253] width 138 height 20
click at [22, 74] on icon at bounding box center [24, 70] width 36 height 36
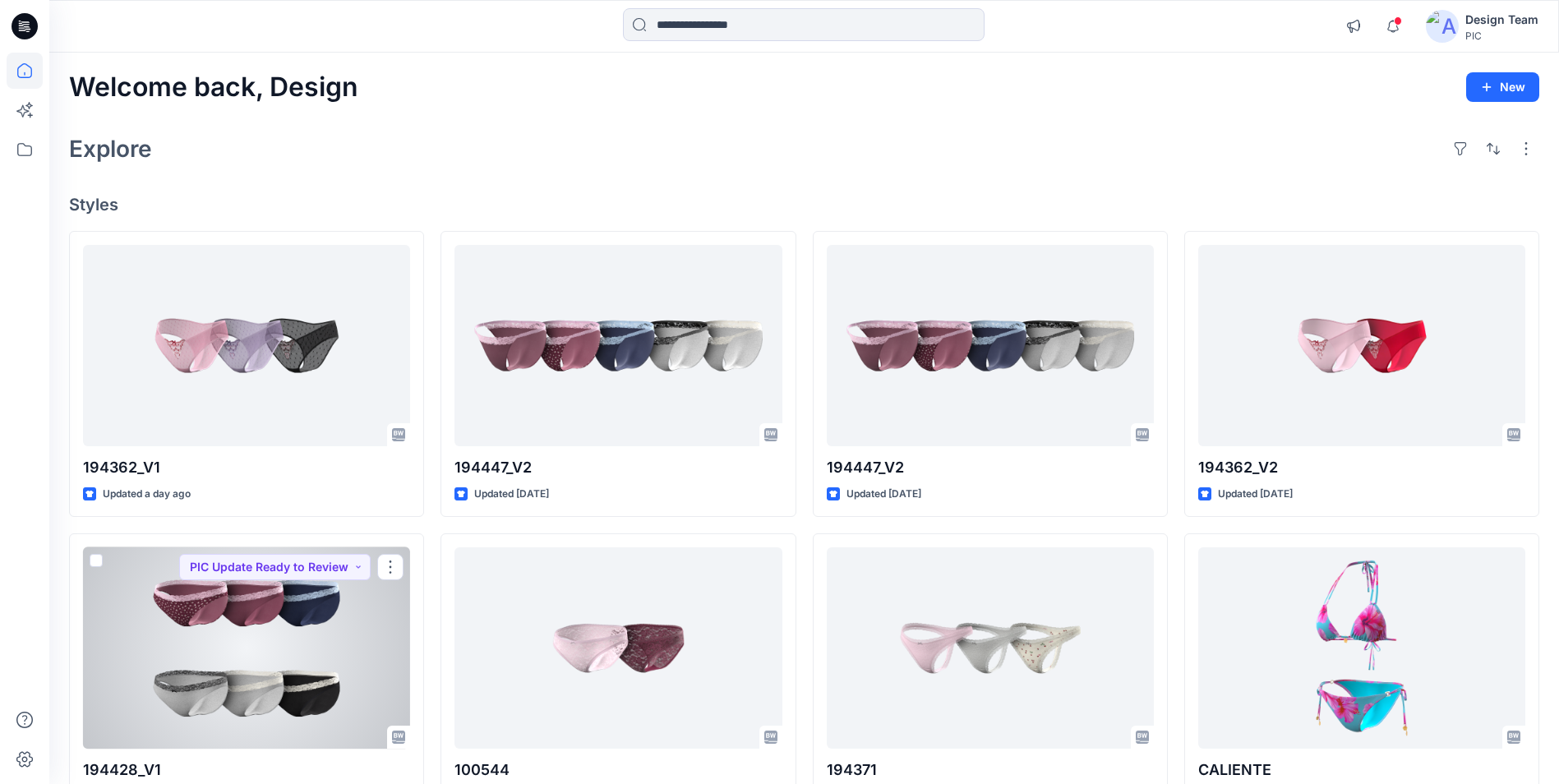
drag, startPoint x: 317, startPoint y: 606, endPoint x: 317, endPoint y: 617, distance: 11.0
click at [317, 606] on div at bounding box center [247, 648] width 328 height 201
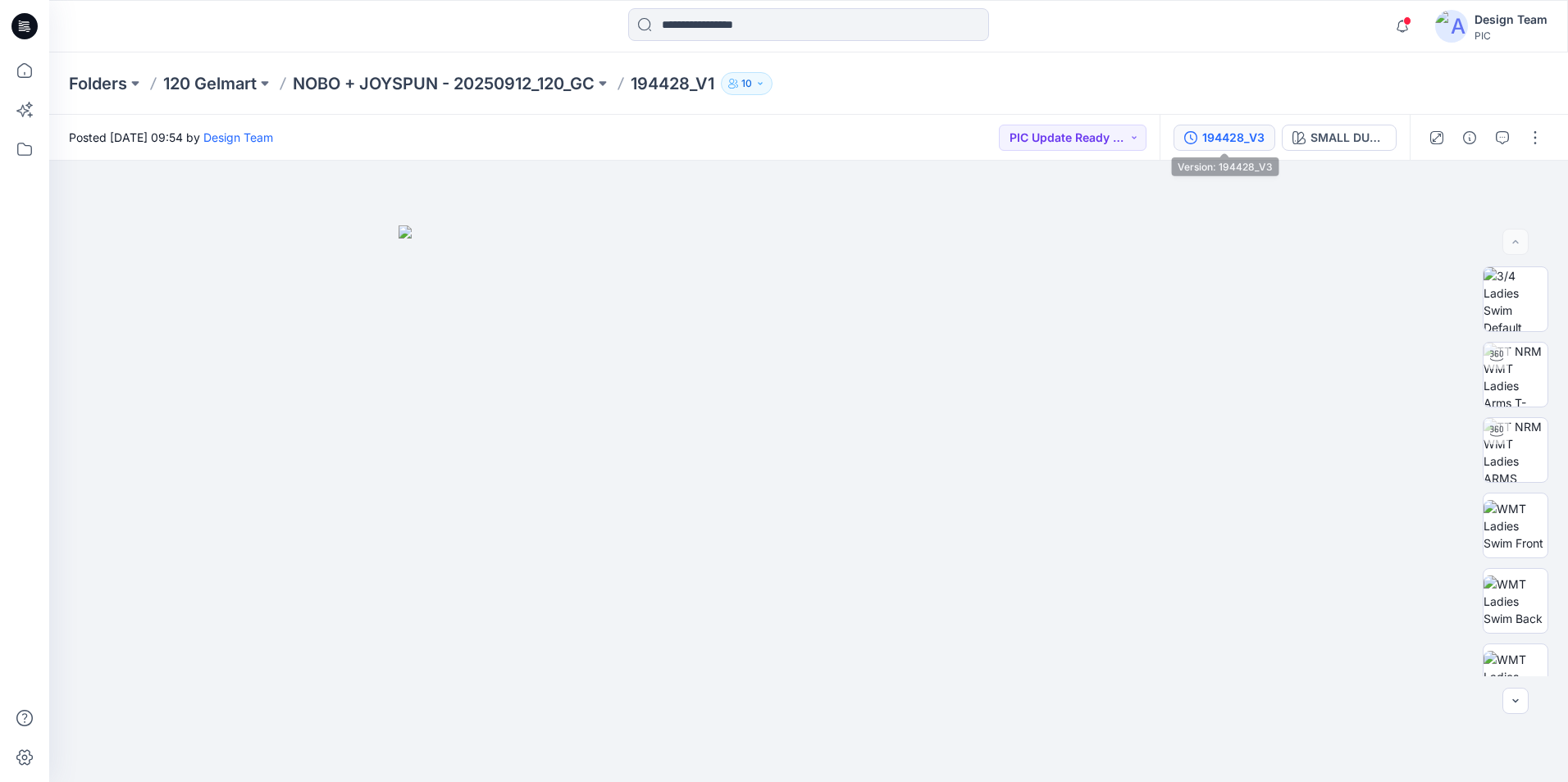
click at [1239, 146] on div "194428_V3" at bounding box center [1233, 137] width 62 height 18
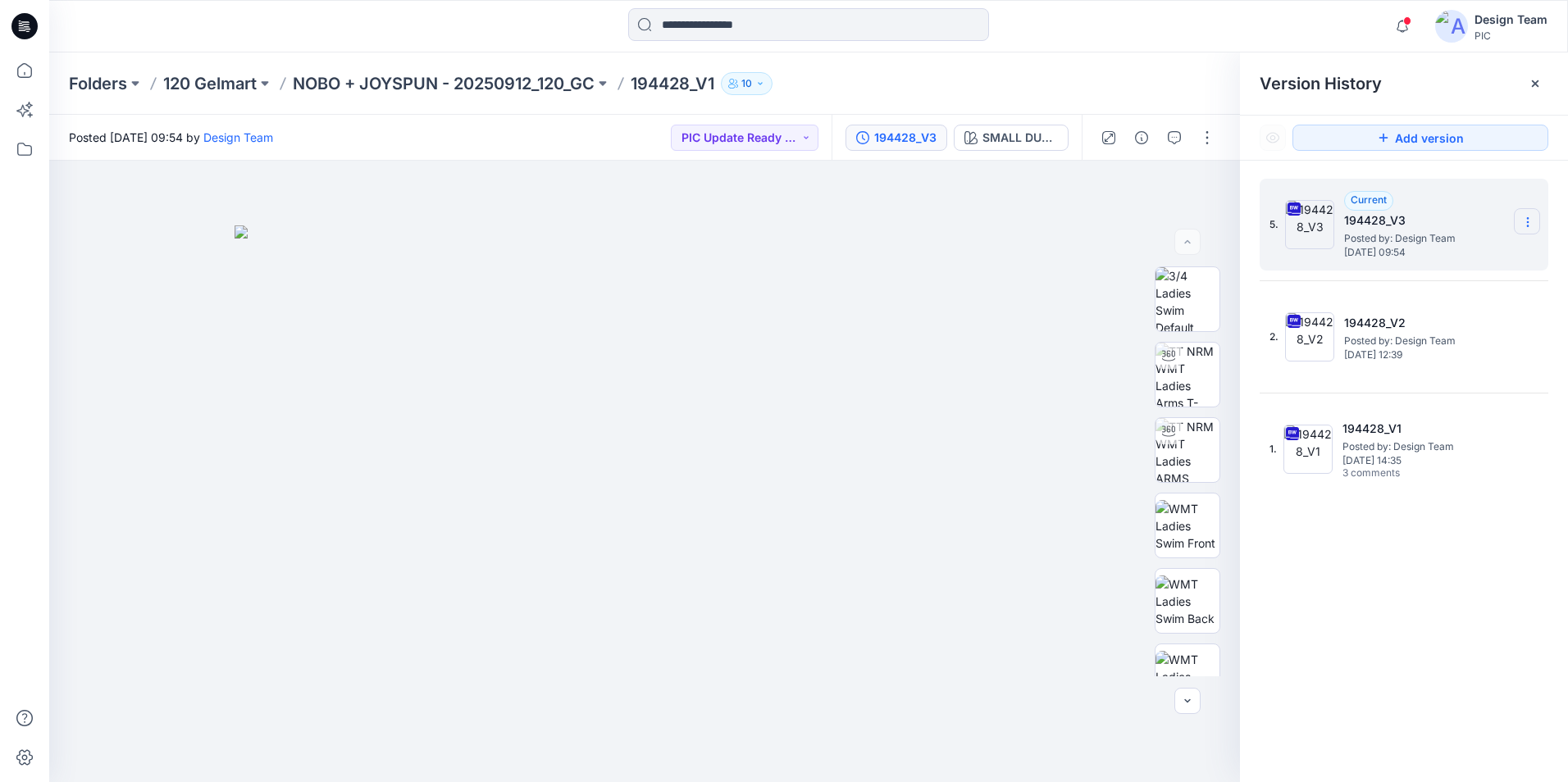
click at [1524, 233] on section at bounding box center [1527, 222] width 26 height 26
click at [1461, 261] on span "Download Source BW File" at bounding box center [1444, 253] width 138 height 20
click at [28, 74] on icon at bounding box center [24, 70] width 36 height 36
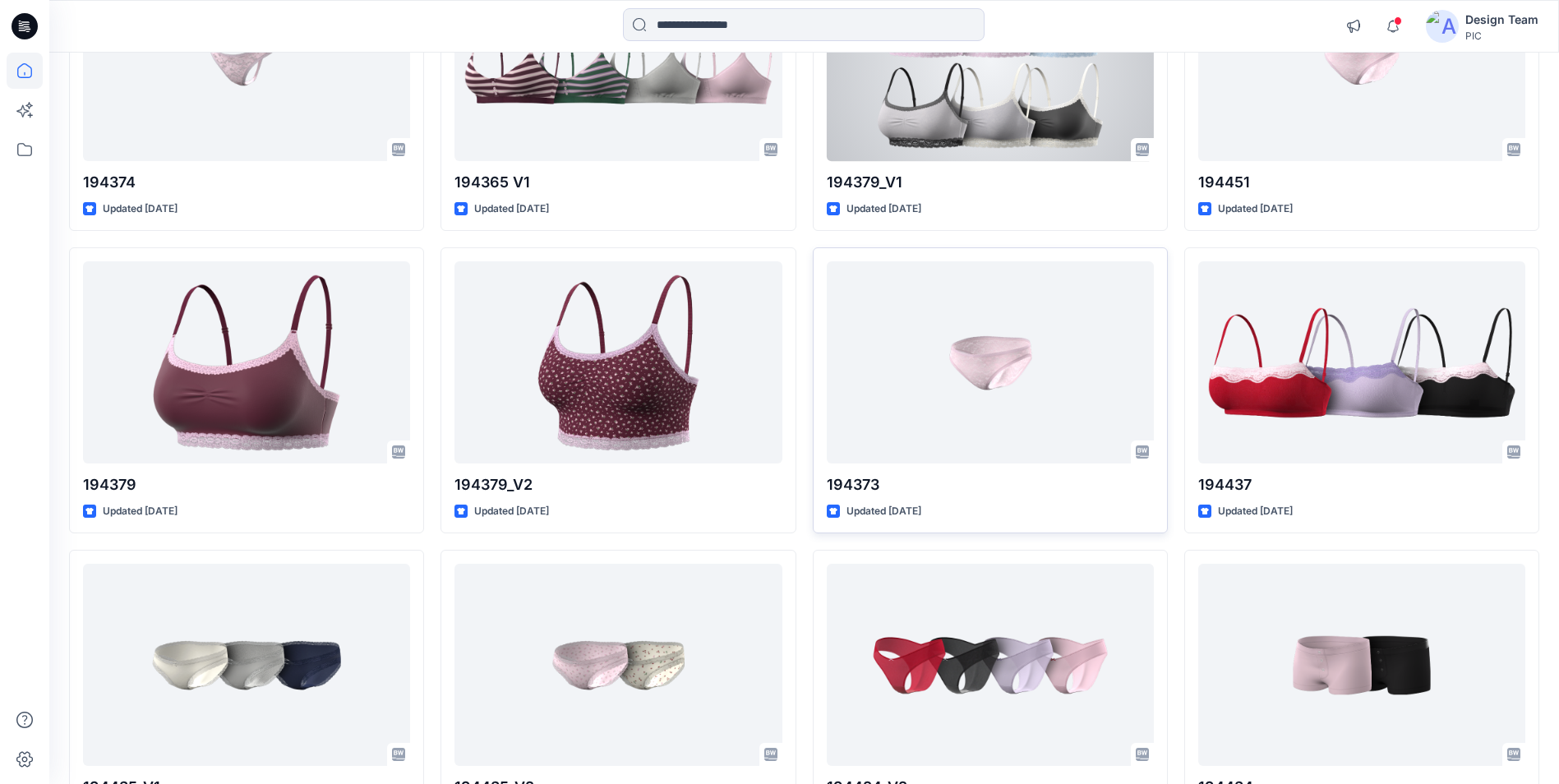
scroll to position [4520, 0]
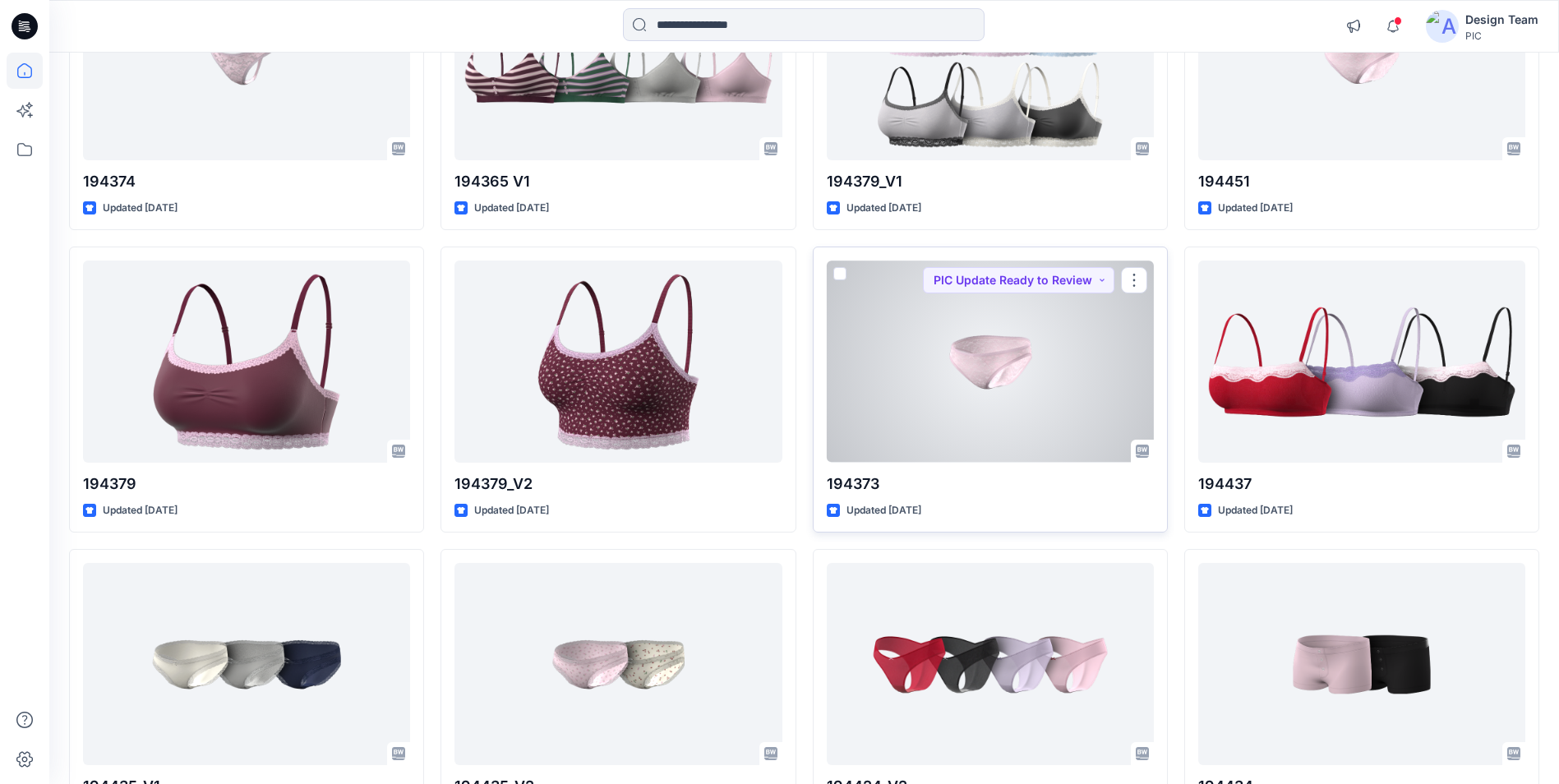
click at [1034, 406] on div at bounding box center [990, 361] width 328 height 201
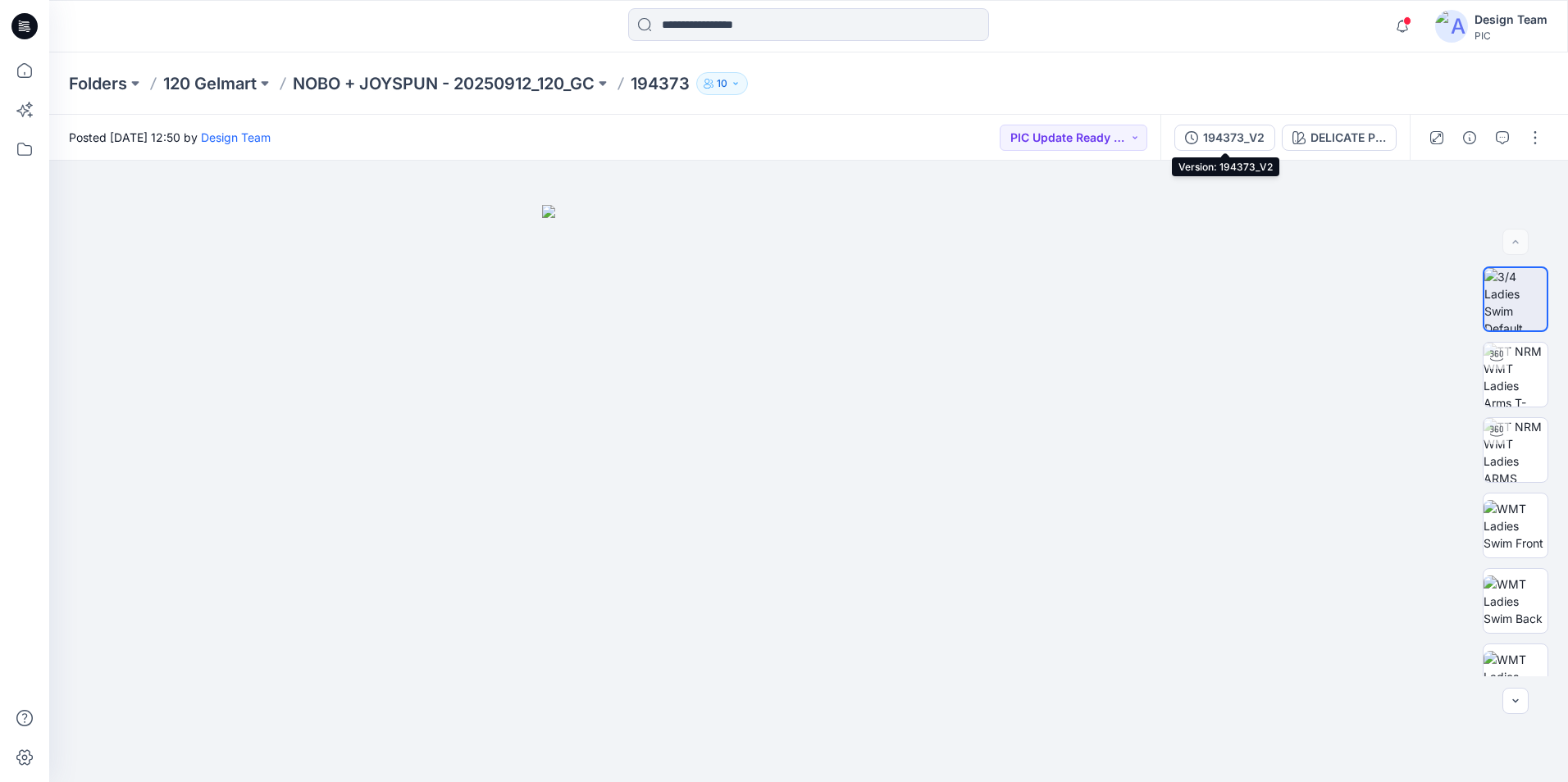
click at [1224, 133] on div "194373_V2" at bounding box center [1233, 137] width 61 height 18
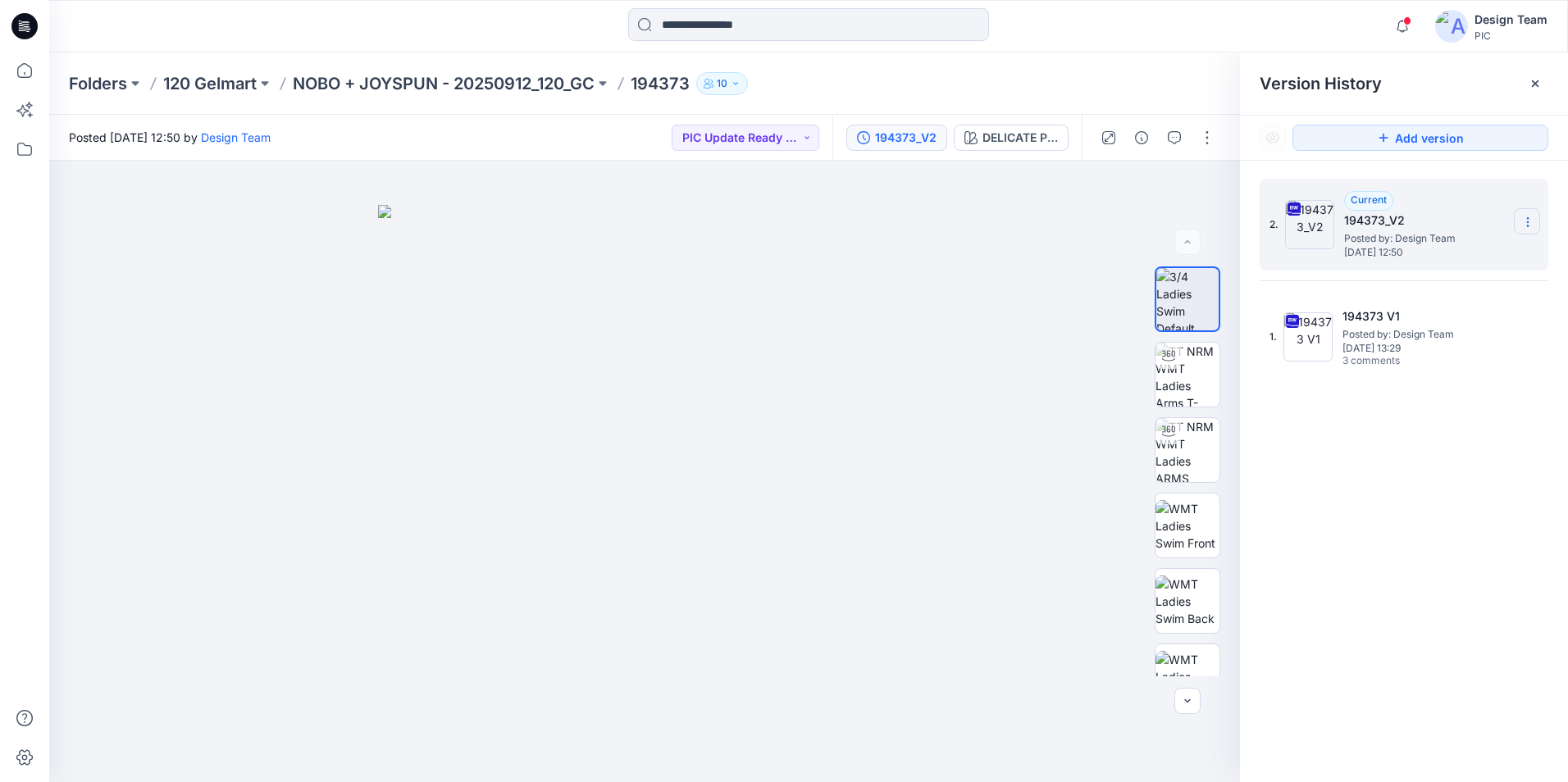
click at [1519, 222] on section at bounding box center [1527, 222] width 26 height 26
click at [1496, 250] on span "Download Source BW File" at bounding box center [1444, 253] width 138 height 20
click at [1098, 70] on div "Folders 120 Gelmart NOBO + JOYSPUN - 20250912_120_GC 194373 10" at bounding box center [807, 84] width 1518 height 62
click at [10, 70] on icon at bounding box center [24, 70] width 36 height 36
